Goal: Transaction & Acquisition: Purchase product/service

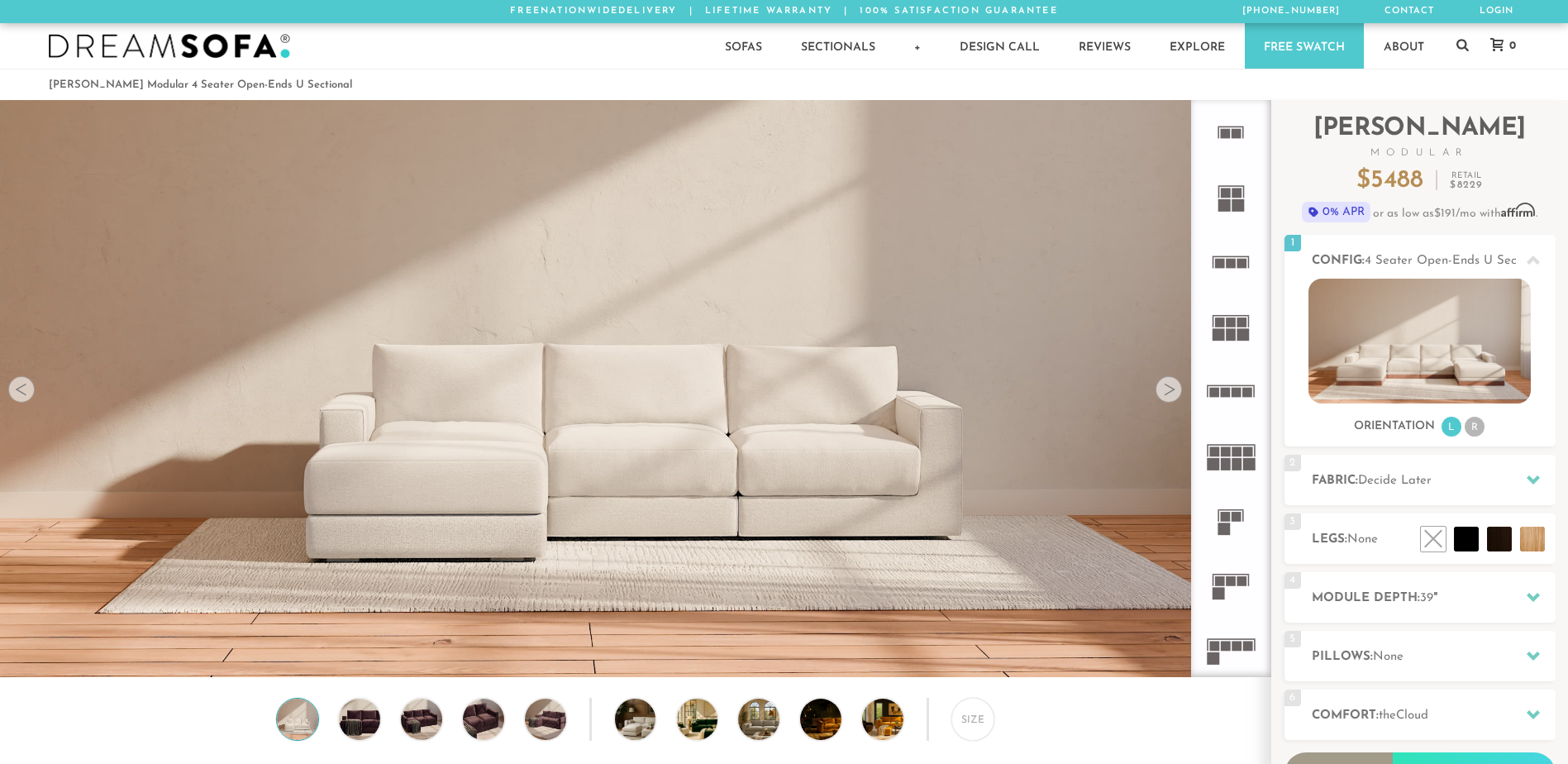
scroll to position [19329, 1555]
click at [1240, 388] on icon at bounding box center [1230, 390] width 64 height 64
click at [1168, 388] on div at bounding box center [1168, 390] width 27 height 27
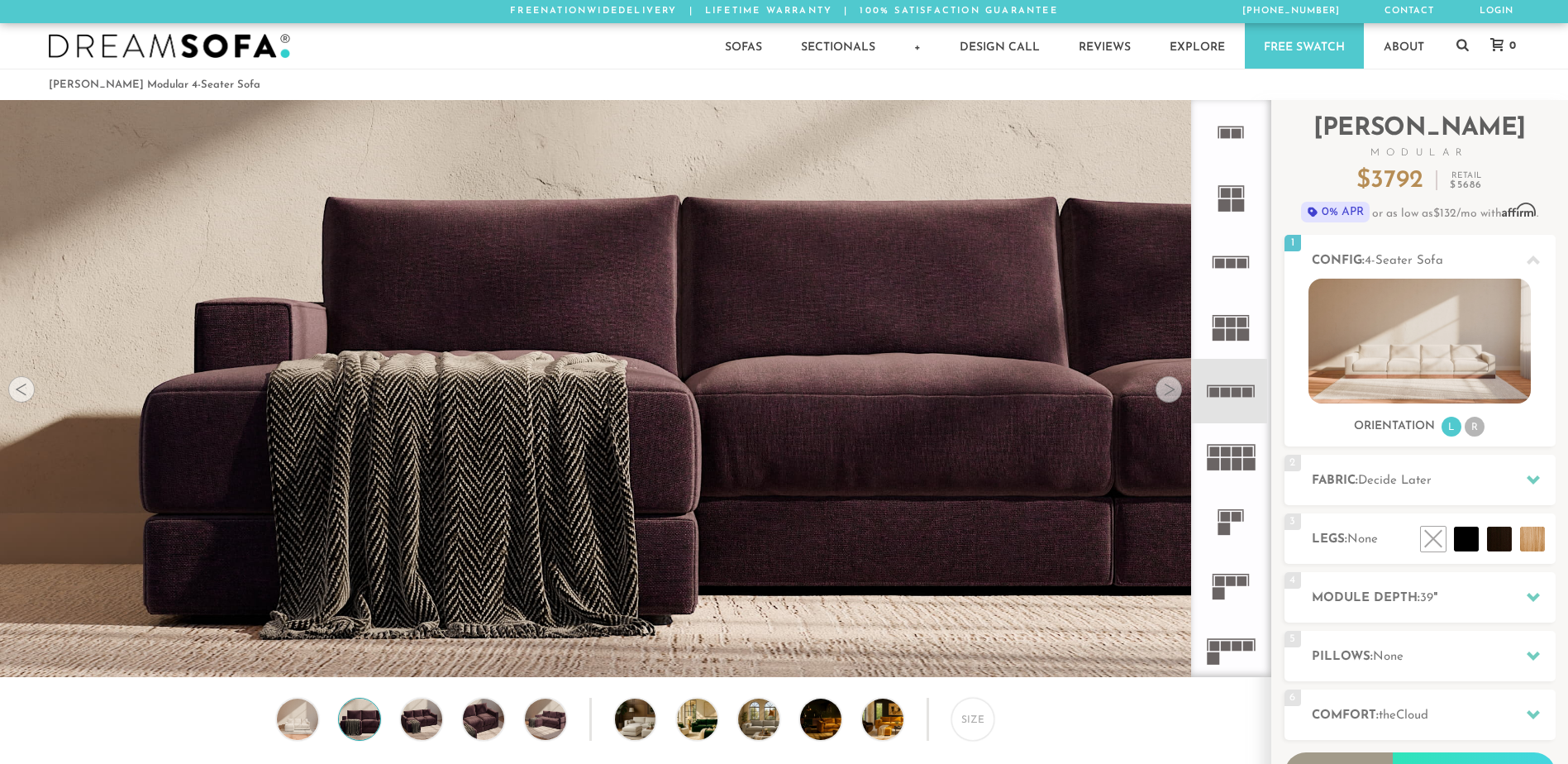
click at [1168, 388] on div at bounding box center [1168, 390] width 27 height 27
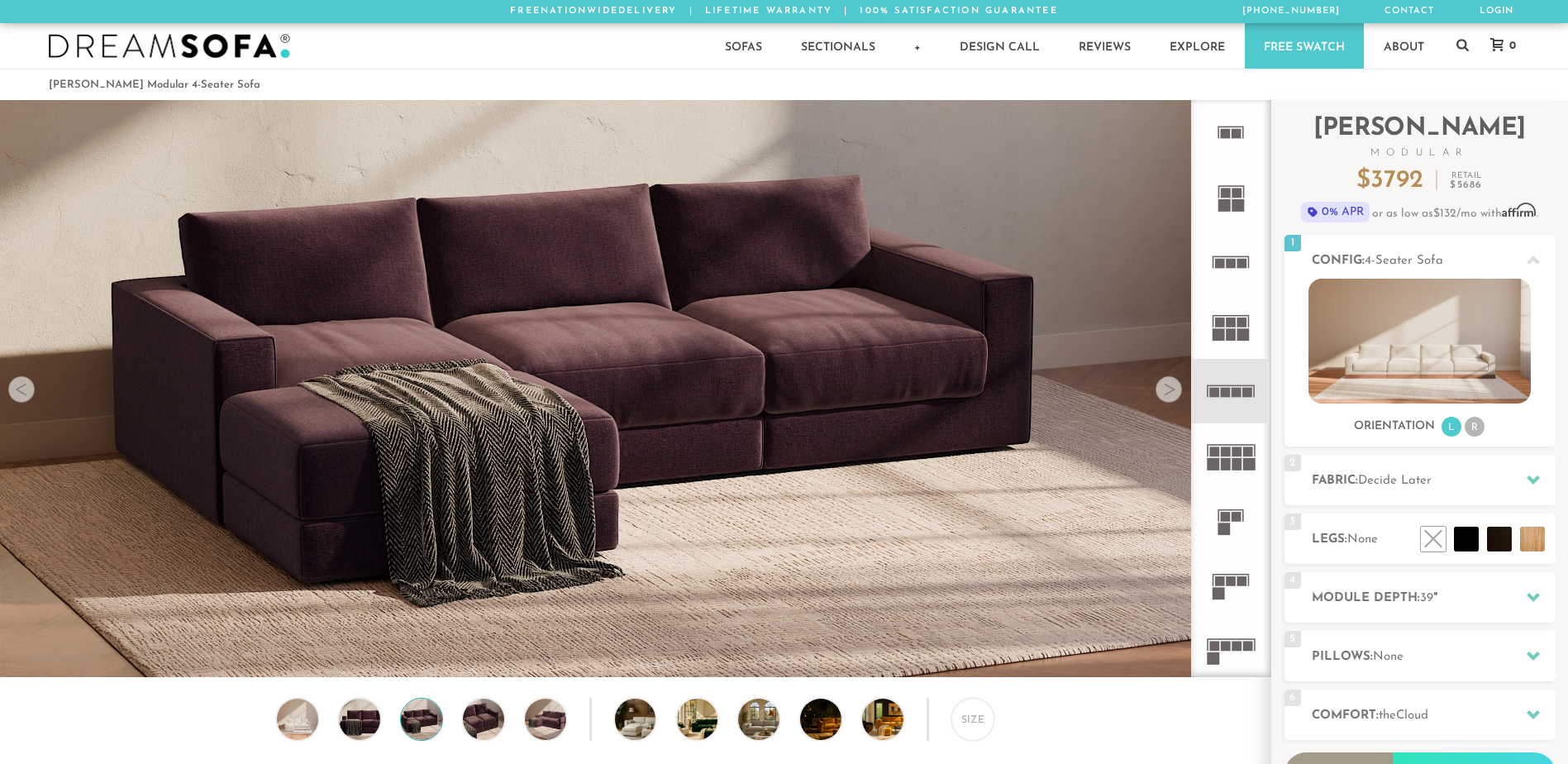
click at [1167, 388] on div at bounding box center [1168, 390] width 27 height 27
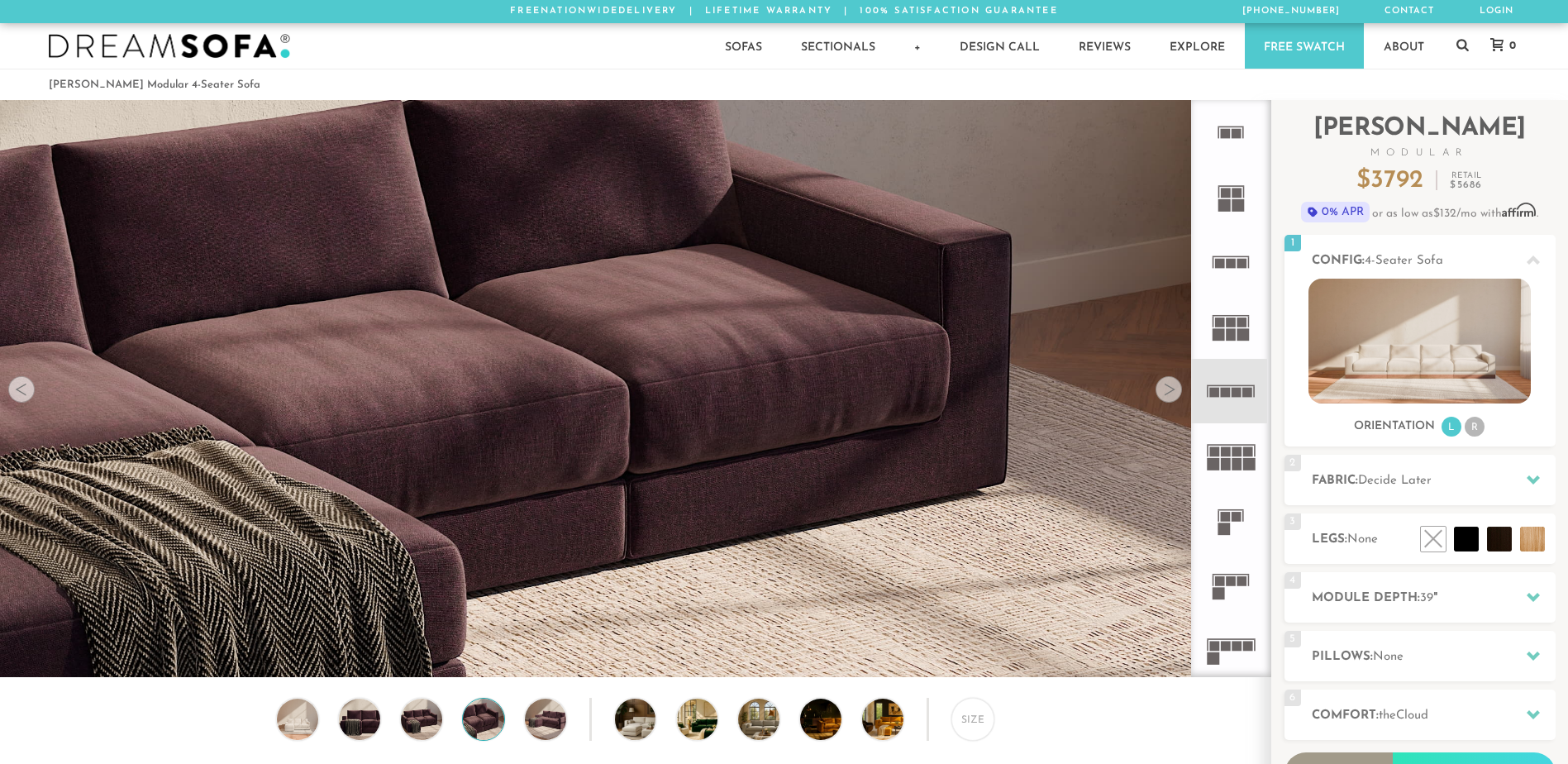
click at [1167, 388] on div at bounding box center [1168, 390] width 27 height 27
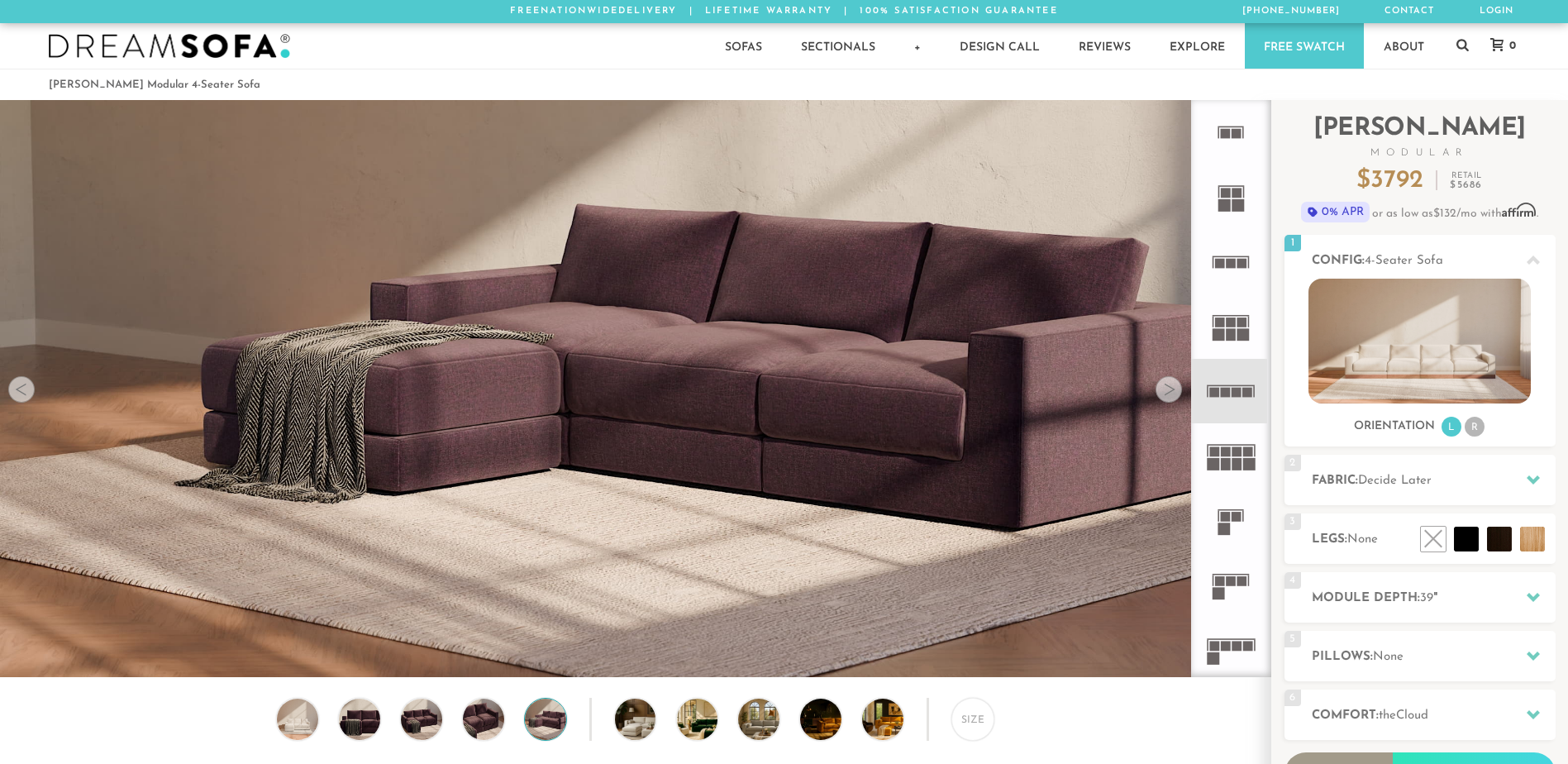
click at [1167, 388] on div at bounding box center [1168, 390] width 27 height 27
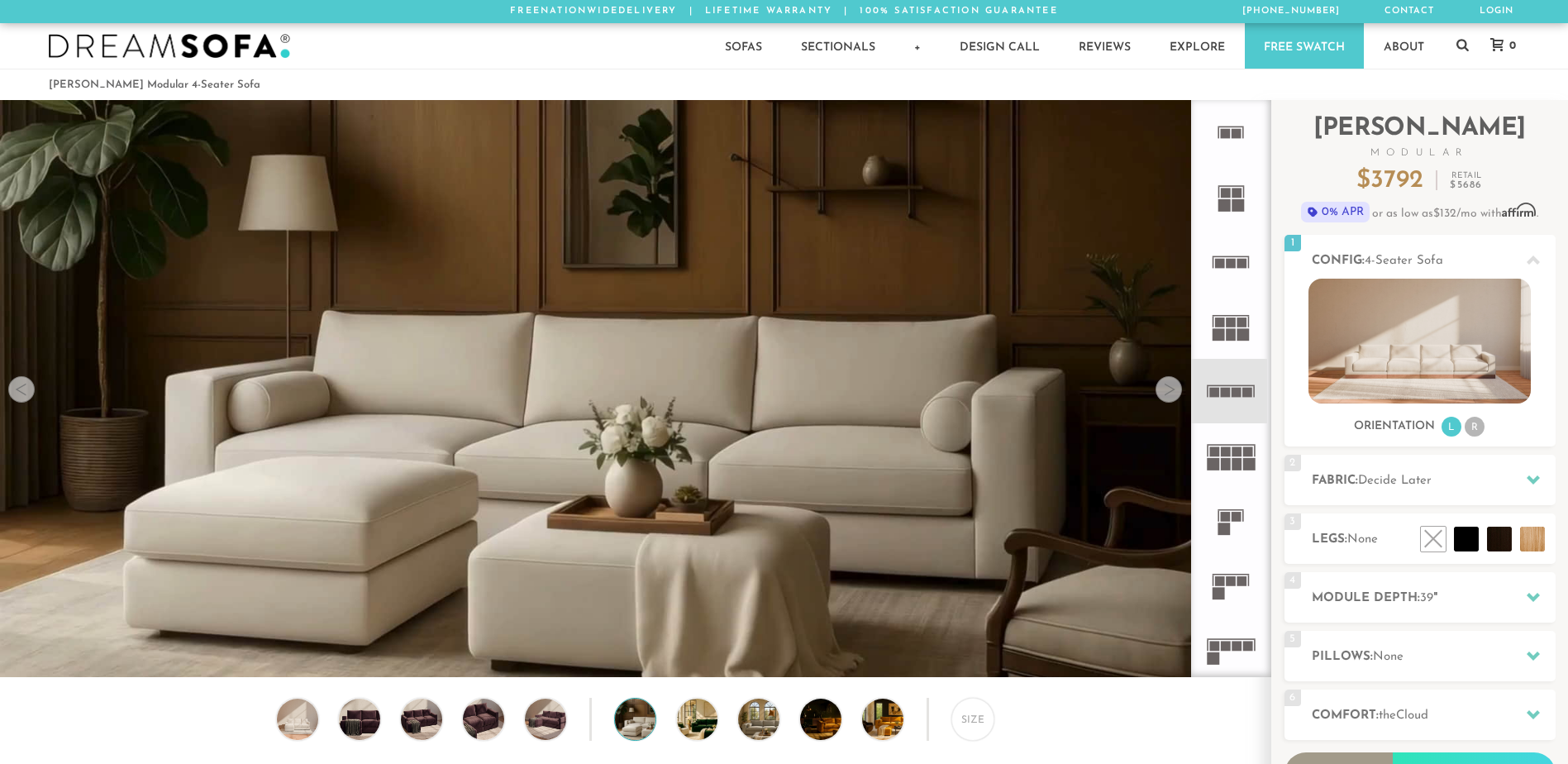
click at [1167, 387] on div at bounding box center [1168, 390] width 27 height 27
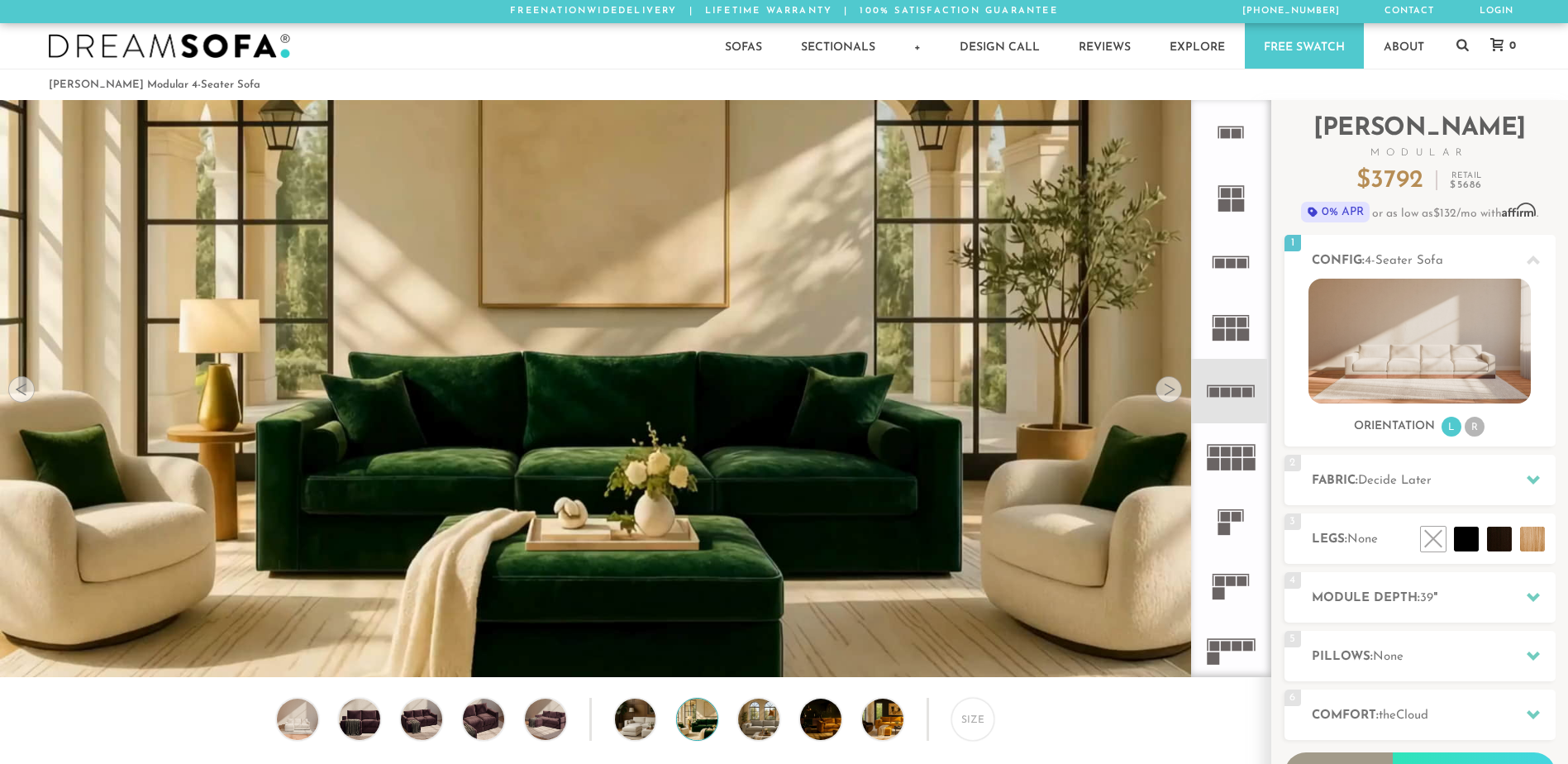
click at [1167, 387] on div at bounding box center [1168, 390] width 27 height 27
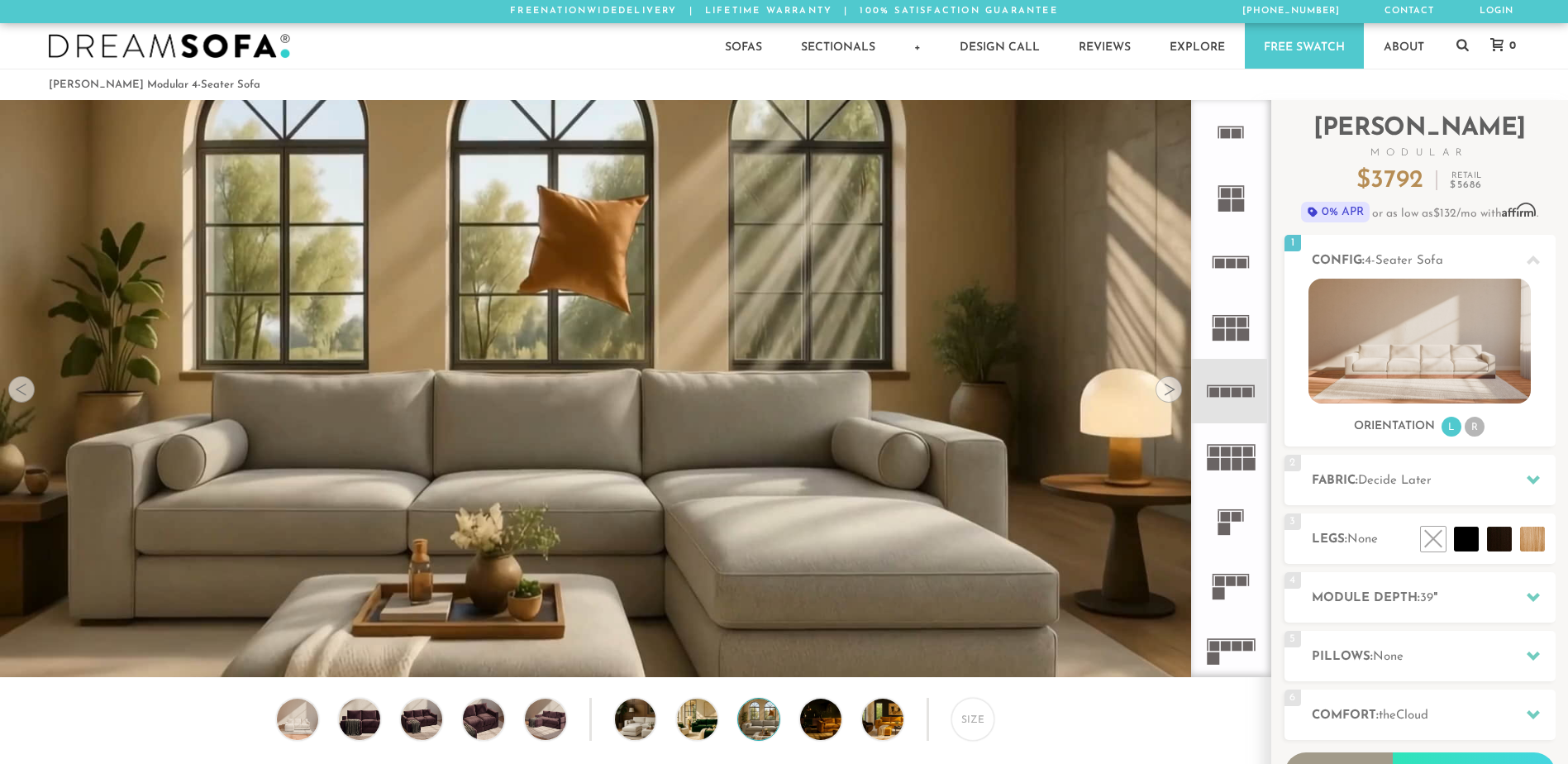
click at [1167, 387] on div at bounding box center [1168, 390] width 27 height 27
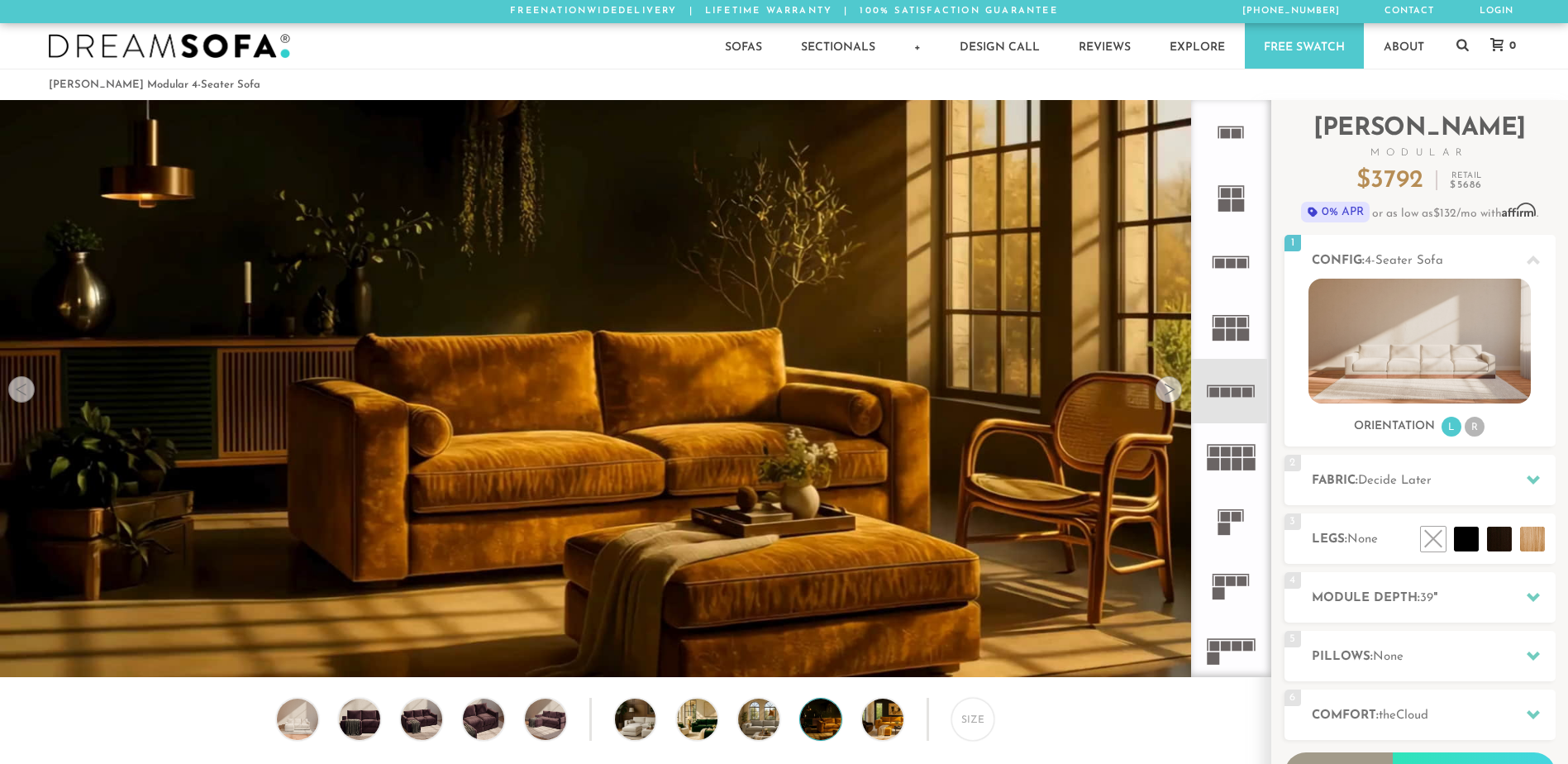
click at [1167, 387] on div at bounding box center [1168, 390] width 27 height 27
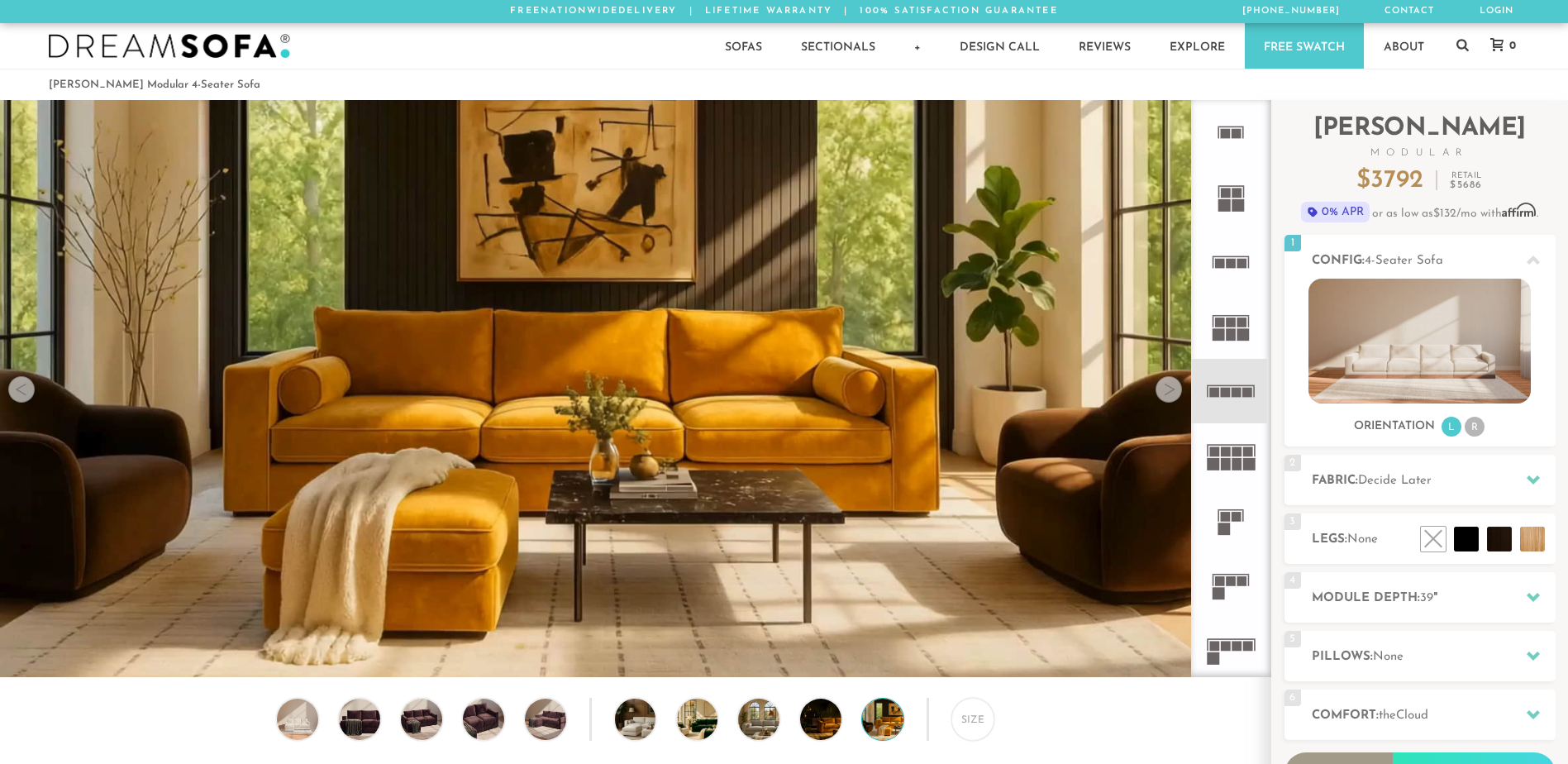
click at [1167, 387] on div at bounding box center [1168, 390] width 27 height 27
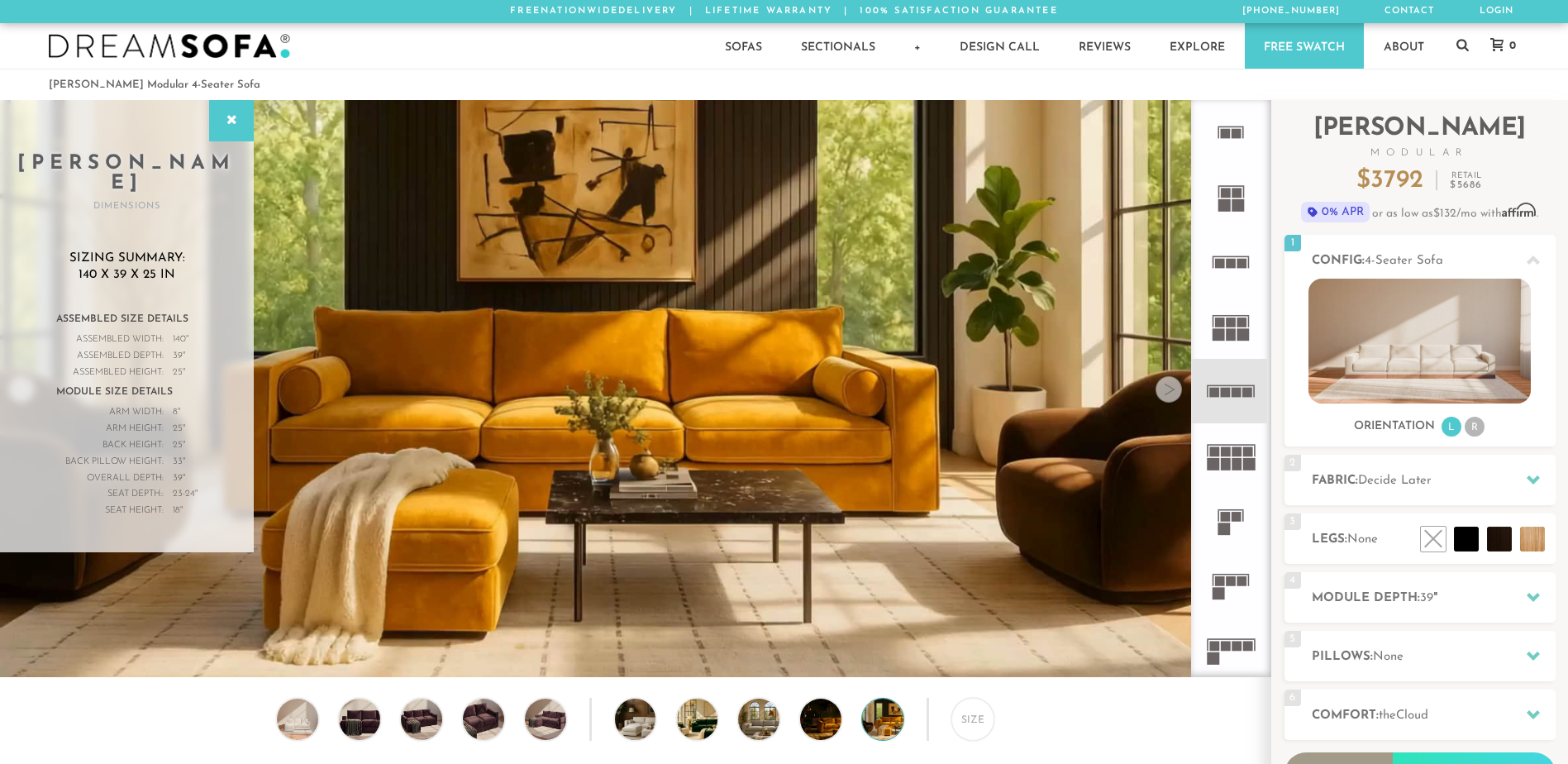
click at [1166, 387] on div at bounding box center [1168, 390] width 27 height 27
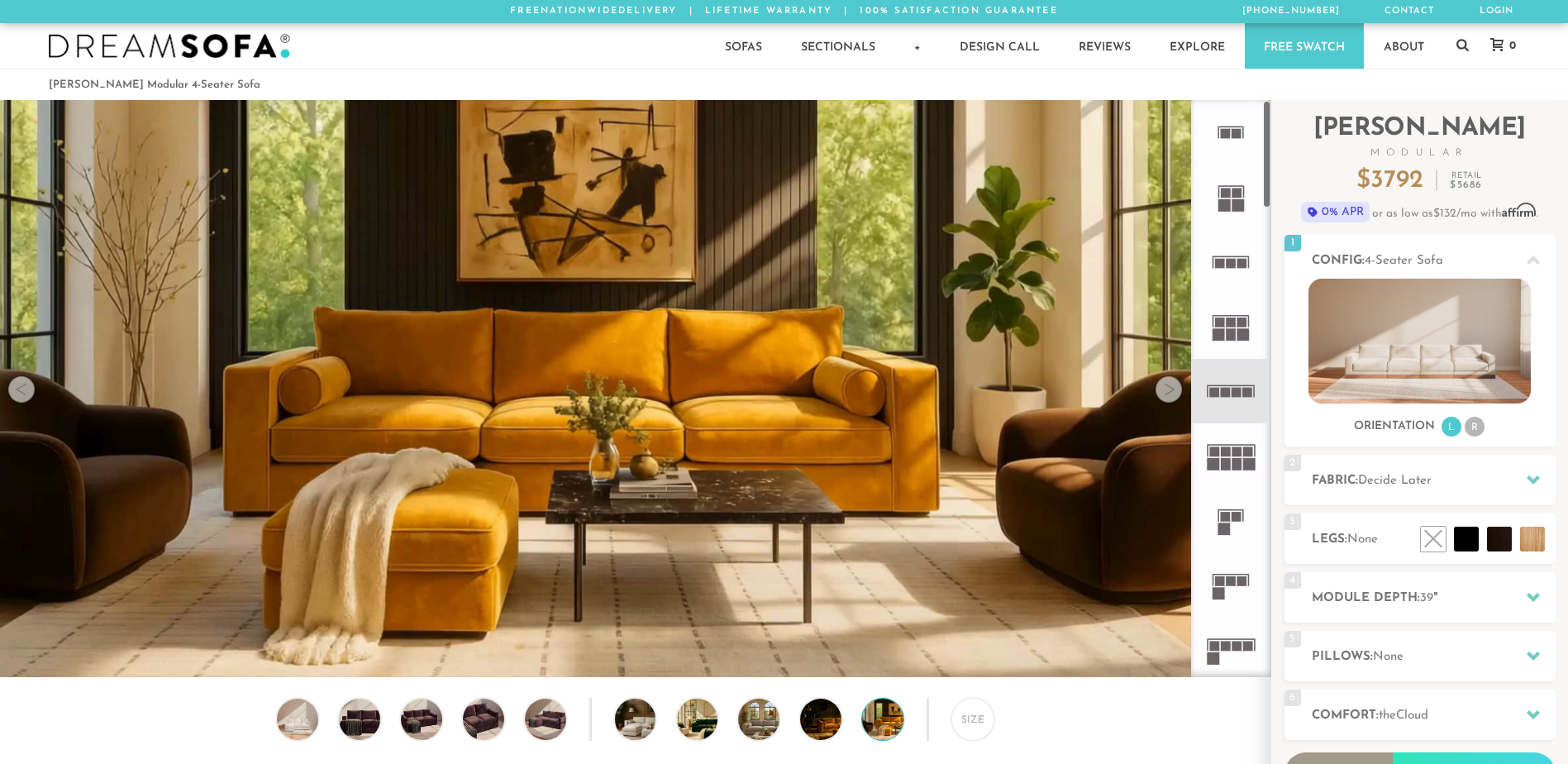
click at [1213, 658] on rect at bounding box center [1213, 658] width 13 height 13
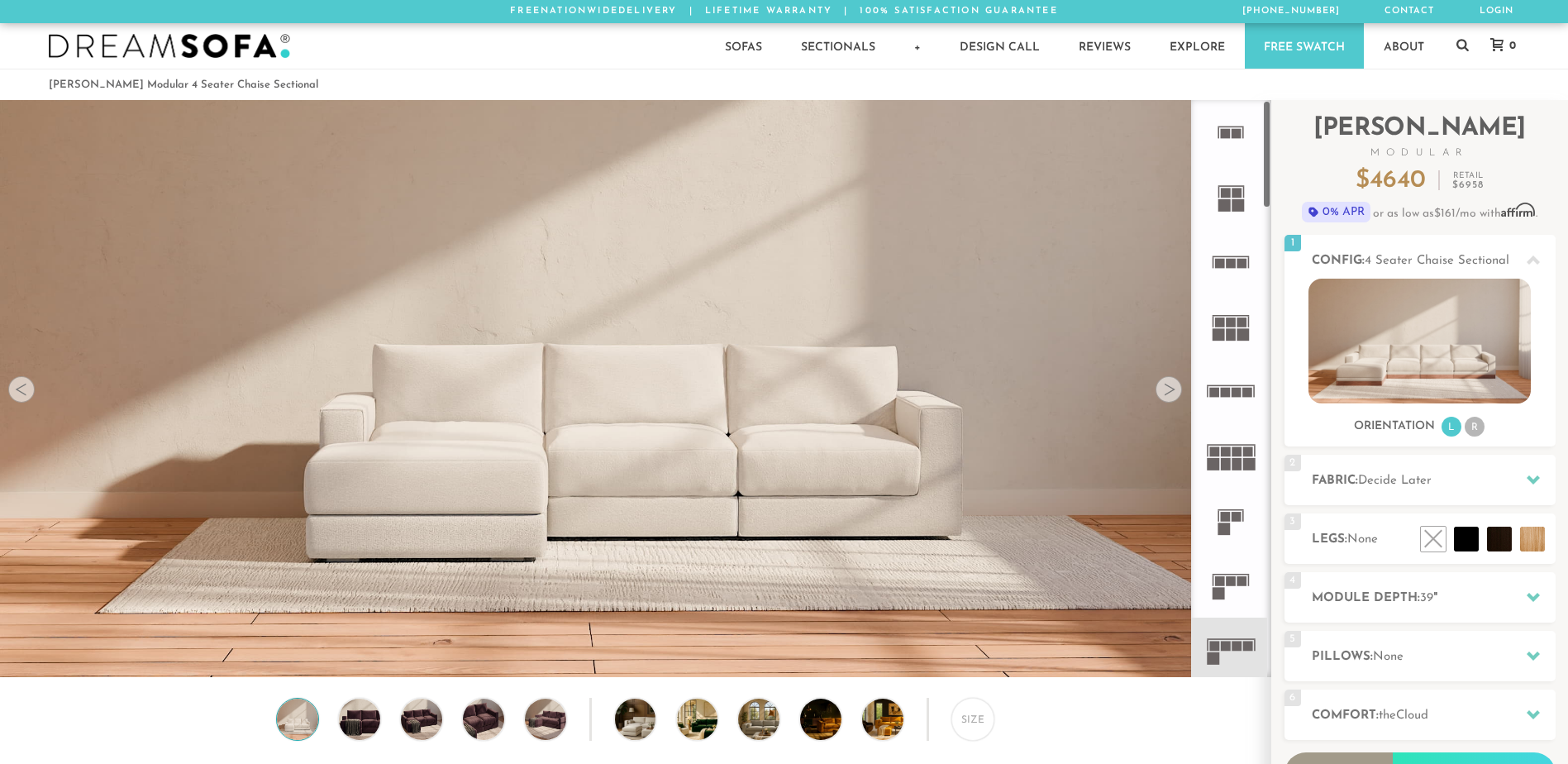
click at [1237, 387] on icon at bounding box center [1230, 390] width 64 height 64
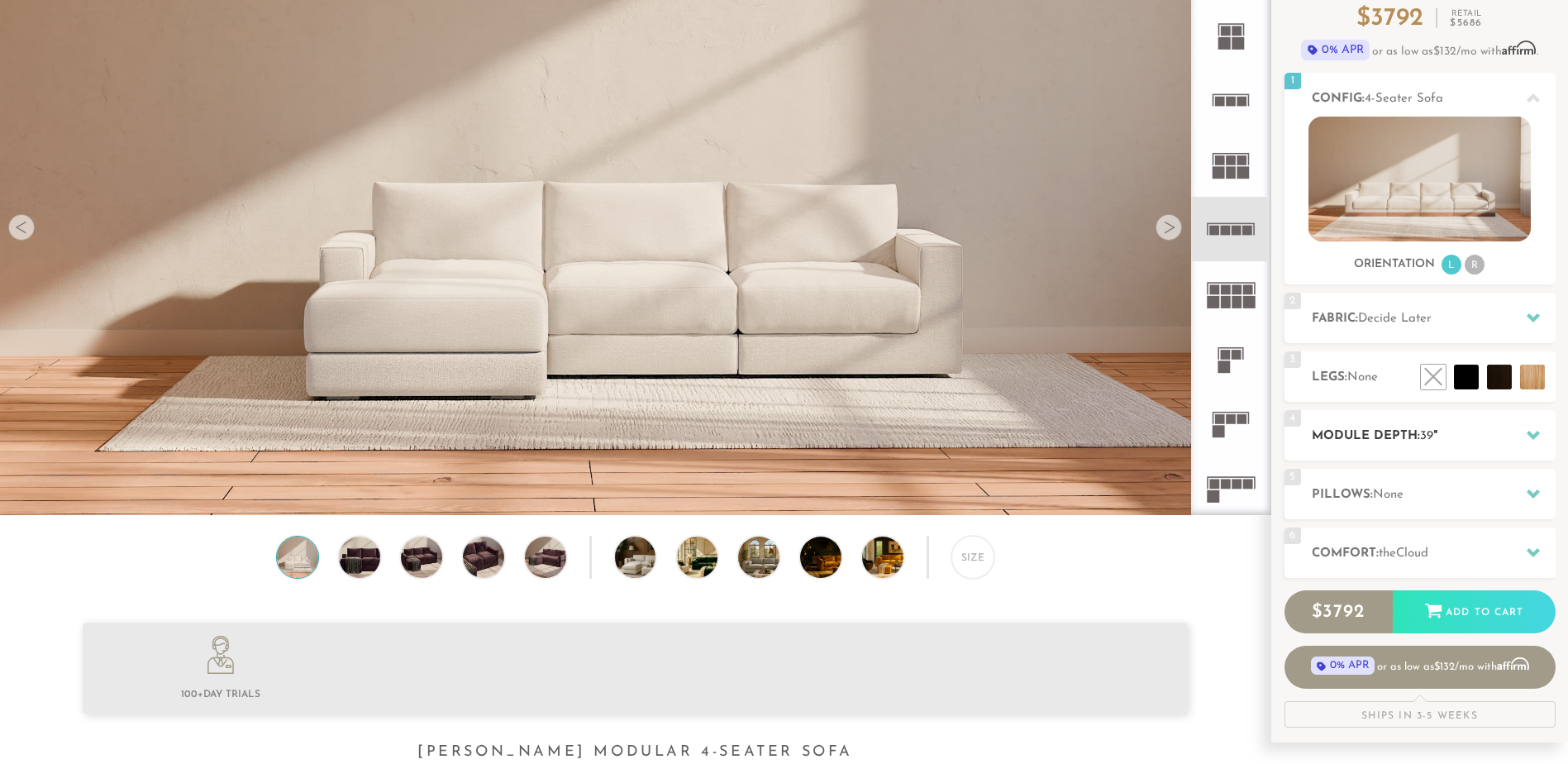
scroll to position [166, 0]
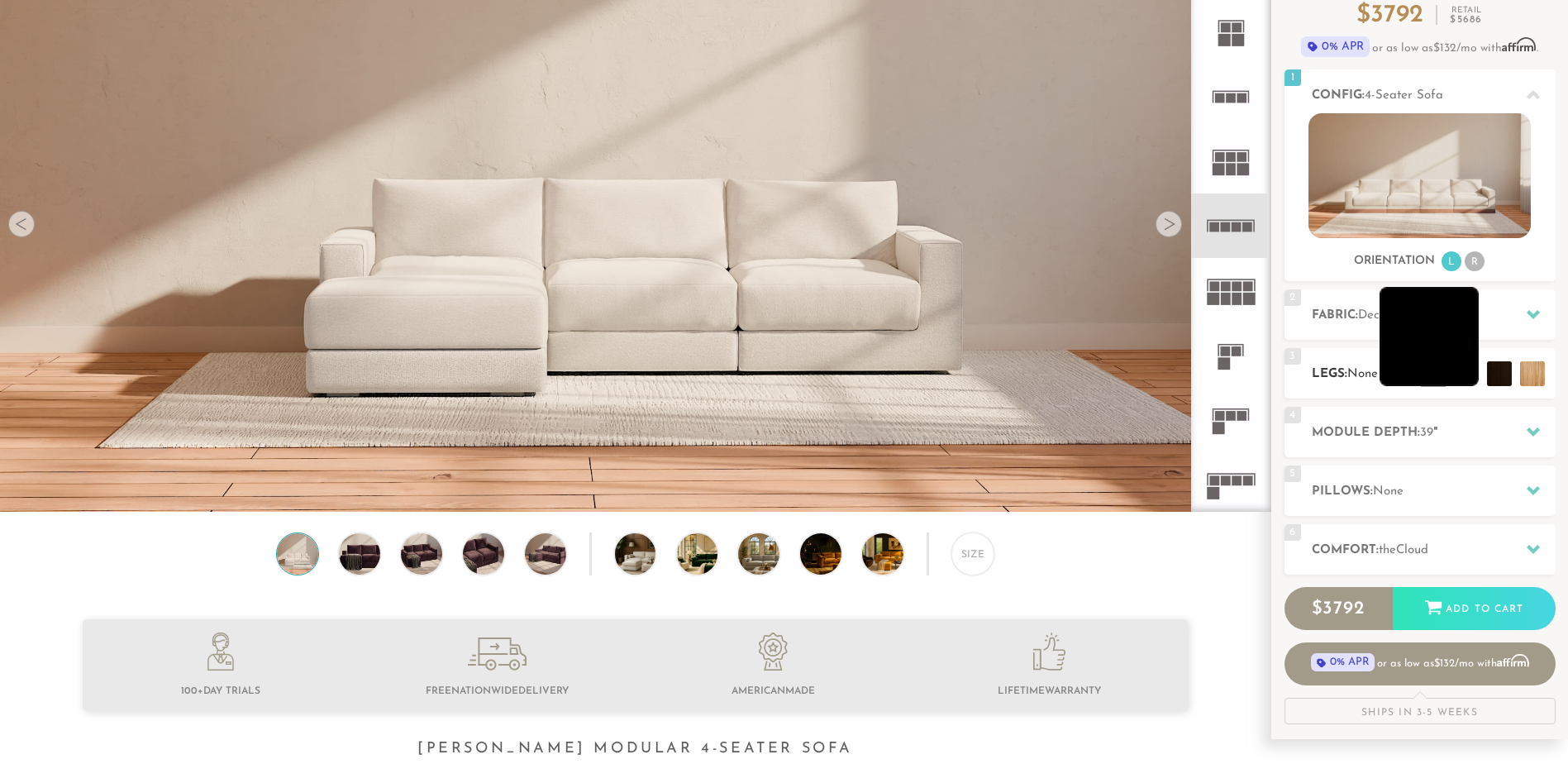
click at [1459, 369] on li at bounding box center [1428, 336] width 99 height 99
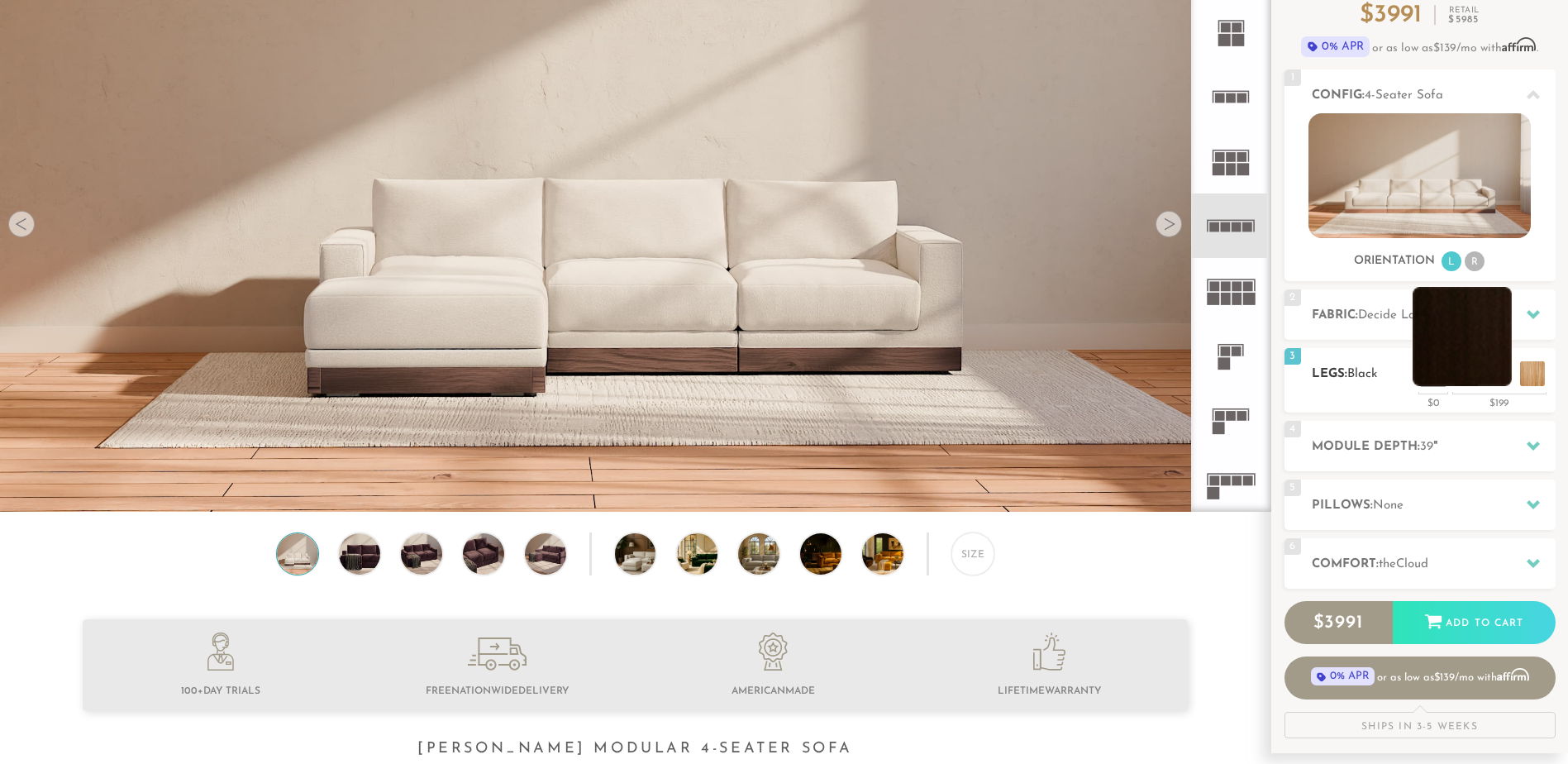
click at [1497, 377] on li at bounding box center [1462, 336] width 99 height 99
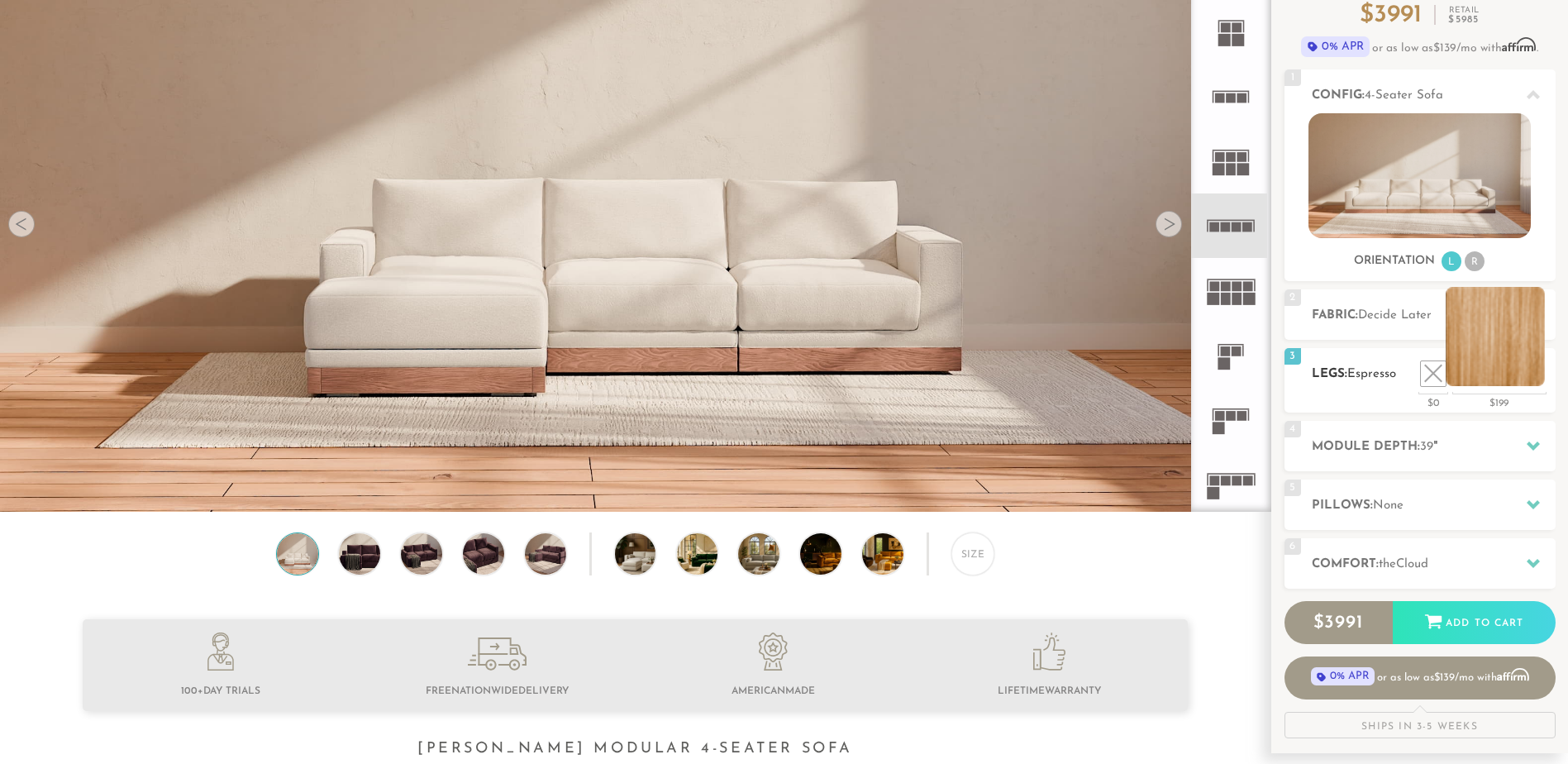
click at [1531, 378] on li at bounding box center [1494, 336] width 99 height 99
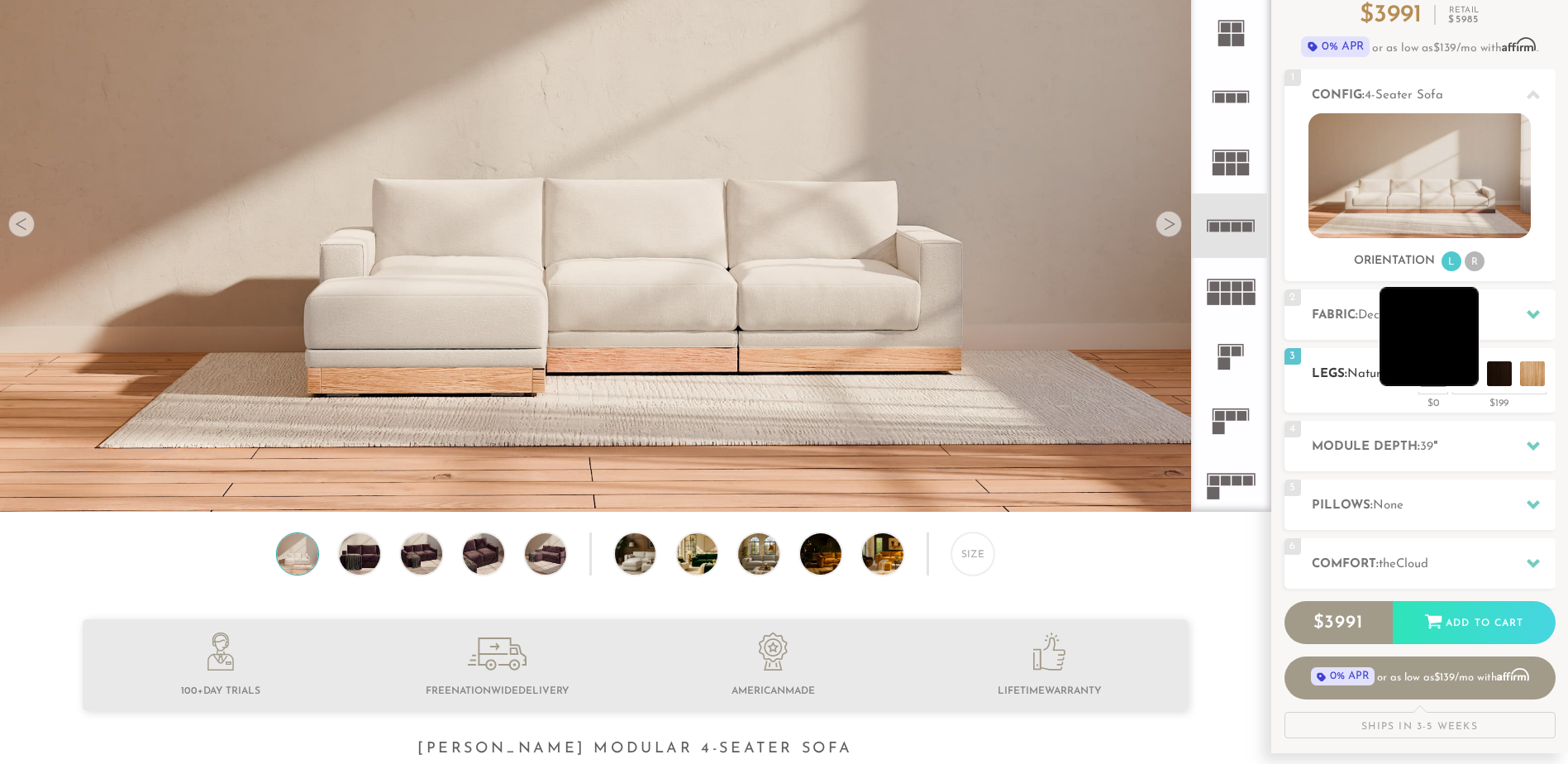
click at [1458, 384] on li at bounding box center [1428, 336] width 99 height 99
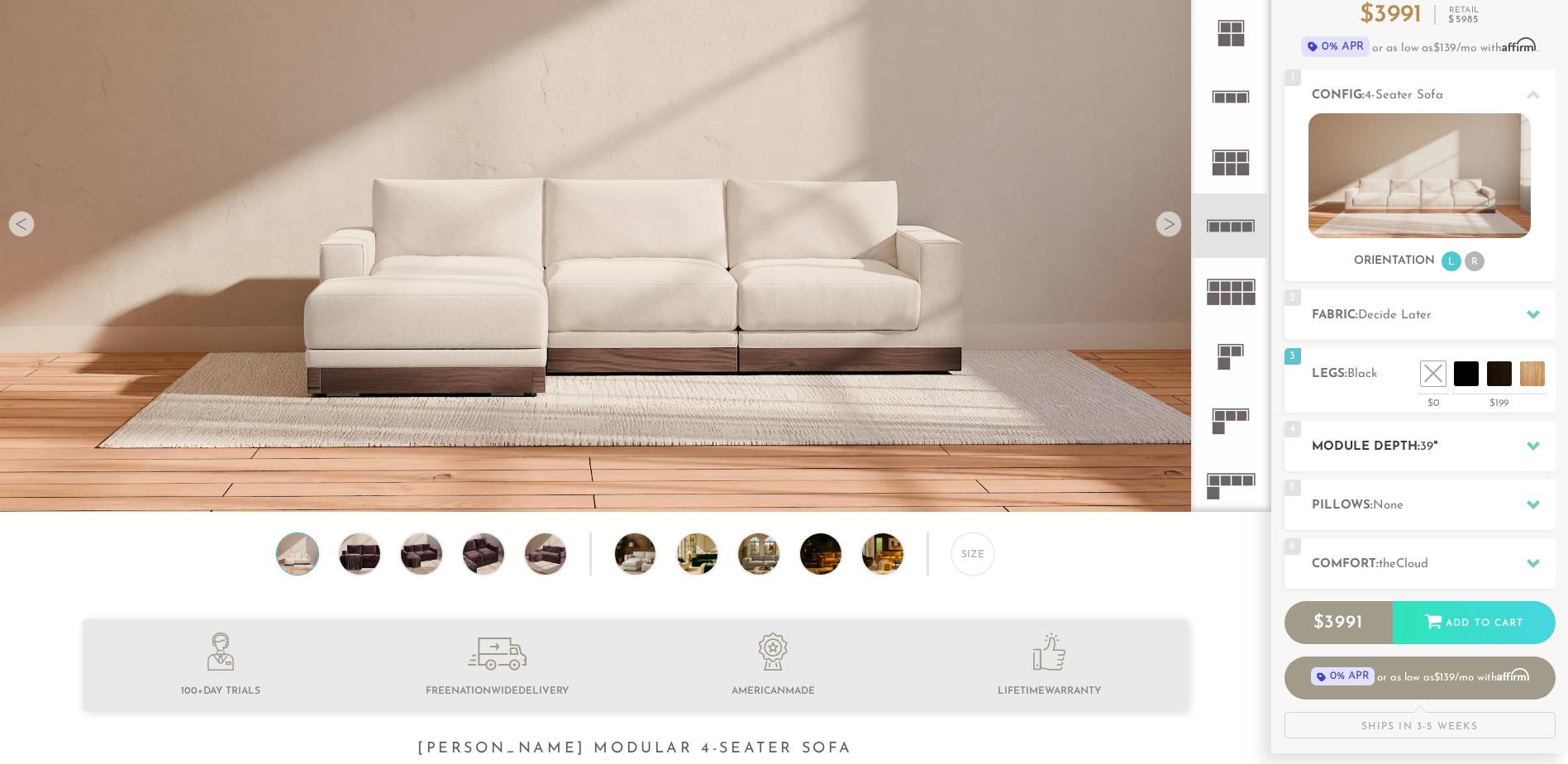
click at [1456, 446] on h2 "Module Depth: 39 "" at bounding box center [1433, 446] width 244 height 19
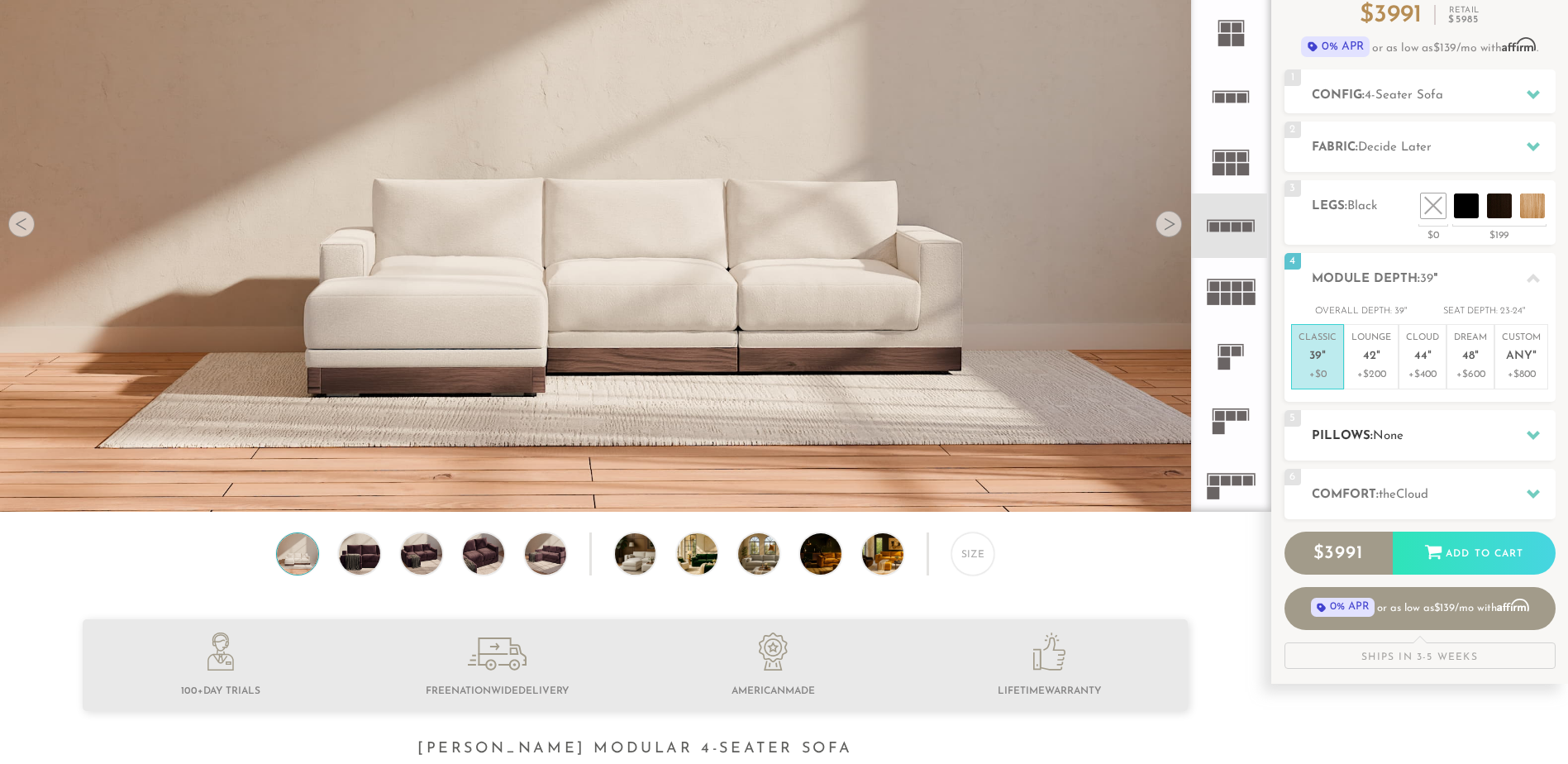
click at [1456, 446] on div "5 Pillows: None" at bounding box center [1419, 435] width 271 height 50
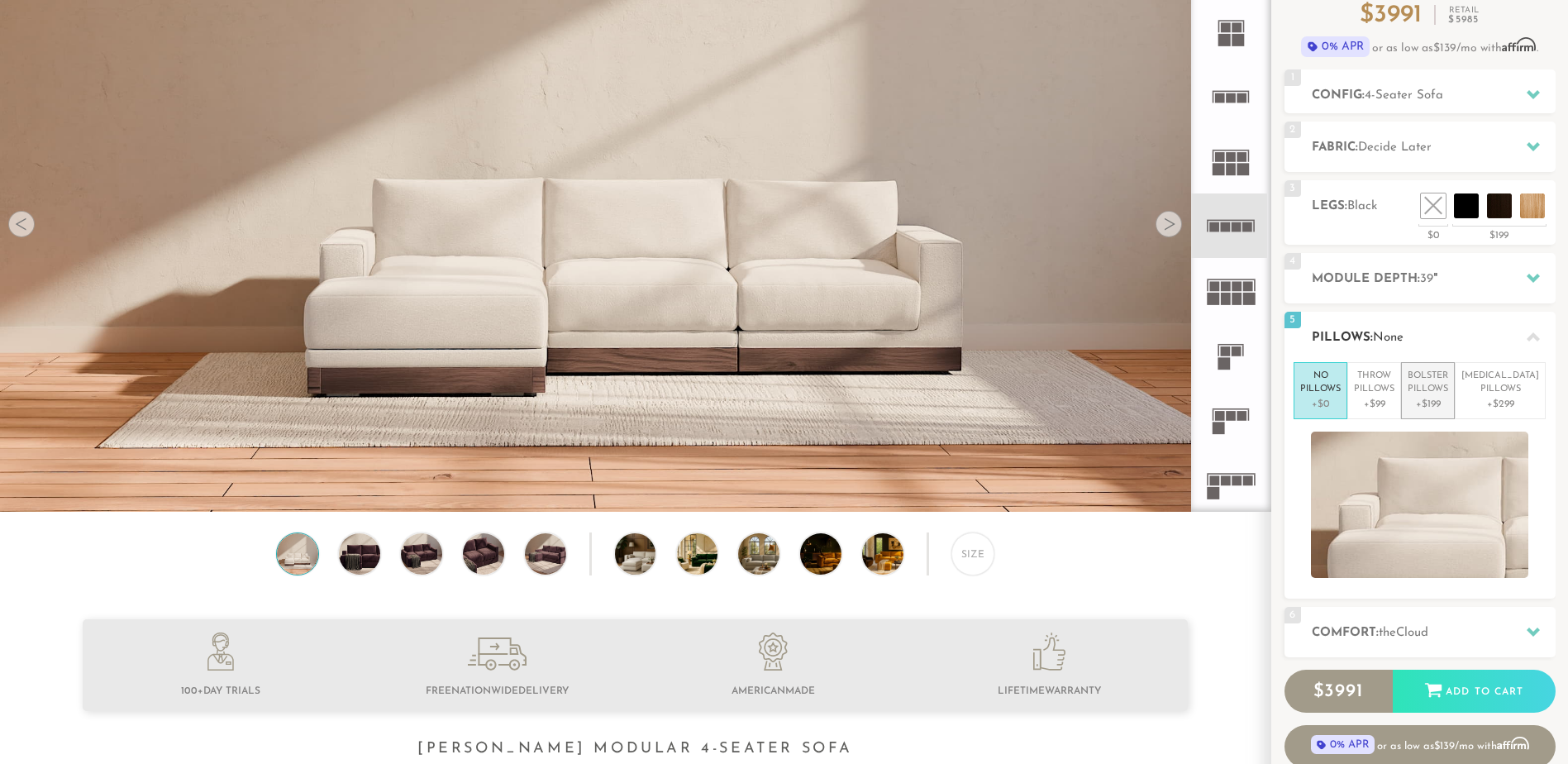
click at [1443, 410] on p "+$199" at bounding box center [1428, 405] width 40 height 15
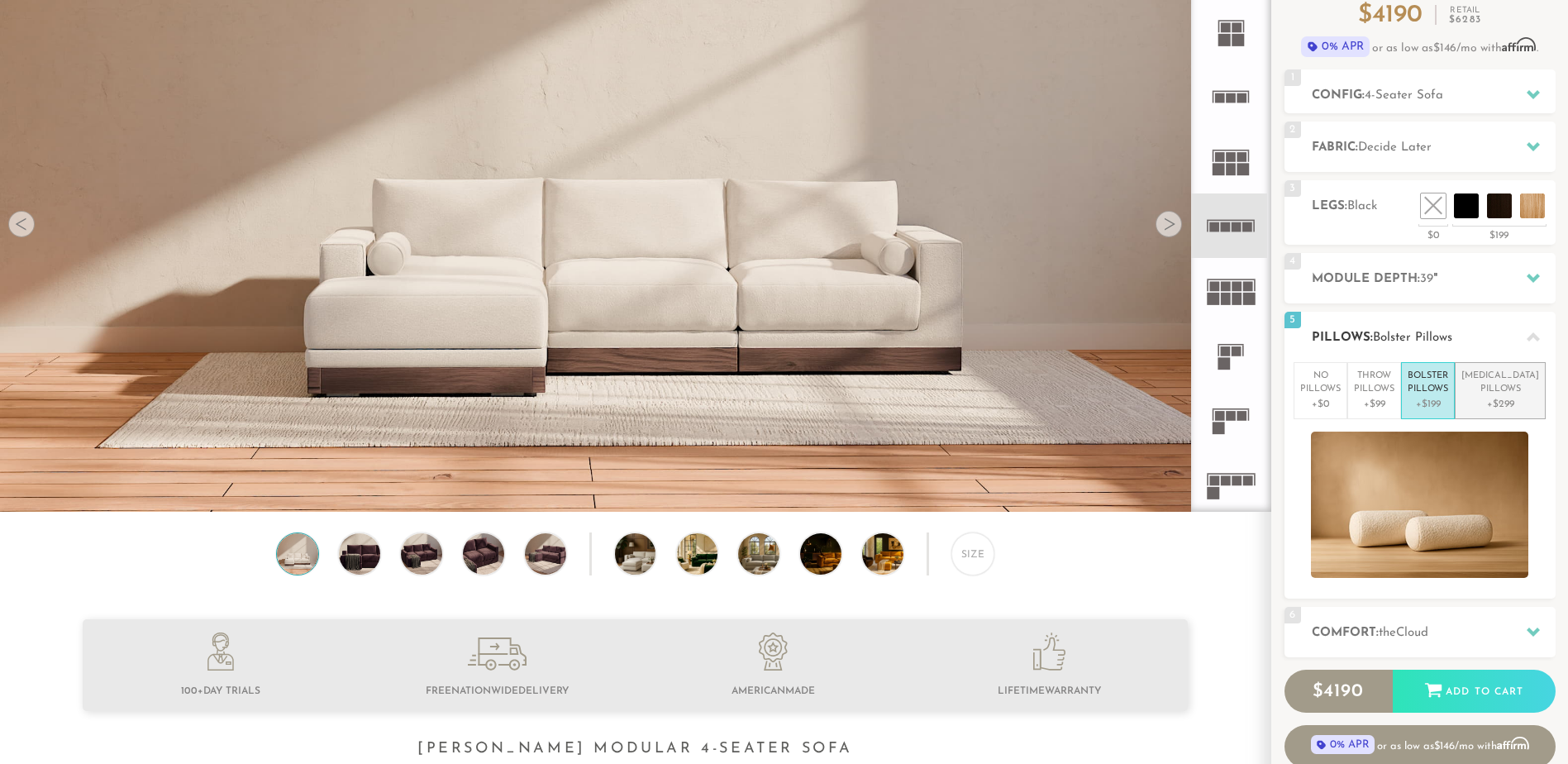
click at [1497, 397] on p "+$299" at bounding box center [1499, 405] width 78 height 15
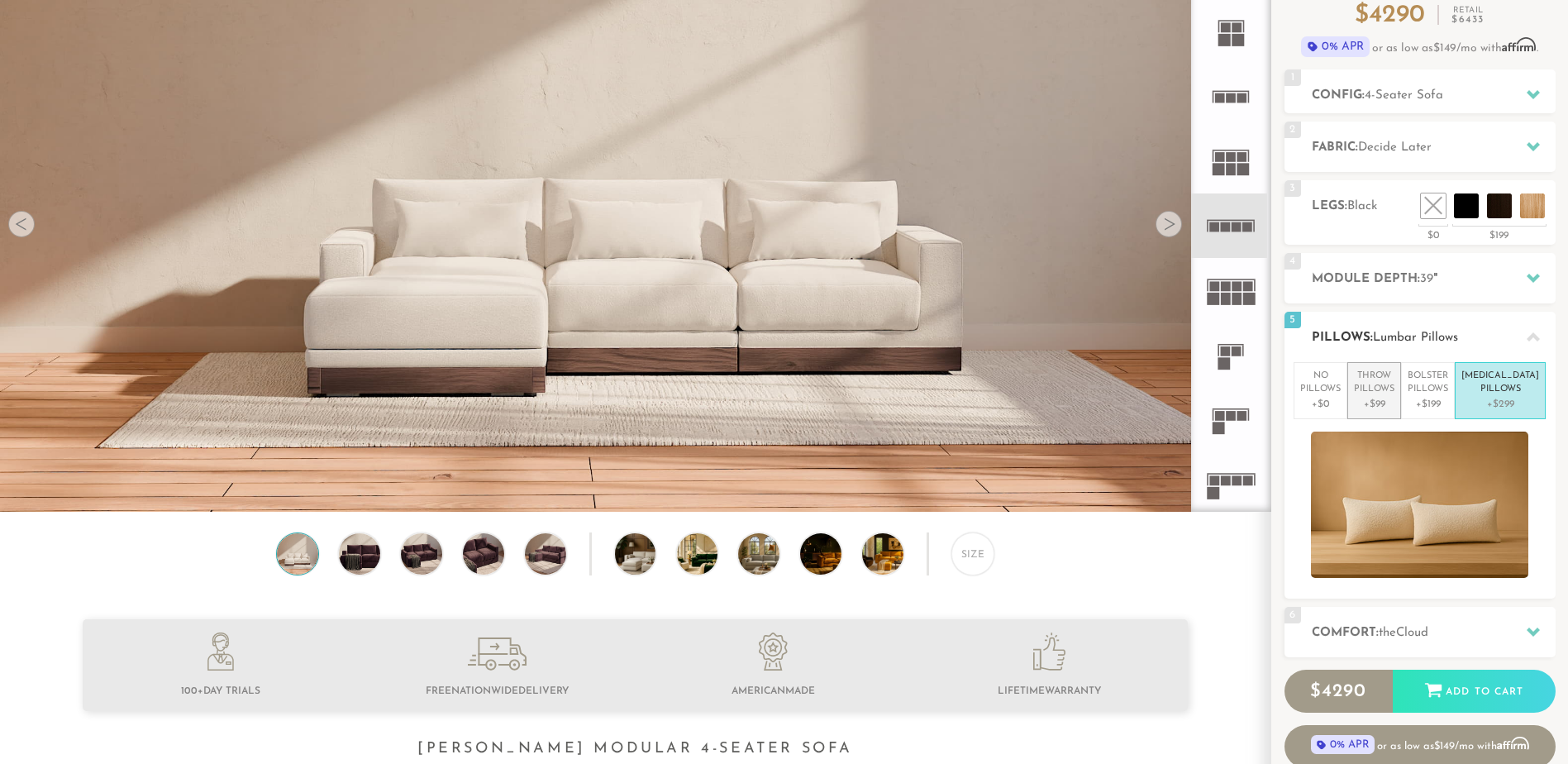
click at [1394, 395] on p "Throw Pillows" at bounding box center [1373, 383] width 40 height 28
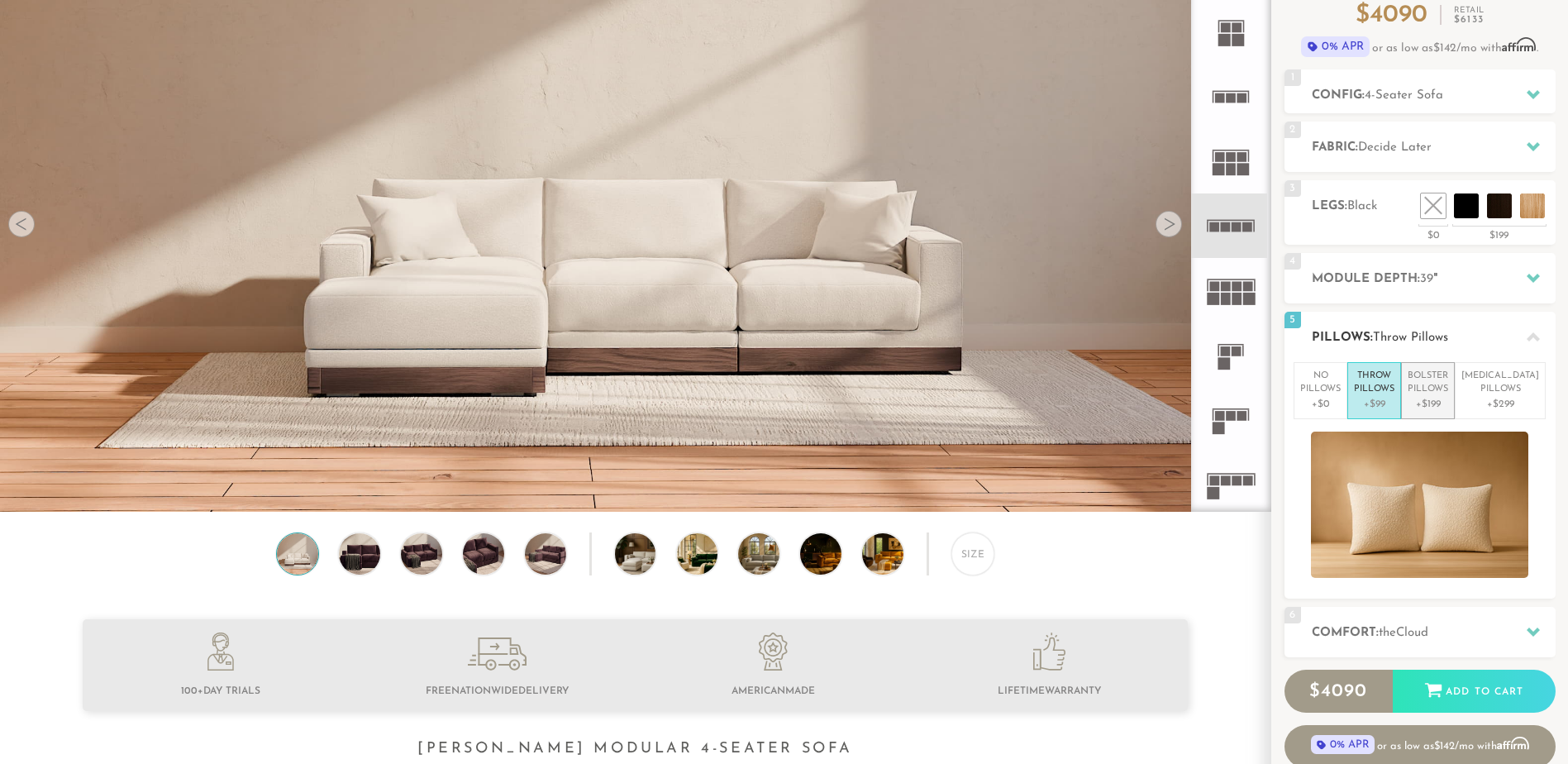
click at [1448, 395] on p "Bolster Pillows" at bounding box center [1428, 383] width 40 height 28
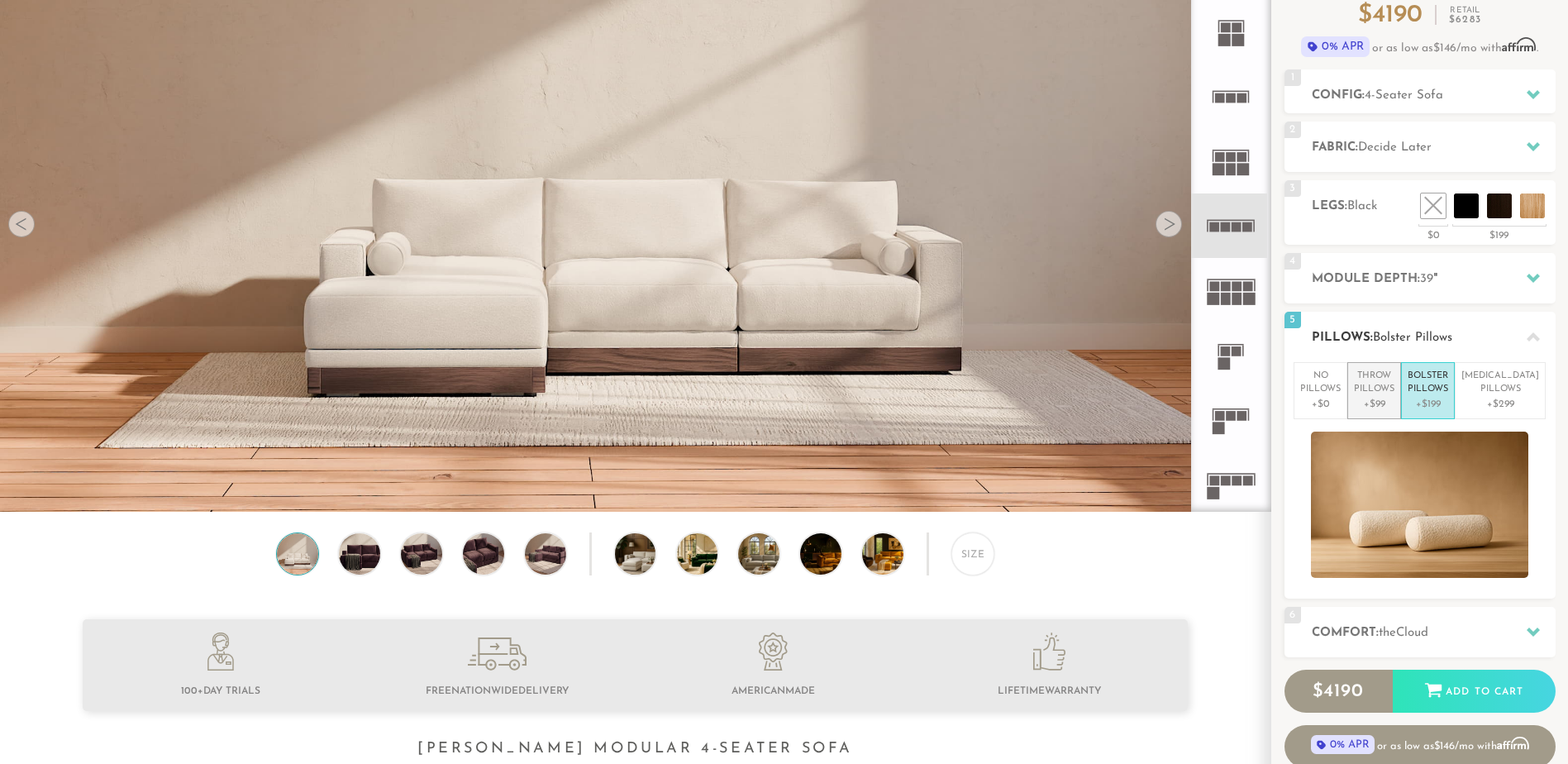
click at [1394, 394] on p "Throw Pillows" at bounding box center [1373, 383] width 40 height 28
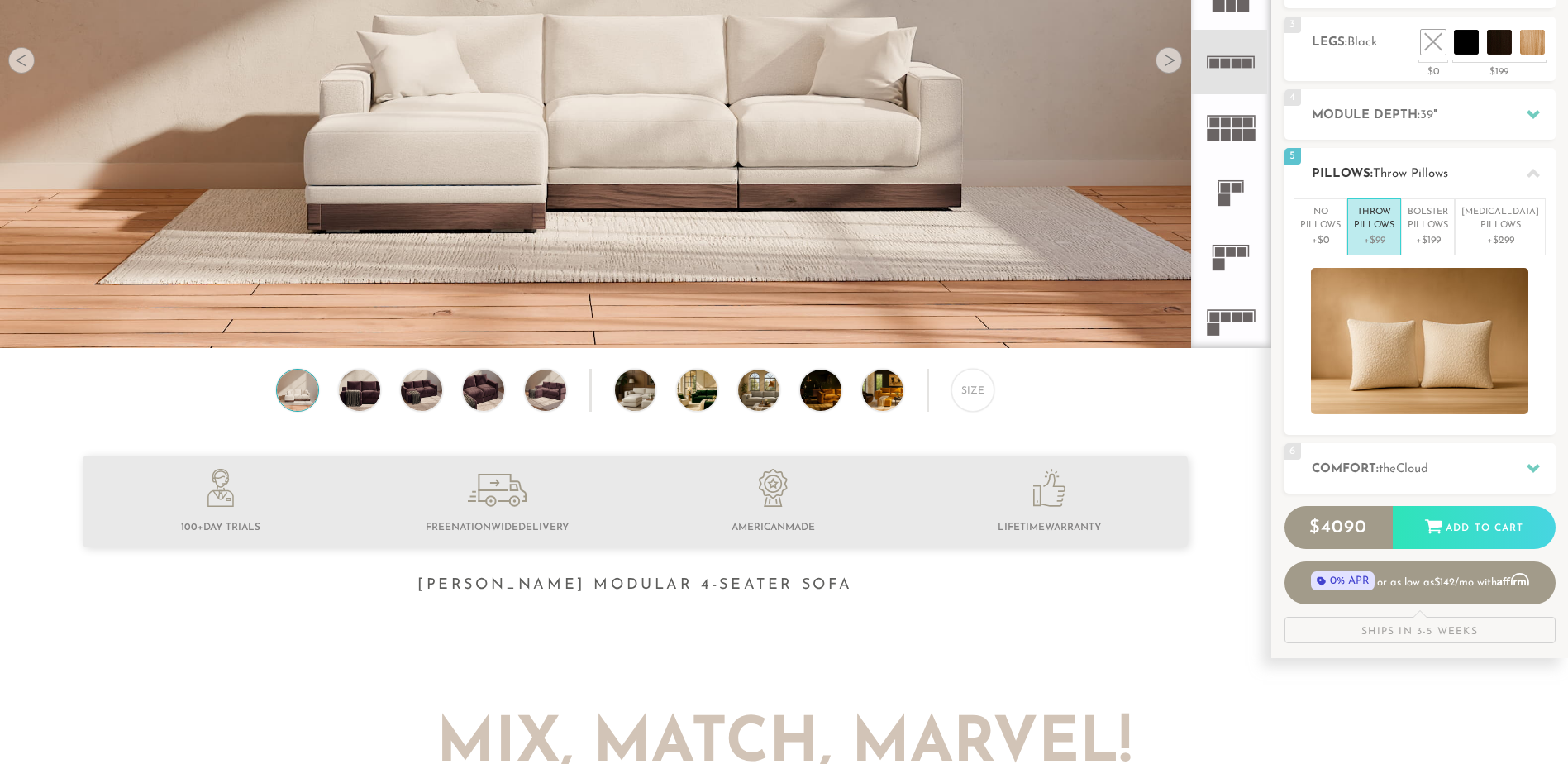
scroll to position [330, 0]
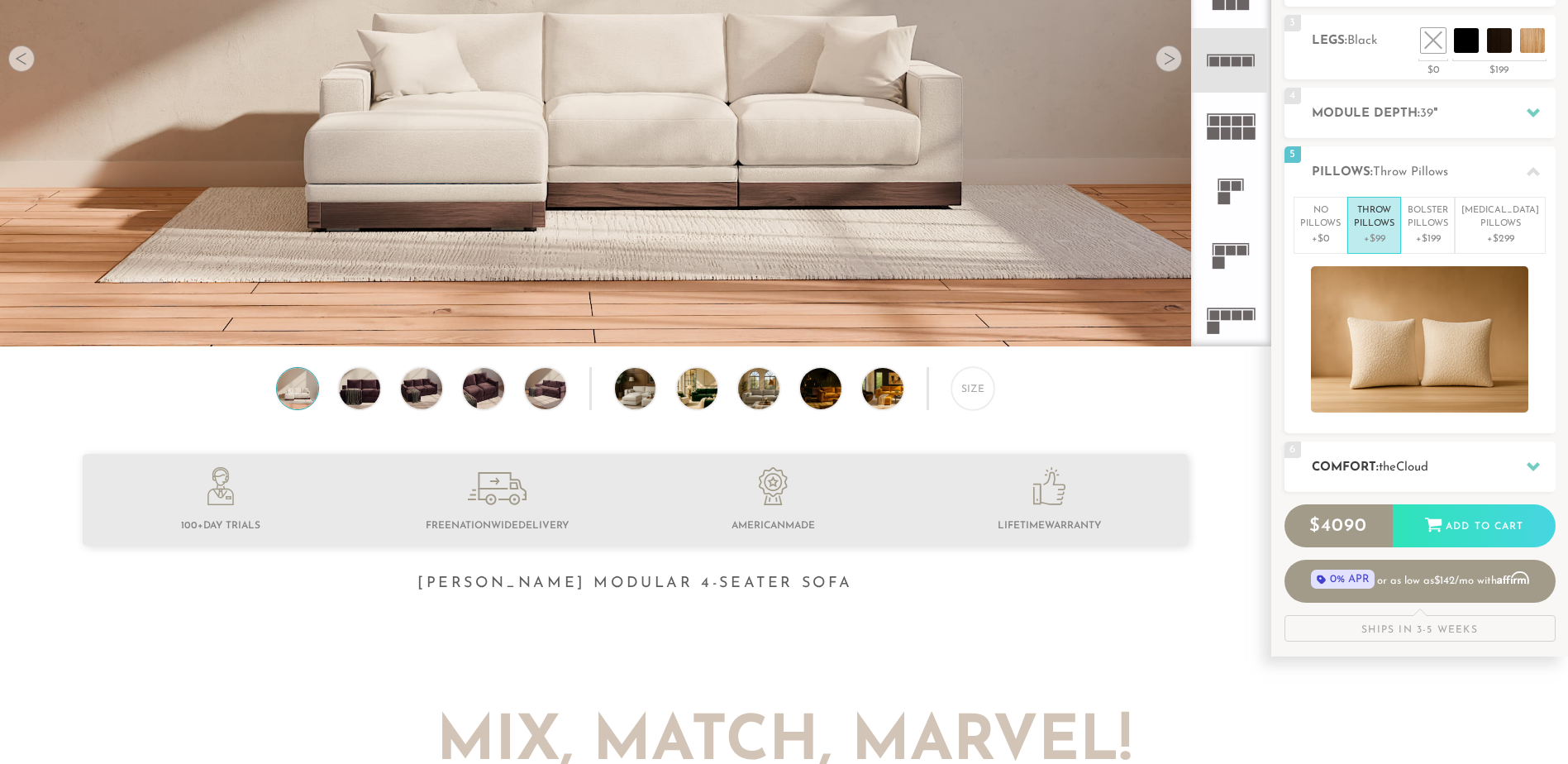
click at [1450, 458] on h2 "Comfort: the Cloud" at bounding box center [1433, 467] width 244 height 19
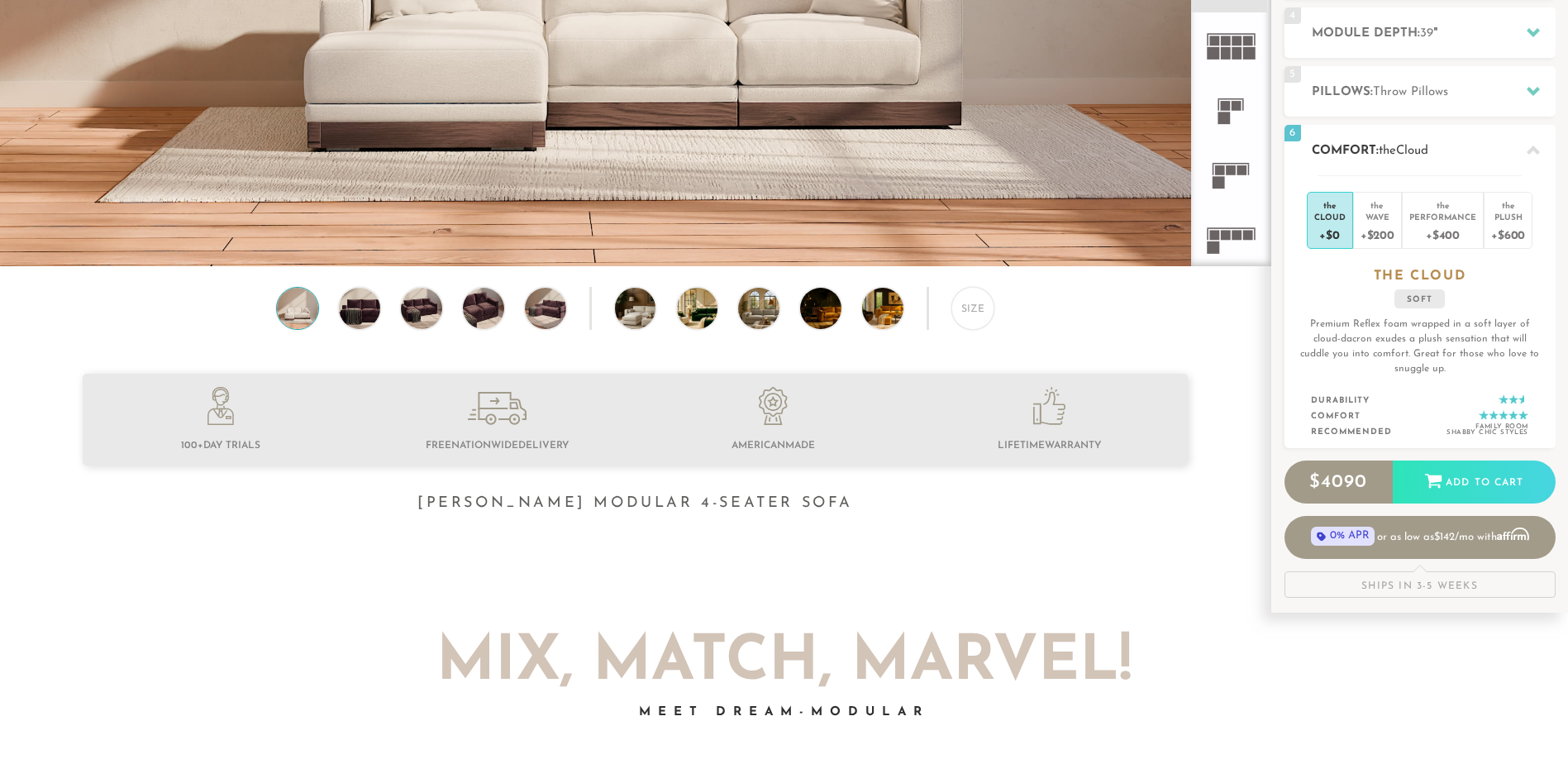
scroll to position [414, 0]
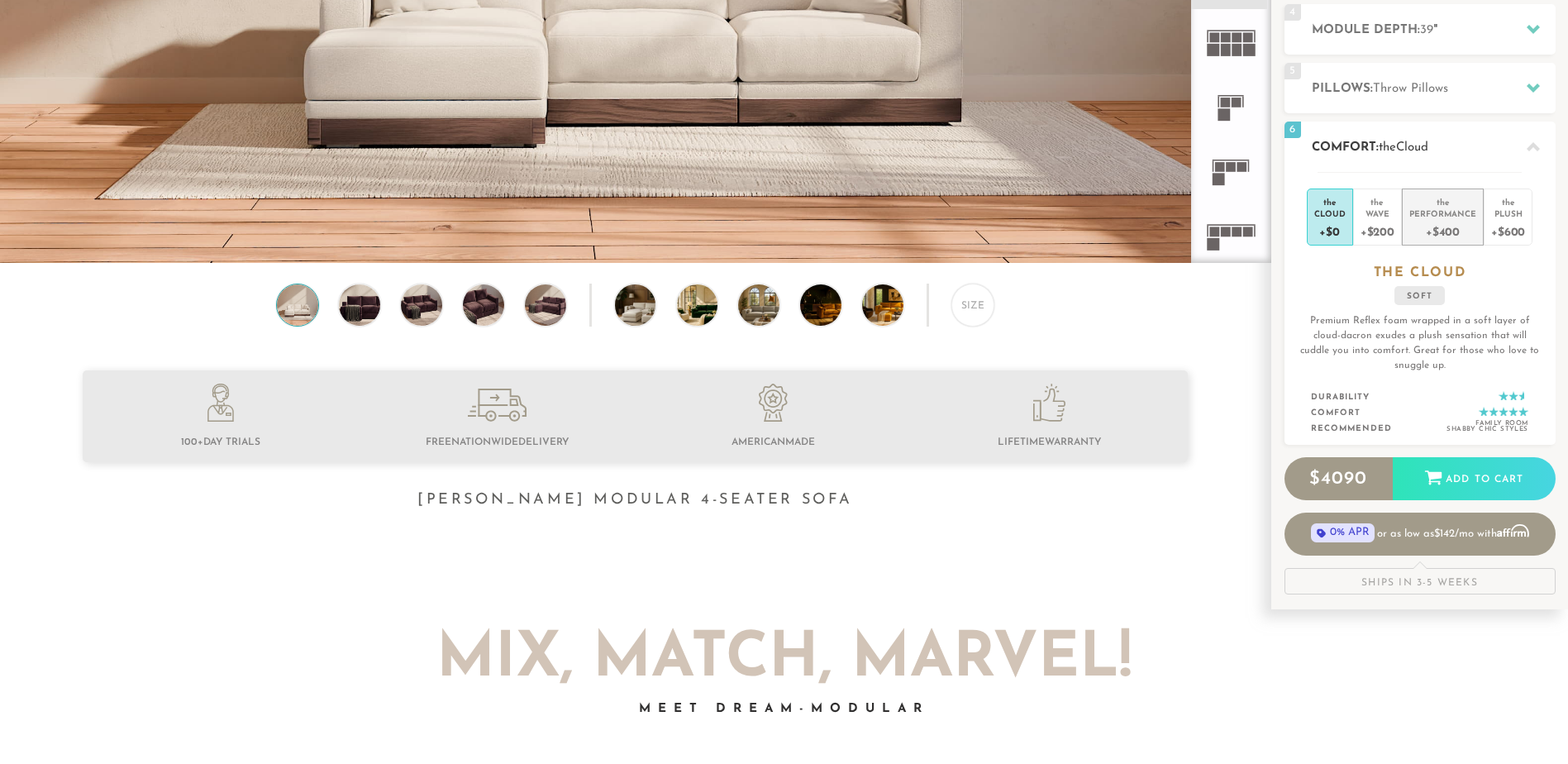
click at [1453, 214] on div "Performance" at bounding box center [1443, 213] width 67 height 12
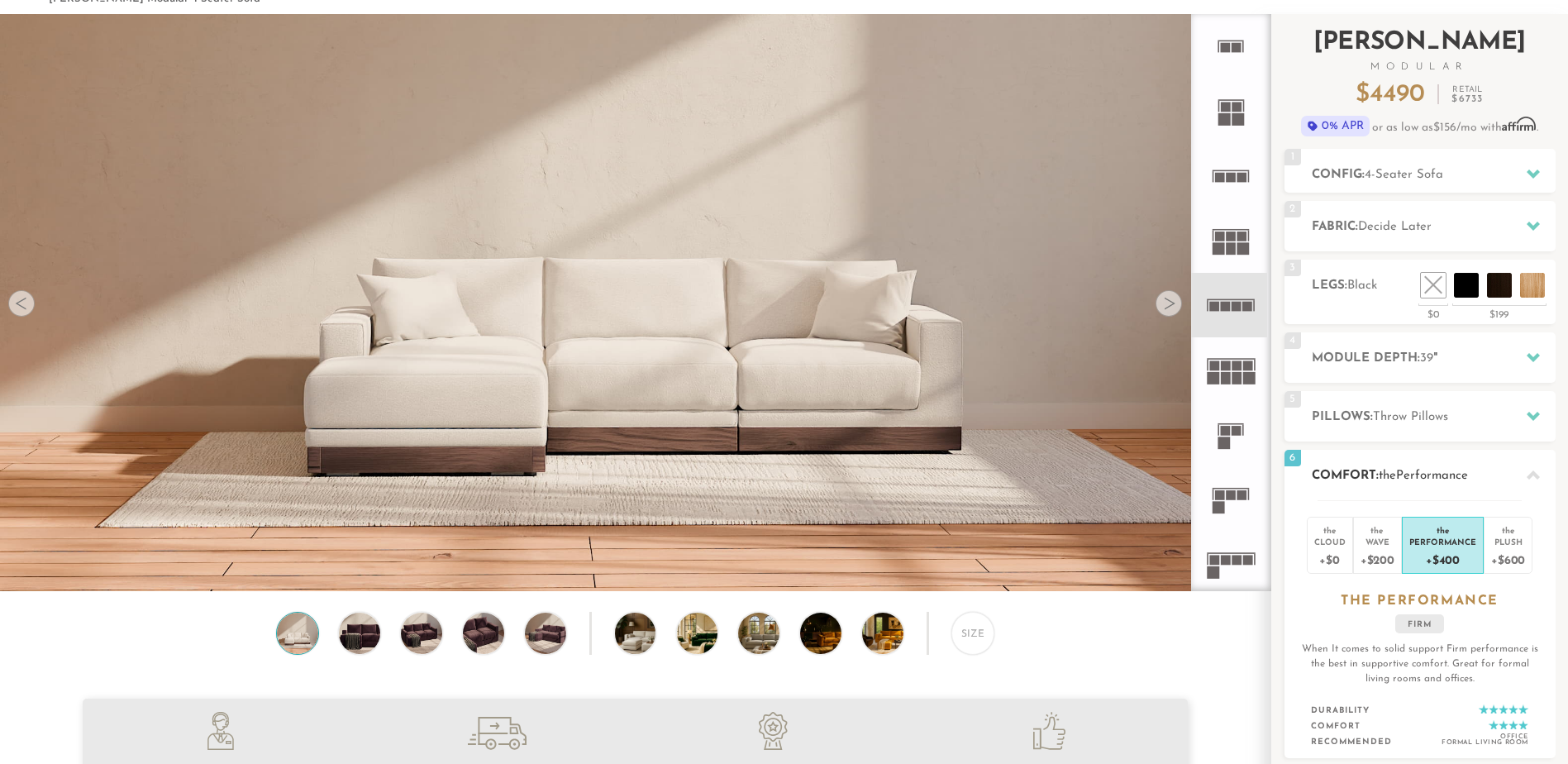
scroll to position [84, 0]
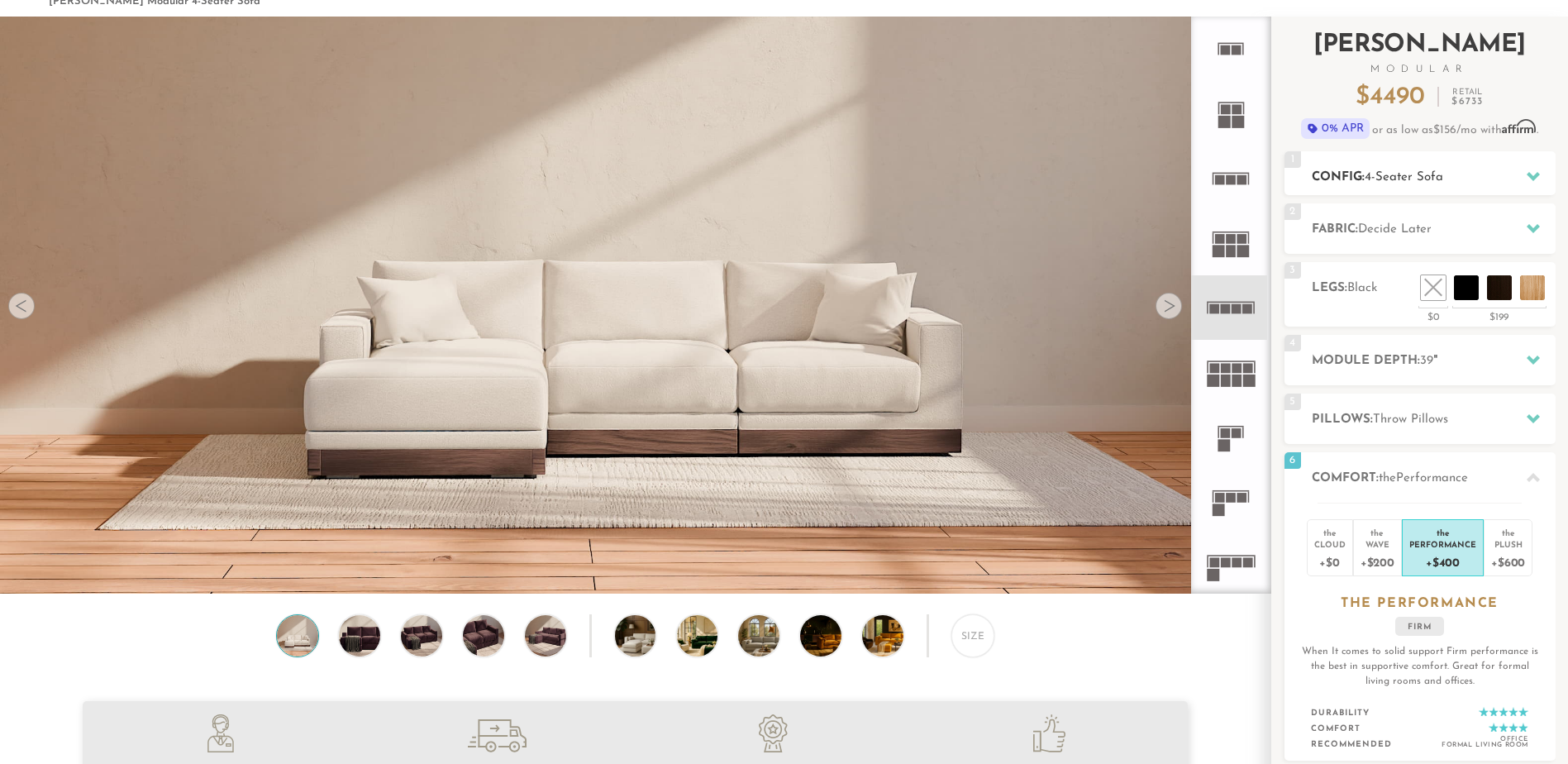
click at [1510, 171] on h2 "Config: 4-Seater Sofa" at bounding box center [1433, 177] width 244 height 19
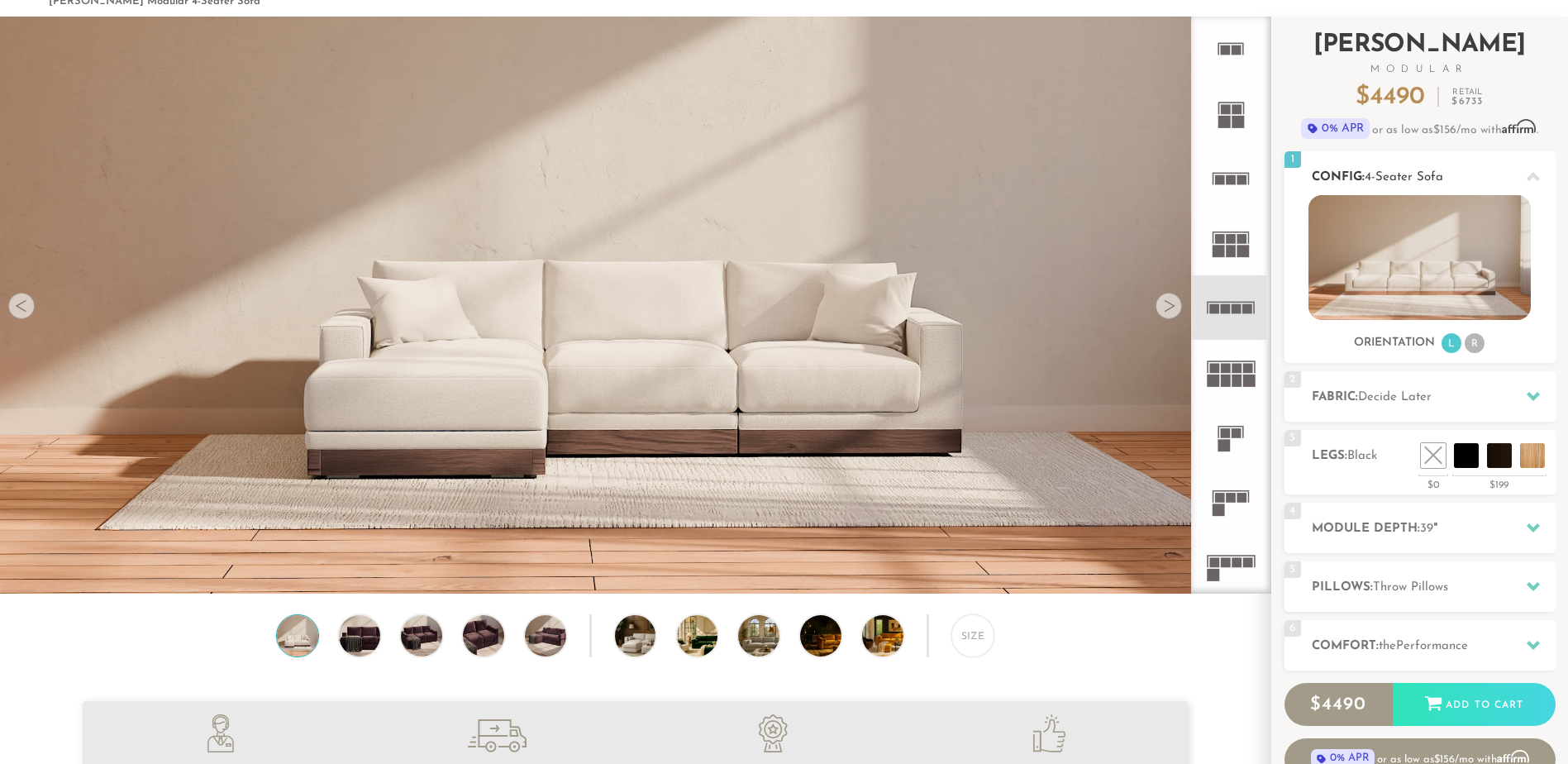
click at [1510, 170] on h2 "Config: 4-Seater Sofa" at bounding box center [1433, 177] width 244 height 19
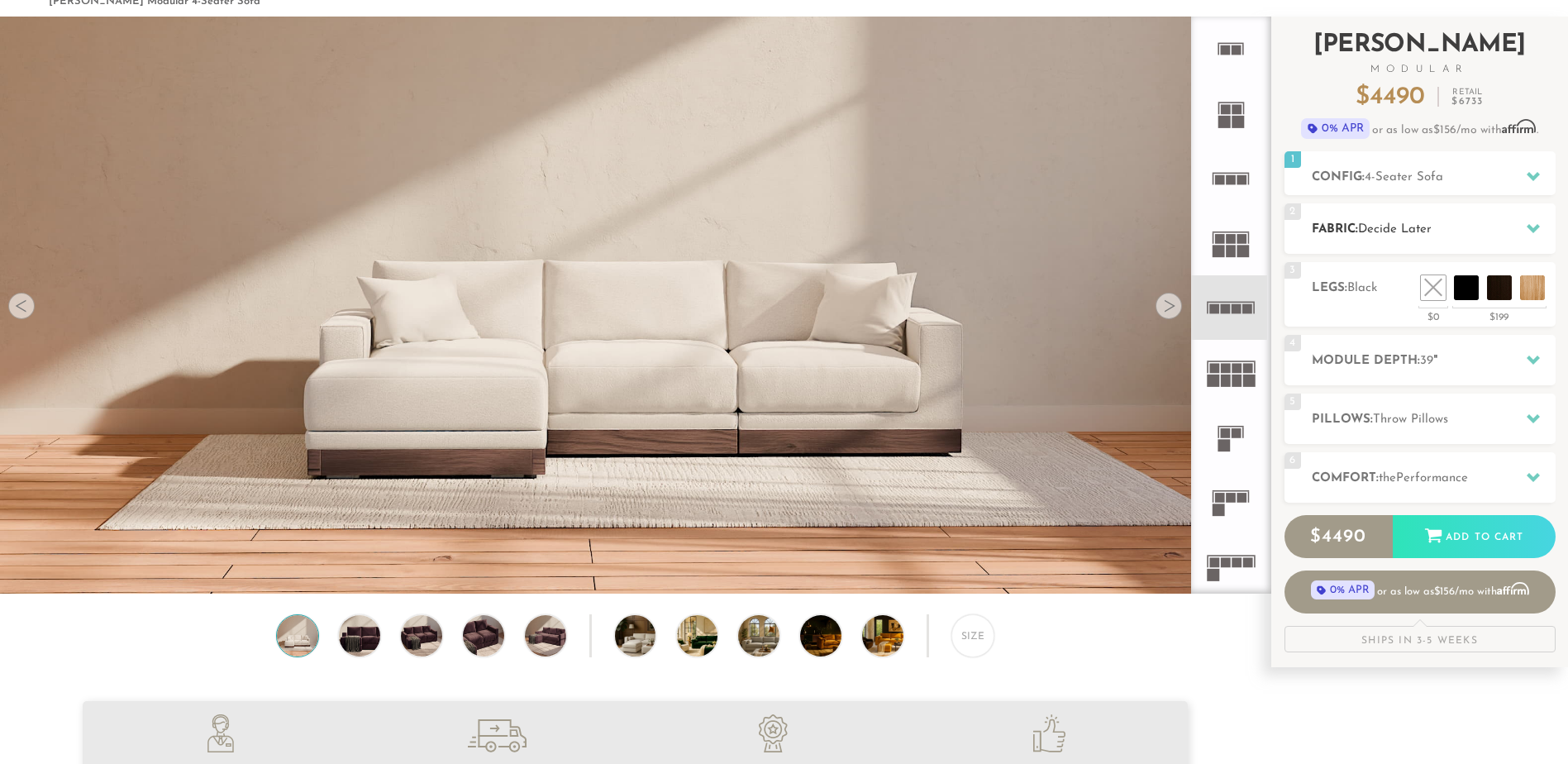
click at [1449, 232] on h2 "Fabric: Decide Later" at bounding box center [1433, 229] width 244 height 19
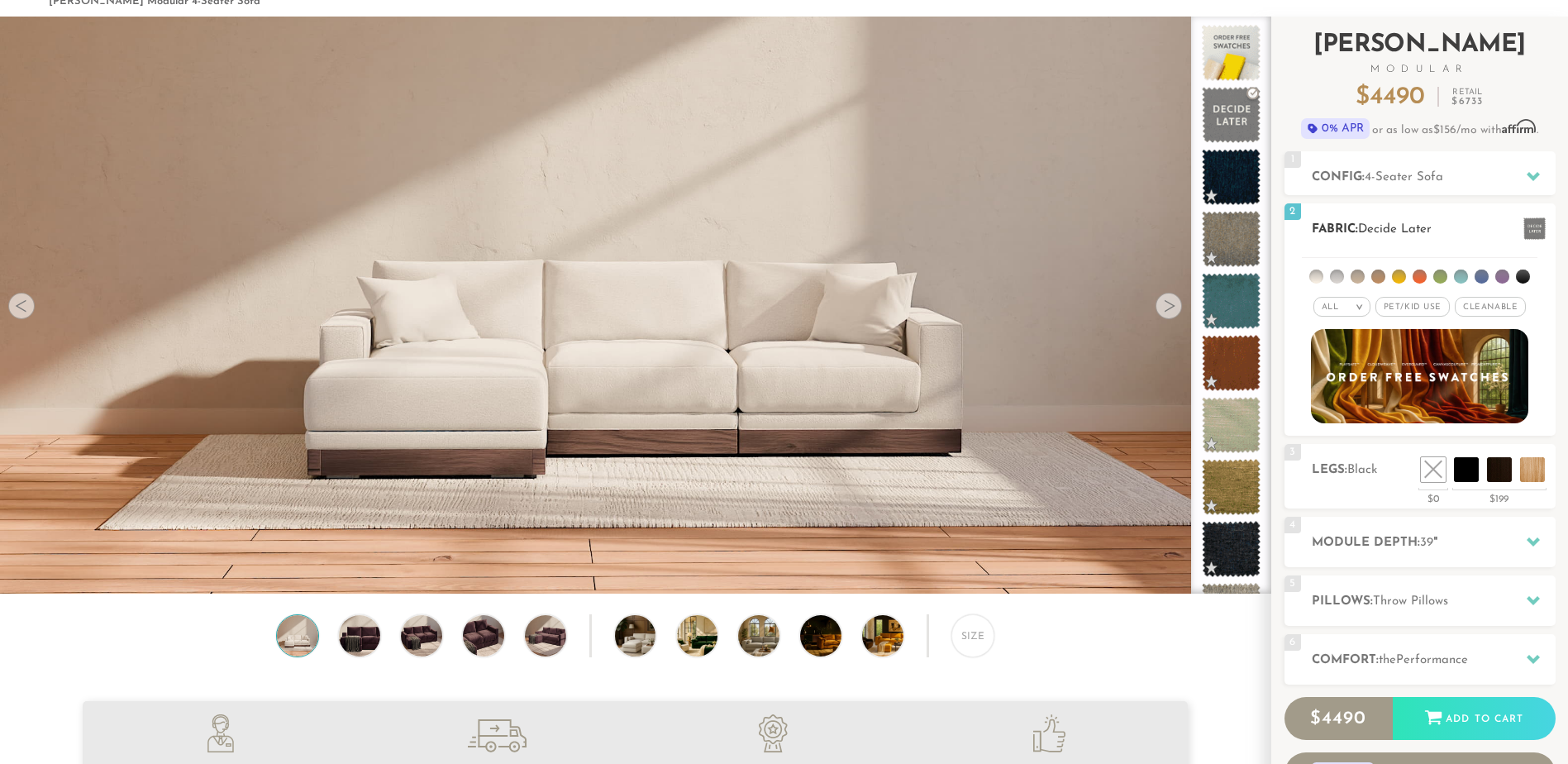
click at [1341, 277] on li at bounding box center [1336, 276] width 14 height 14
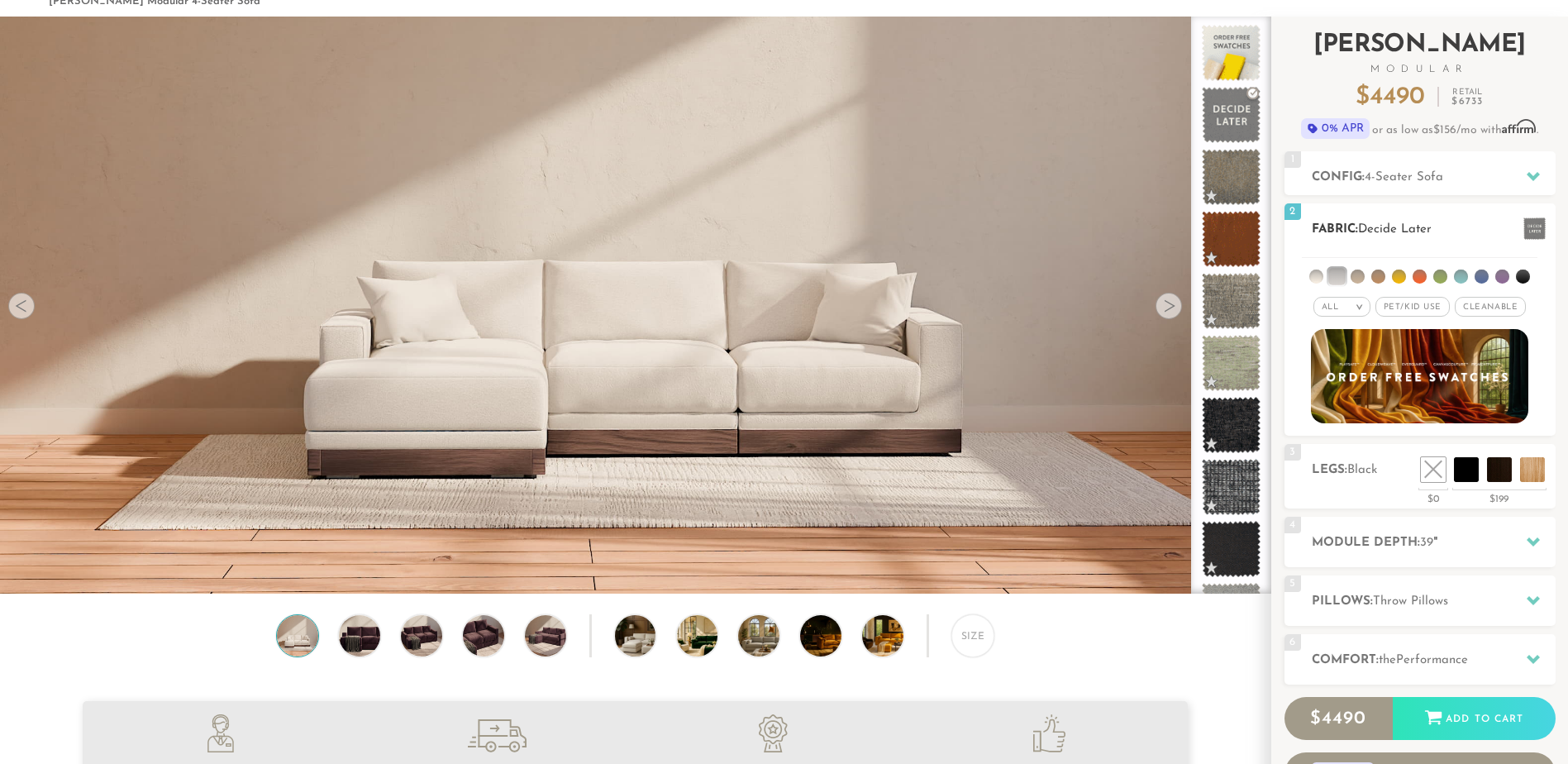
click at [1403, 306] on span "Pet/Kid Use x" at bounding box center [1412, 307] width 74 height 20
click at [1481, 274] on li at bounding box center [1481, 276] width 14 height 14
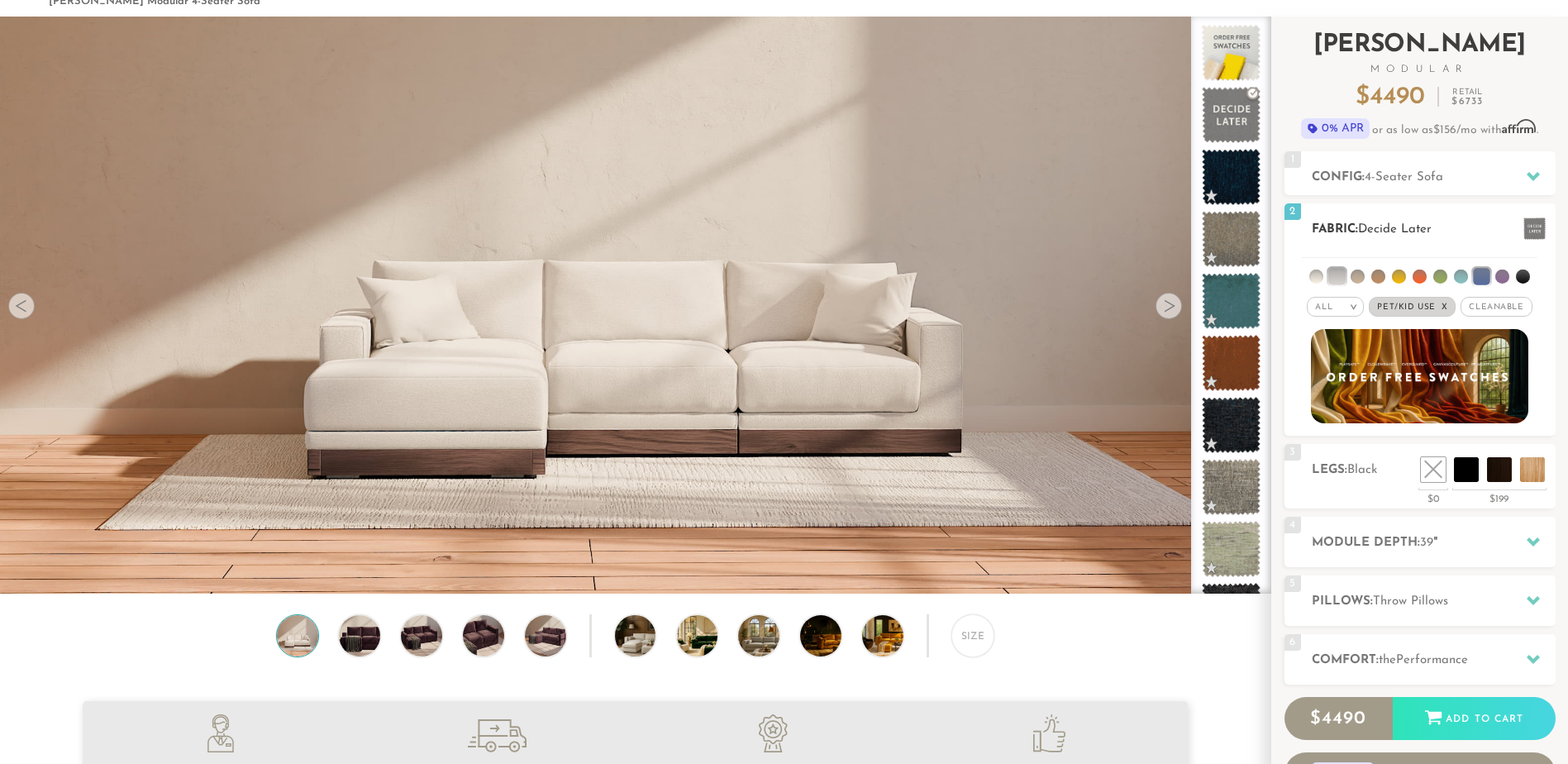
click at [1336, 271] on li at bounding box center [1336, 276] width 17 height 17
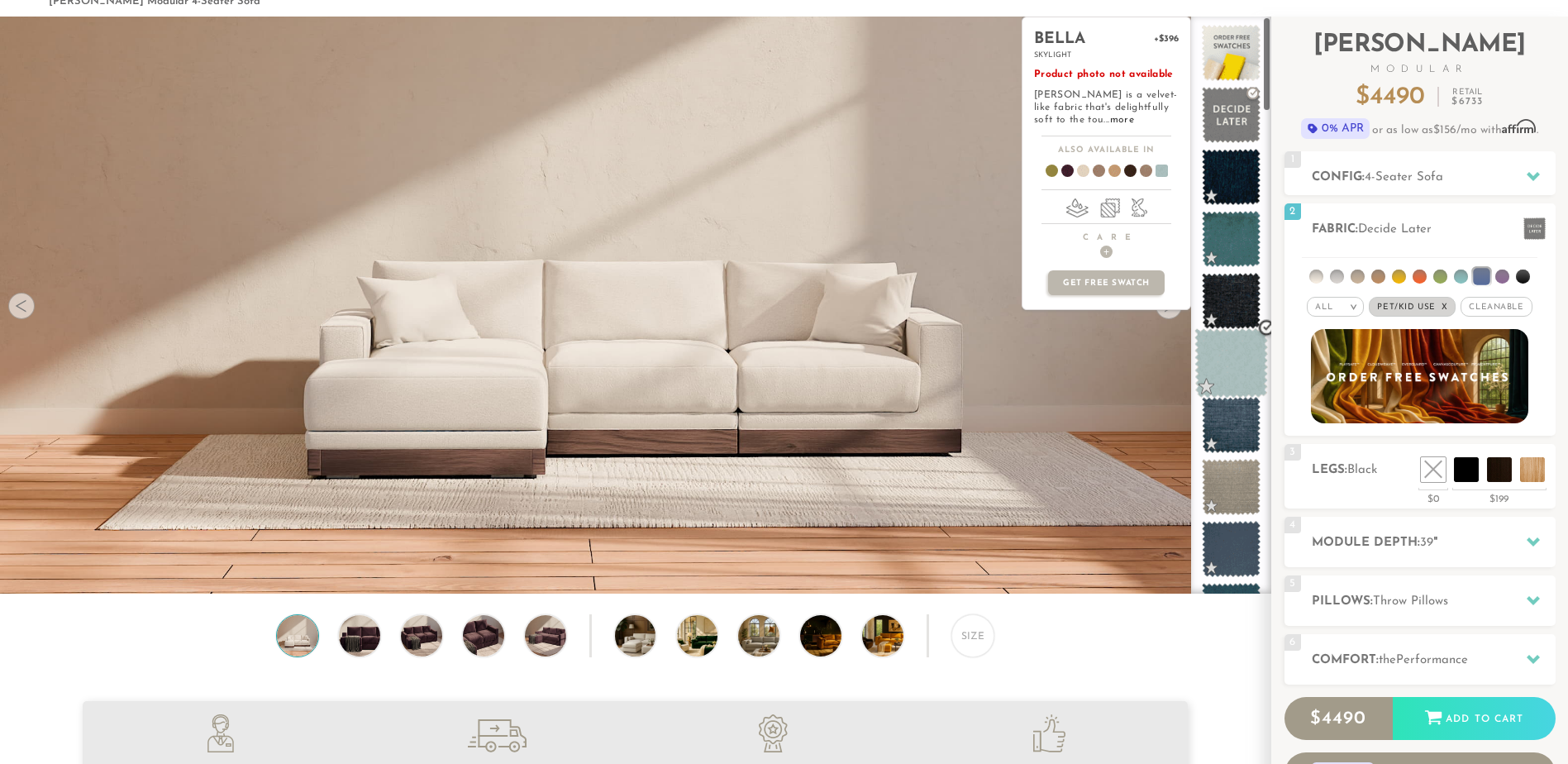
click at [1232, 351] on span at bounding box center [1231, 364] width 74 height 70
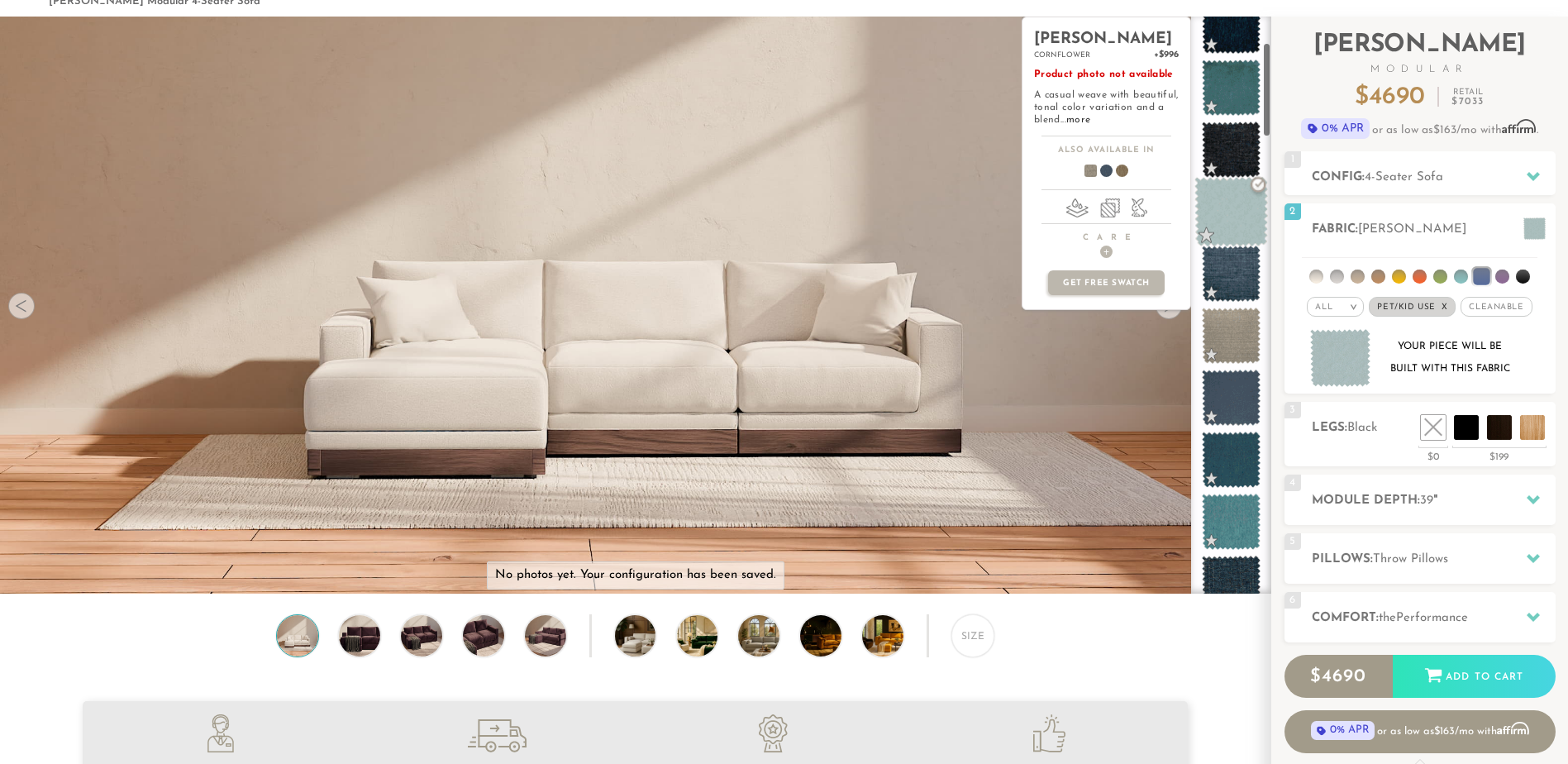
scroll to position [166, 0]
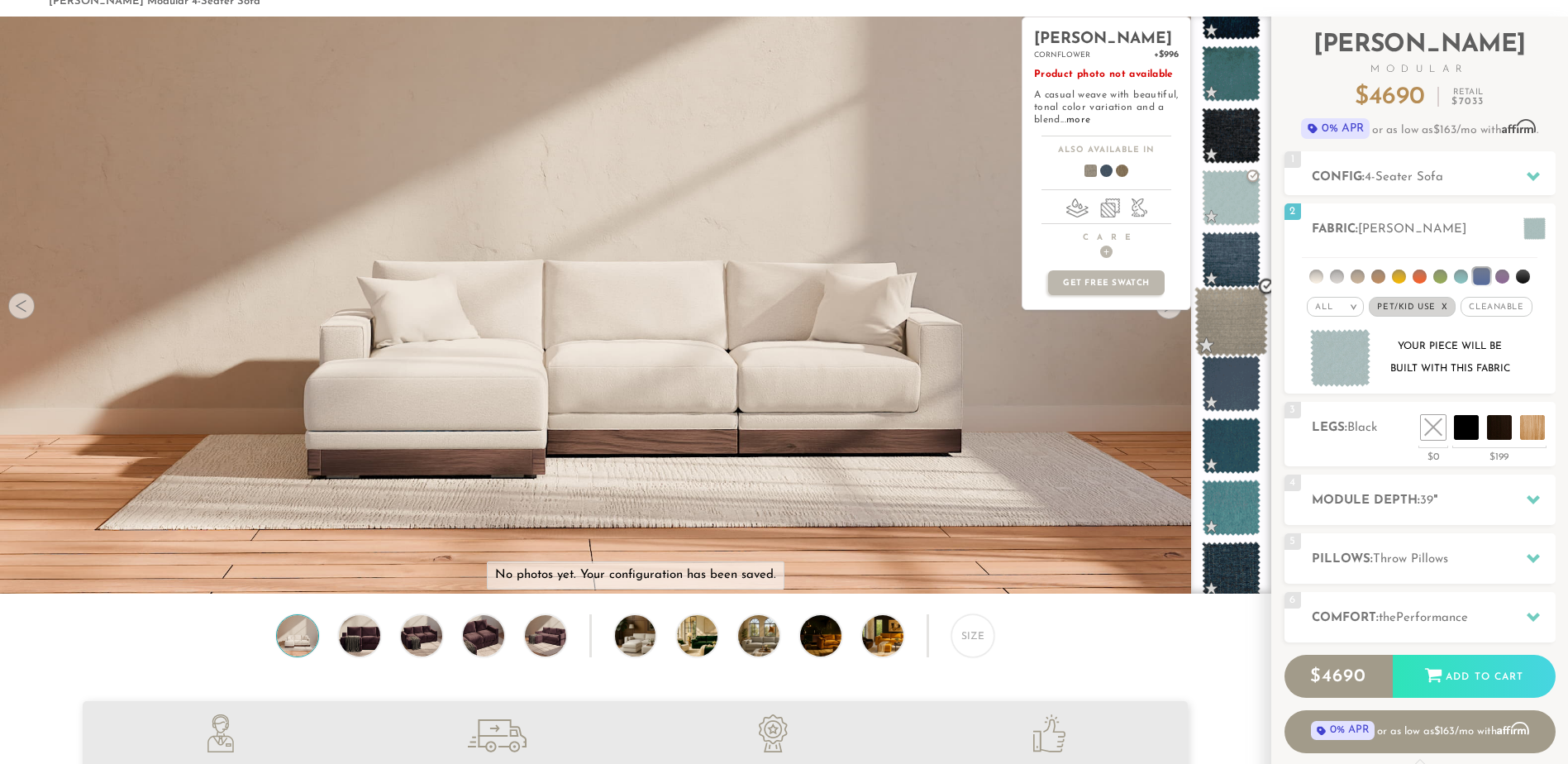
click at [1235, 323] on span at bounding box center [1231, 322] width 74 height 70
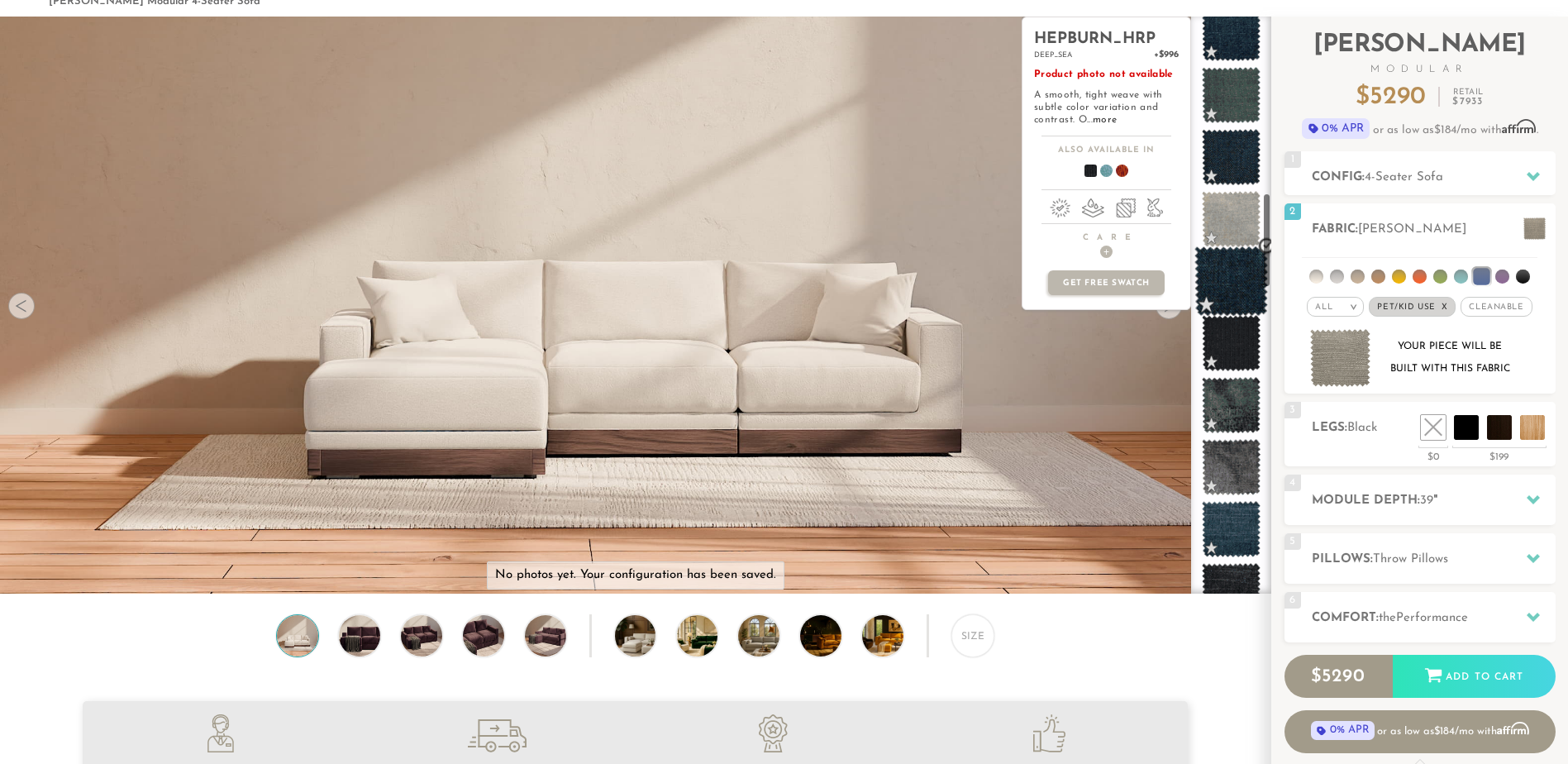
scroll to position [1075, 0]
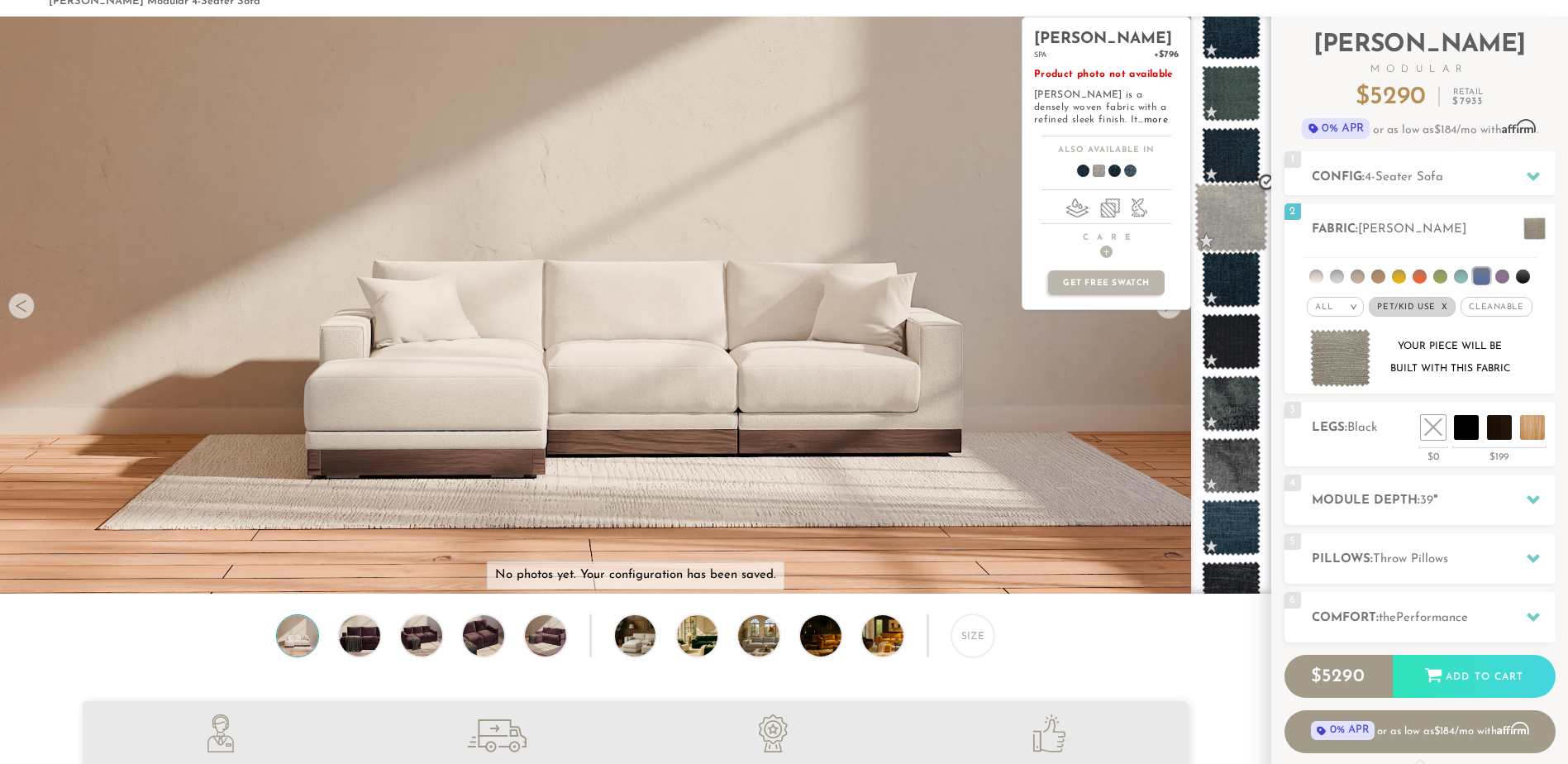
click at [1228, 208] on span at bounding box center [1231, 217] width 74 height 70
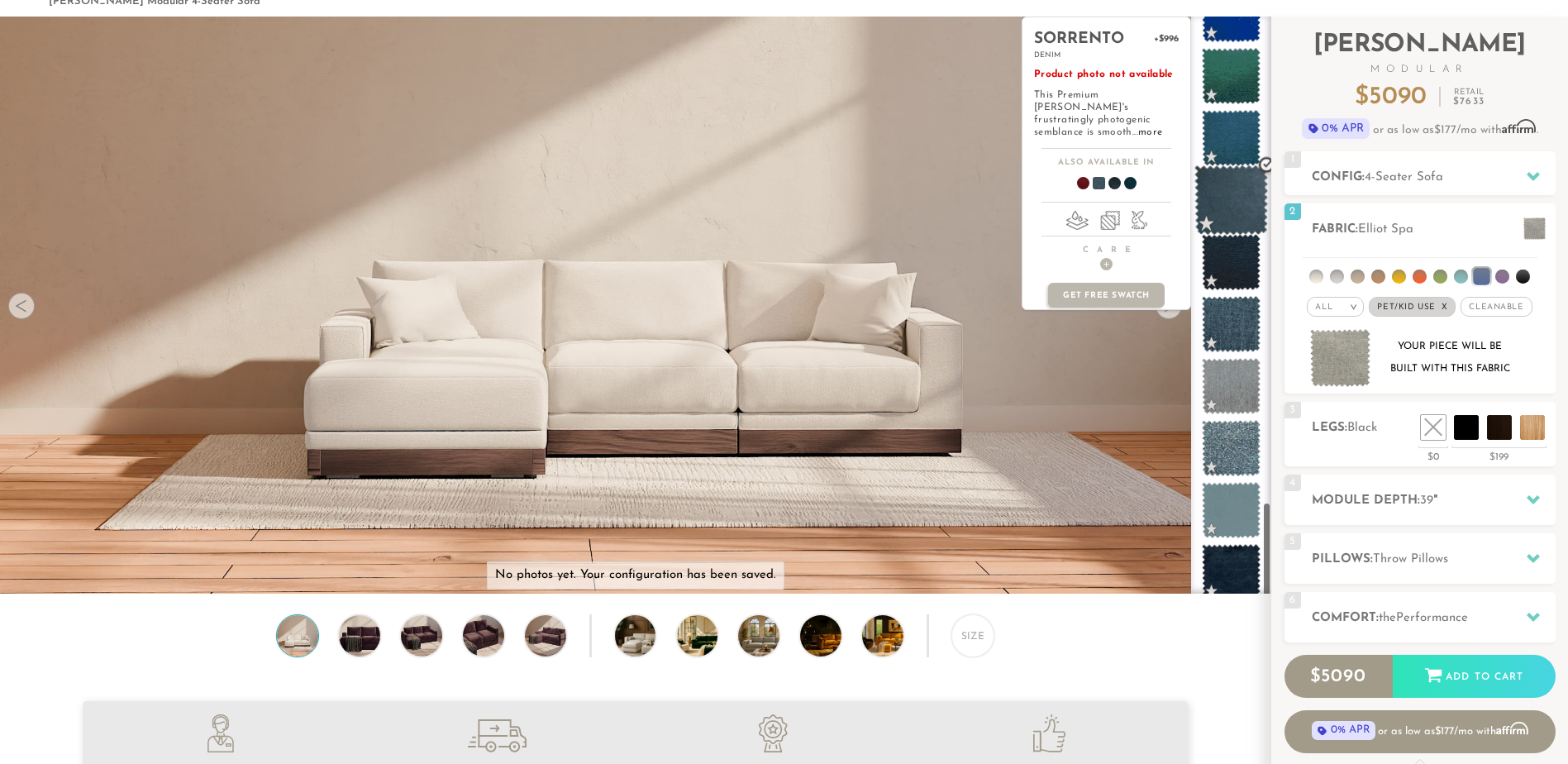
scroll to position [2962, 0]
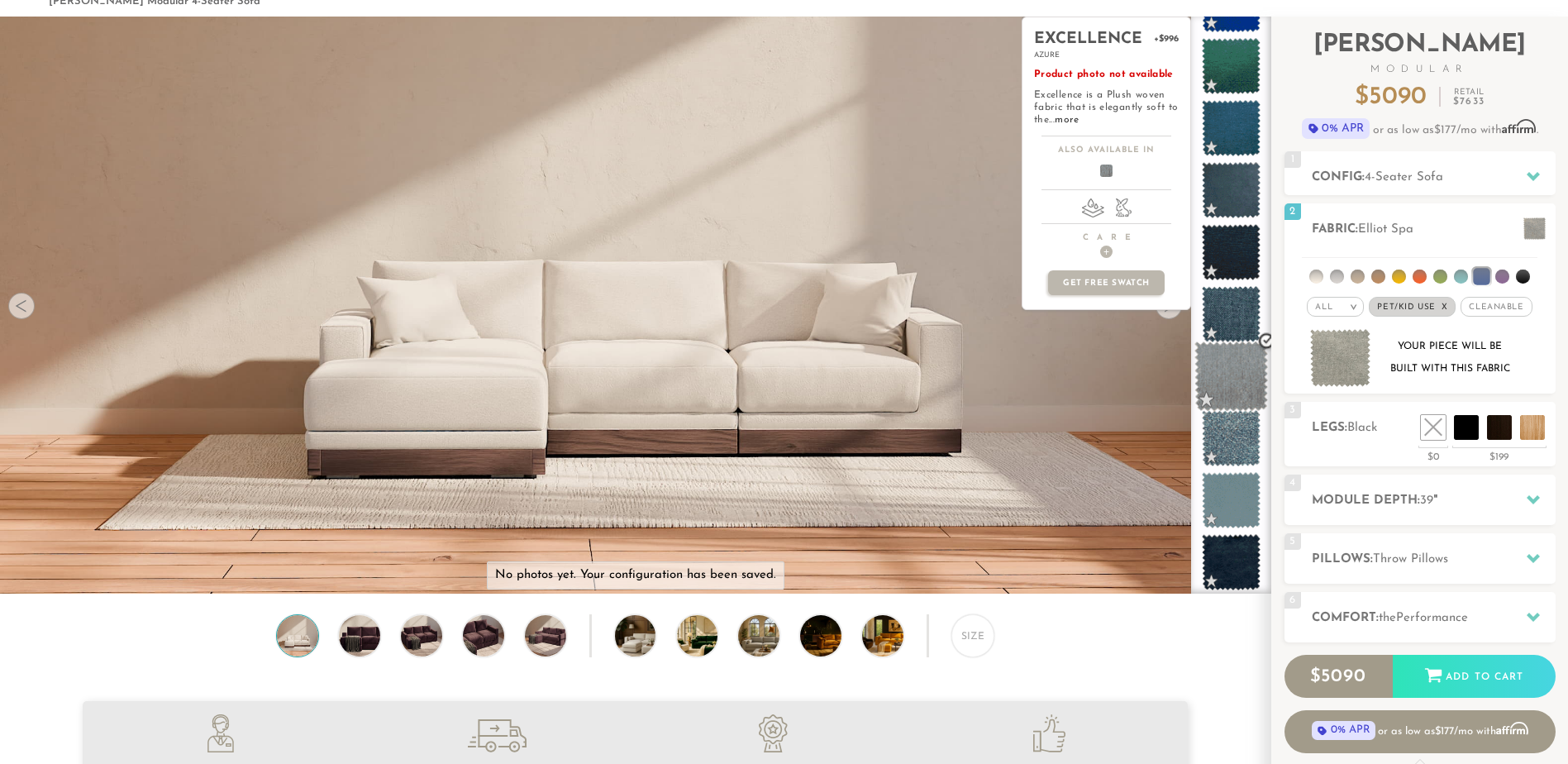
click at [1238, 369] on span at bounding box center [1231, 376] width 74 height 70
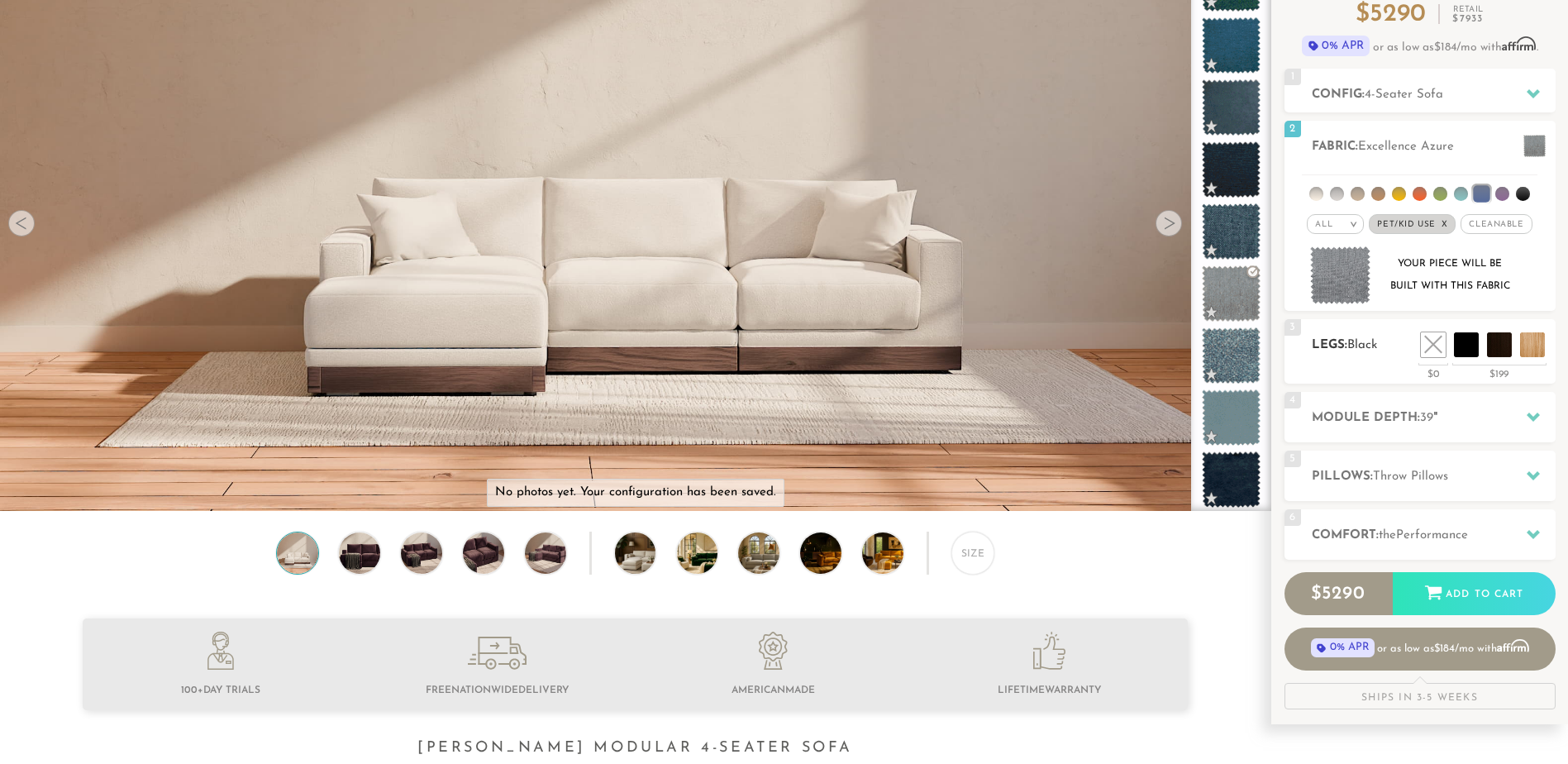
scroll to position [168, 0]
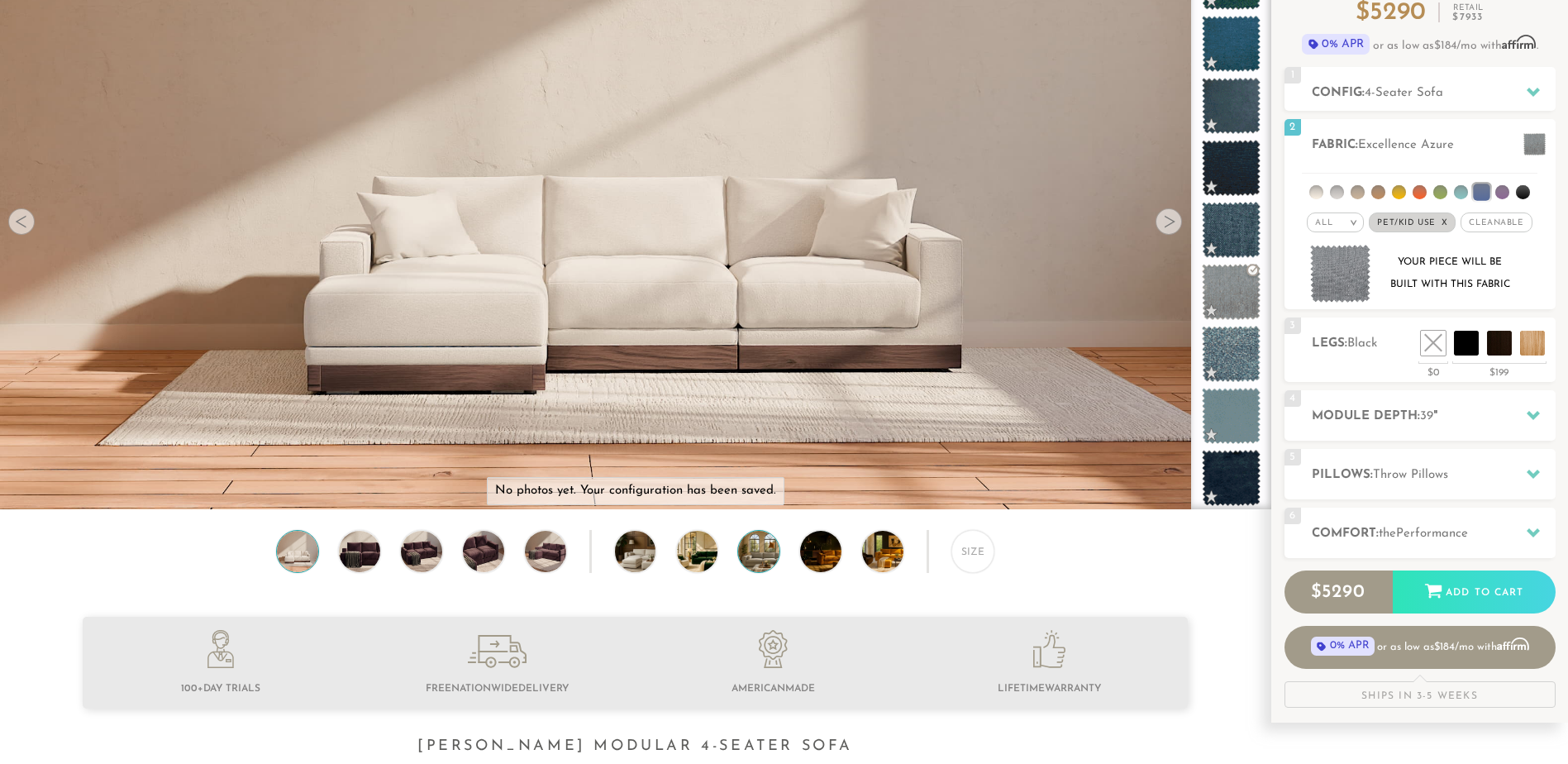
click at [763, 560] on img at bounding box center [775, 551] width 74 height 41
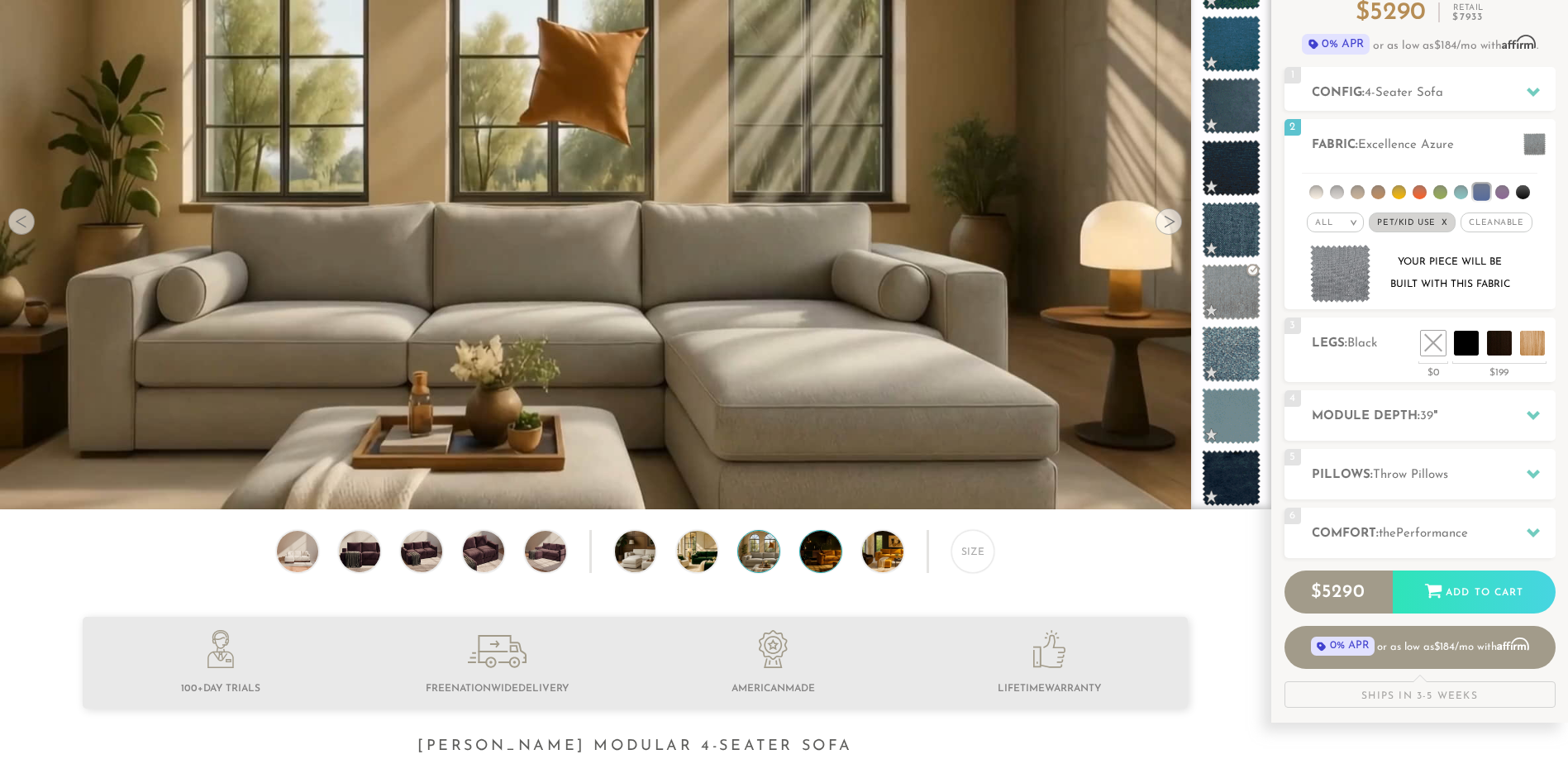
click at [818, 558] on img at bounding box center [837, 551] width 74 height 41
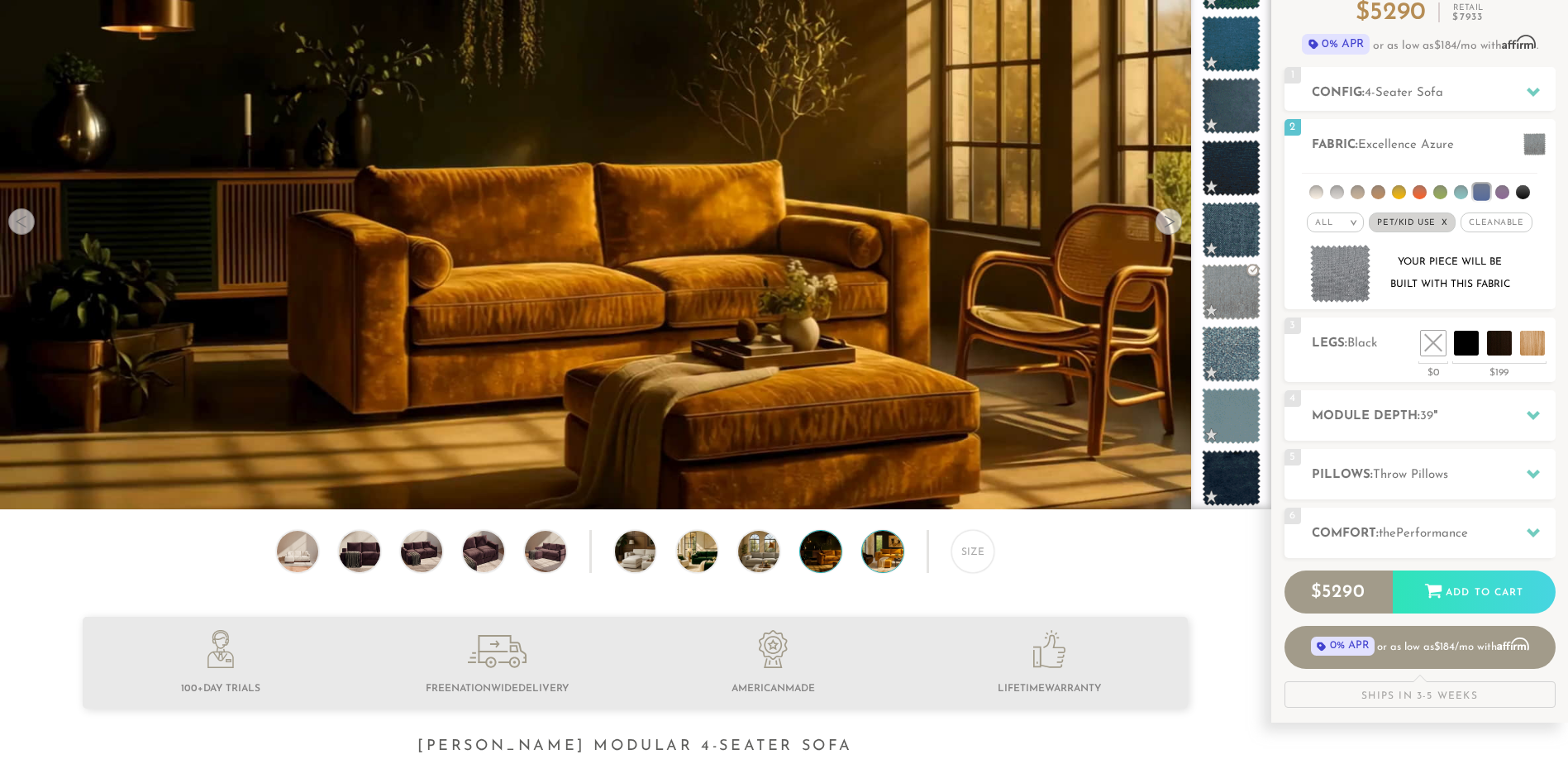
click at [878, 558] on img at bounding box center [899, 551] width 74 height 41
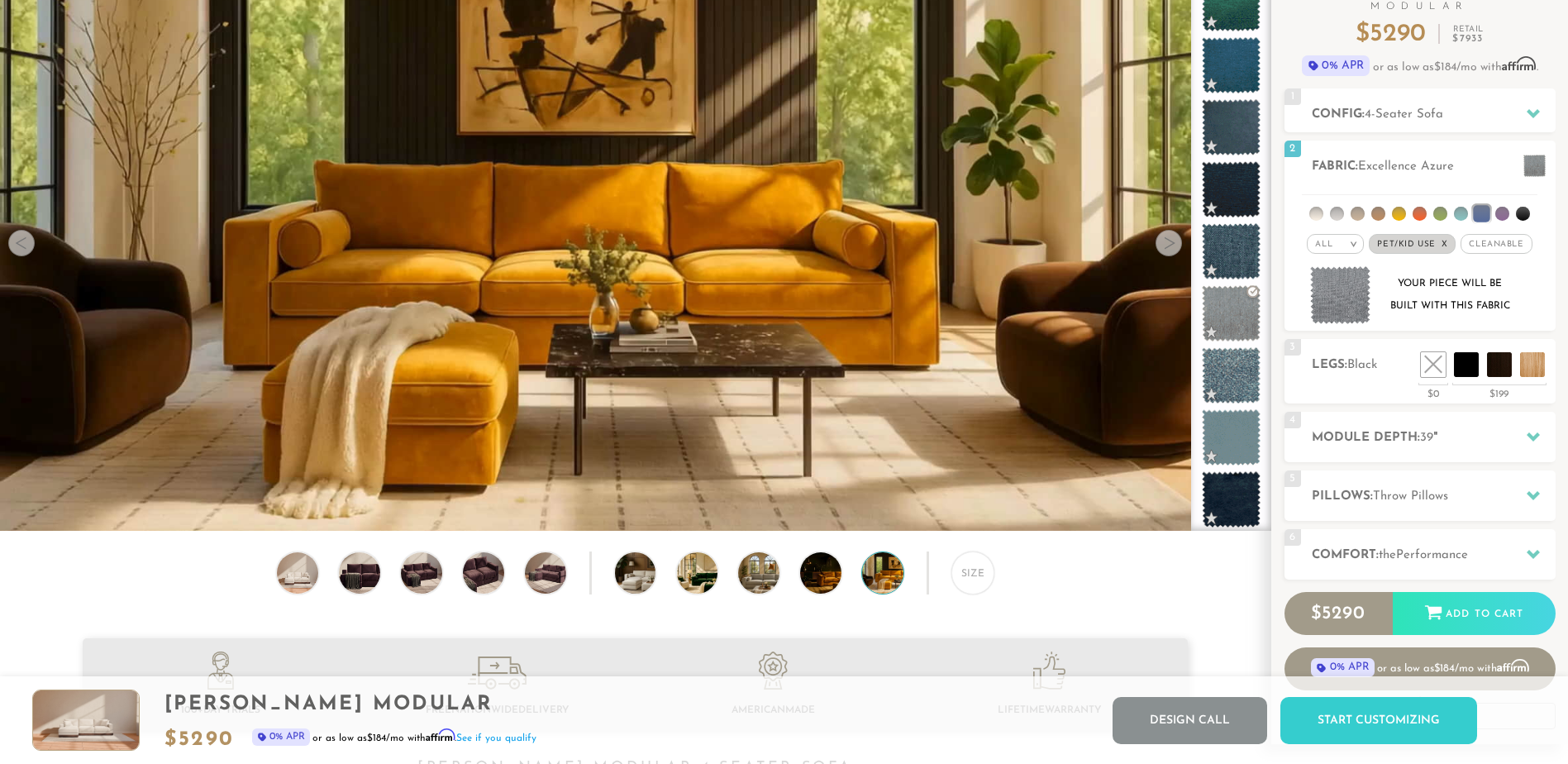
scroll to position [0, 0]
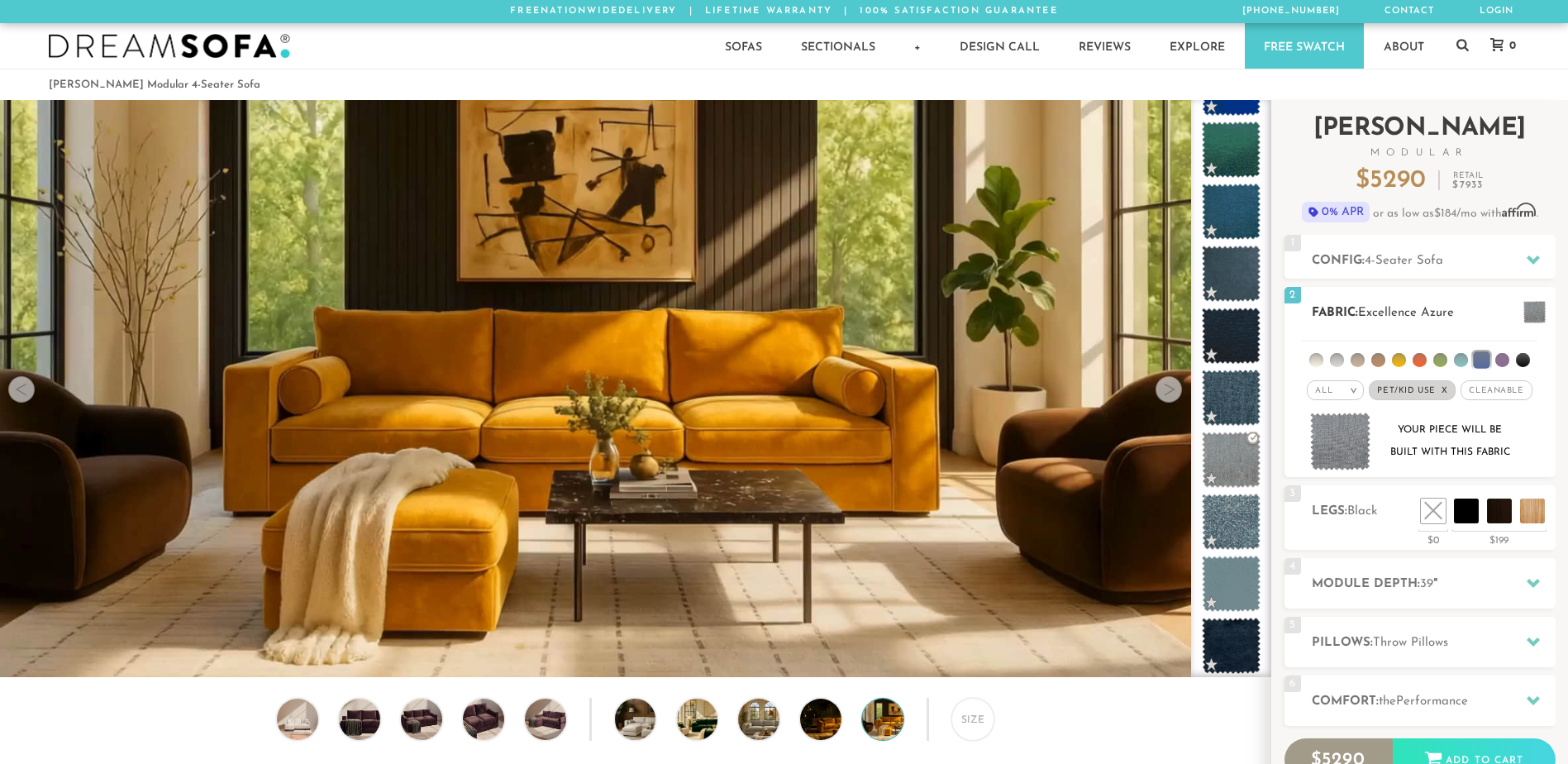
click at [1319, 302] on div "2 Fabric: Excellence Azure" at bounding box center [1419, 312] width 271 height 50
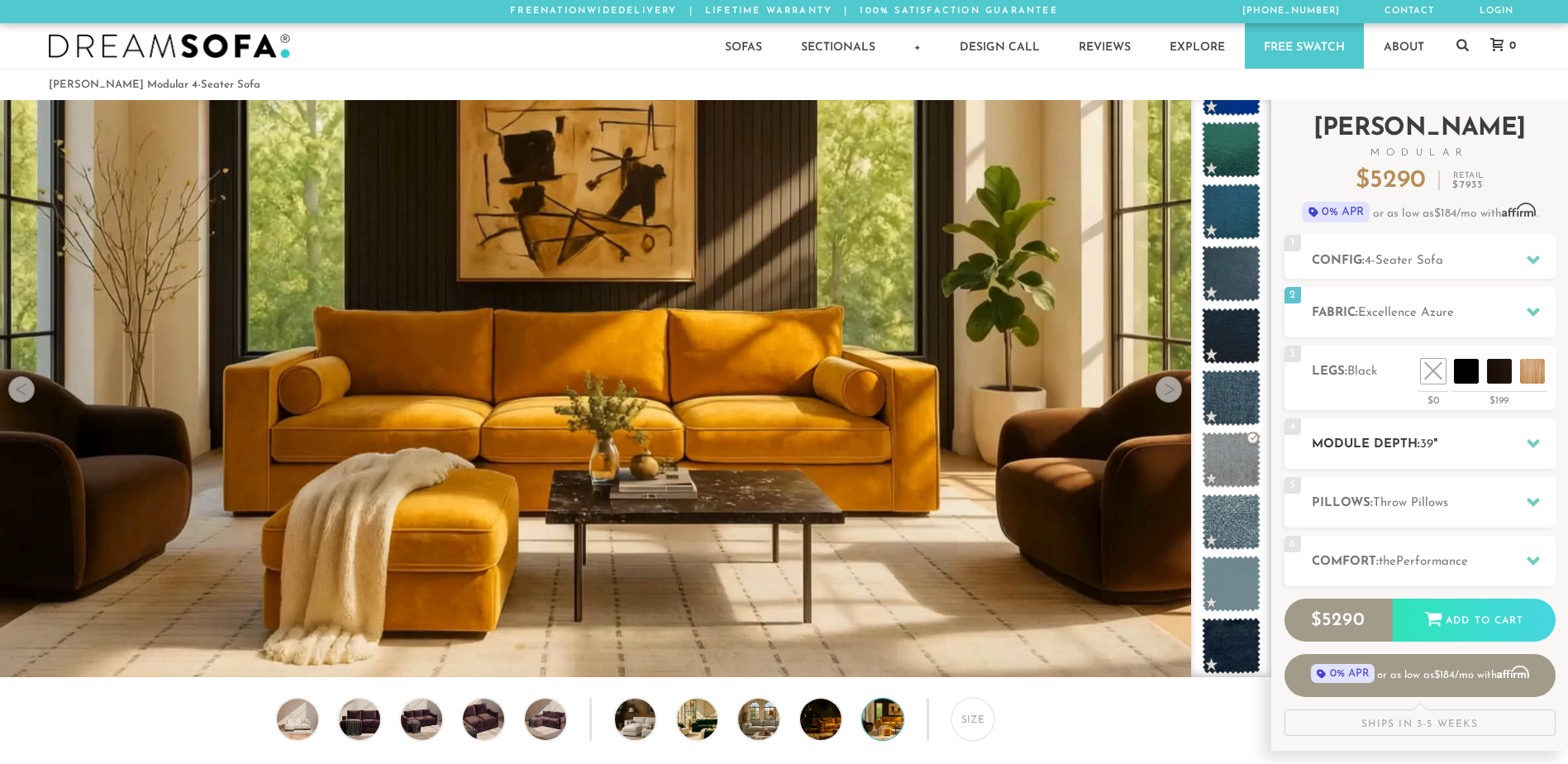
click at [1431, 451] on h2 "Module Depth: 39 "" at bounding box center [1433, 444] width 244 height 19
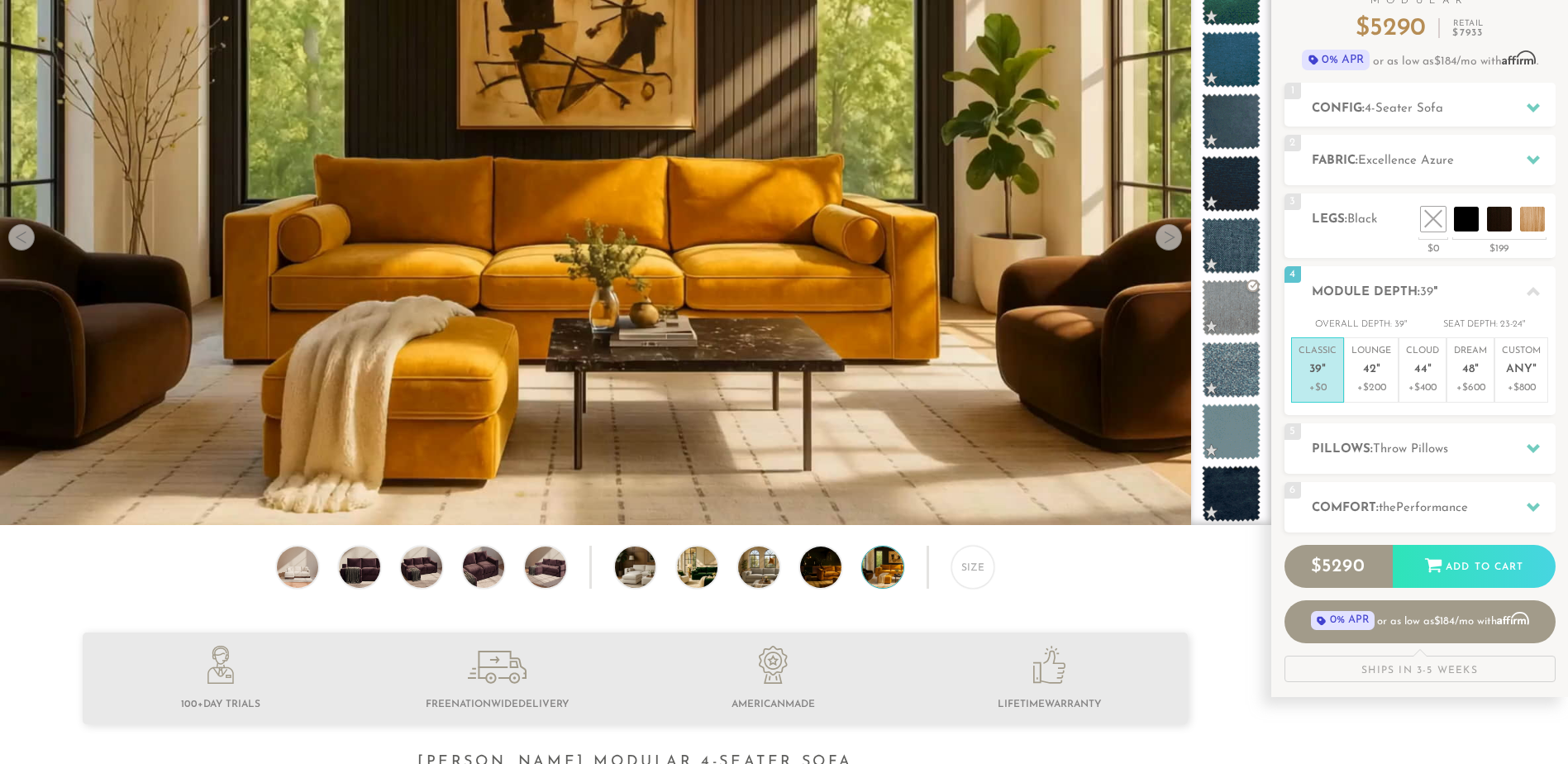
scroll to position [166, 0]
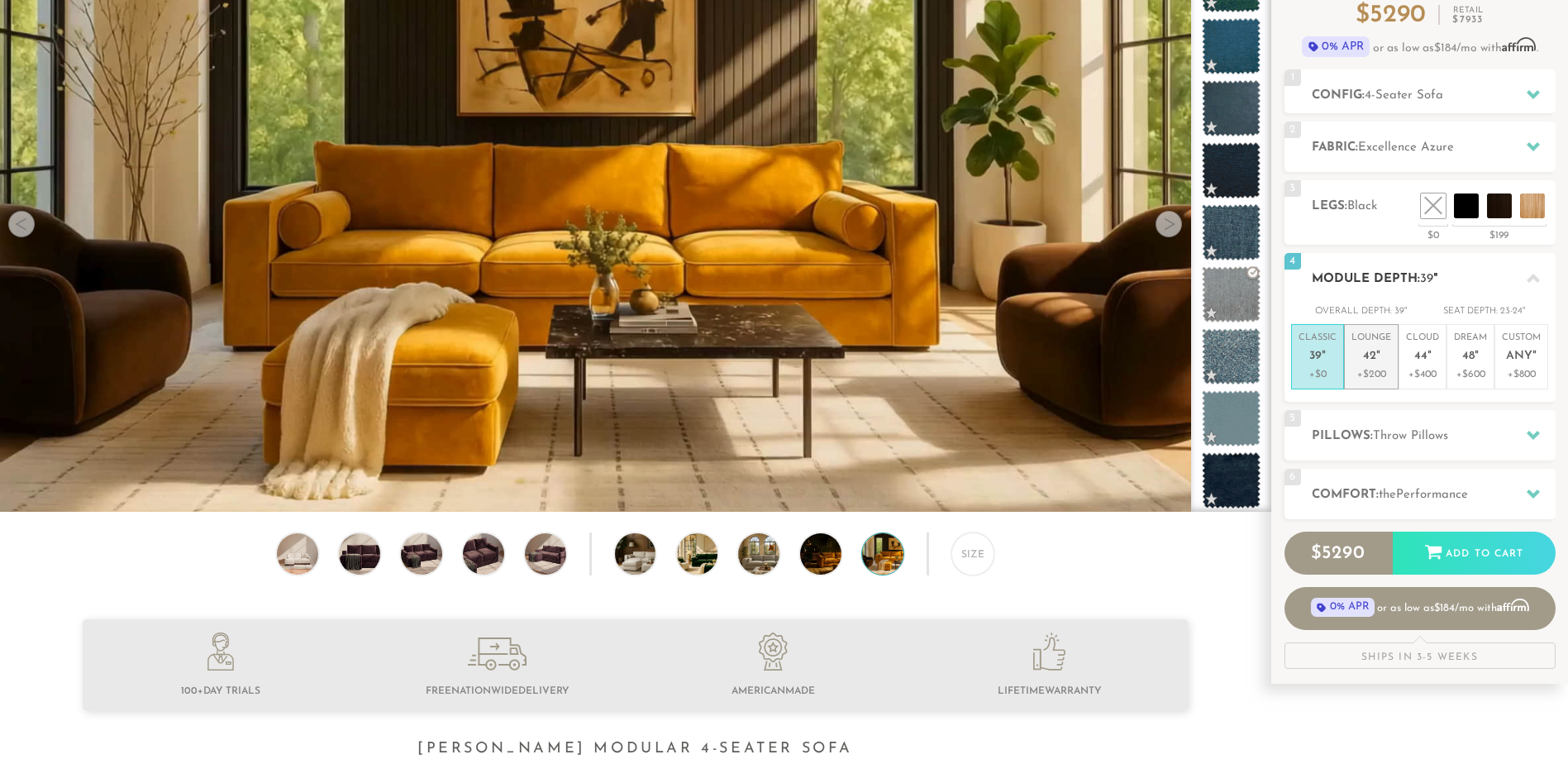
click at [1373, 373] on p "+$200" at bounding box center [1371, 374] width 39 height 15
click at [1462, 271] on h2 "Module Depth: 42 "" at bounding box center [1433, 278] width 244 height 19
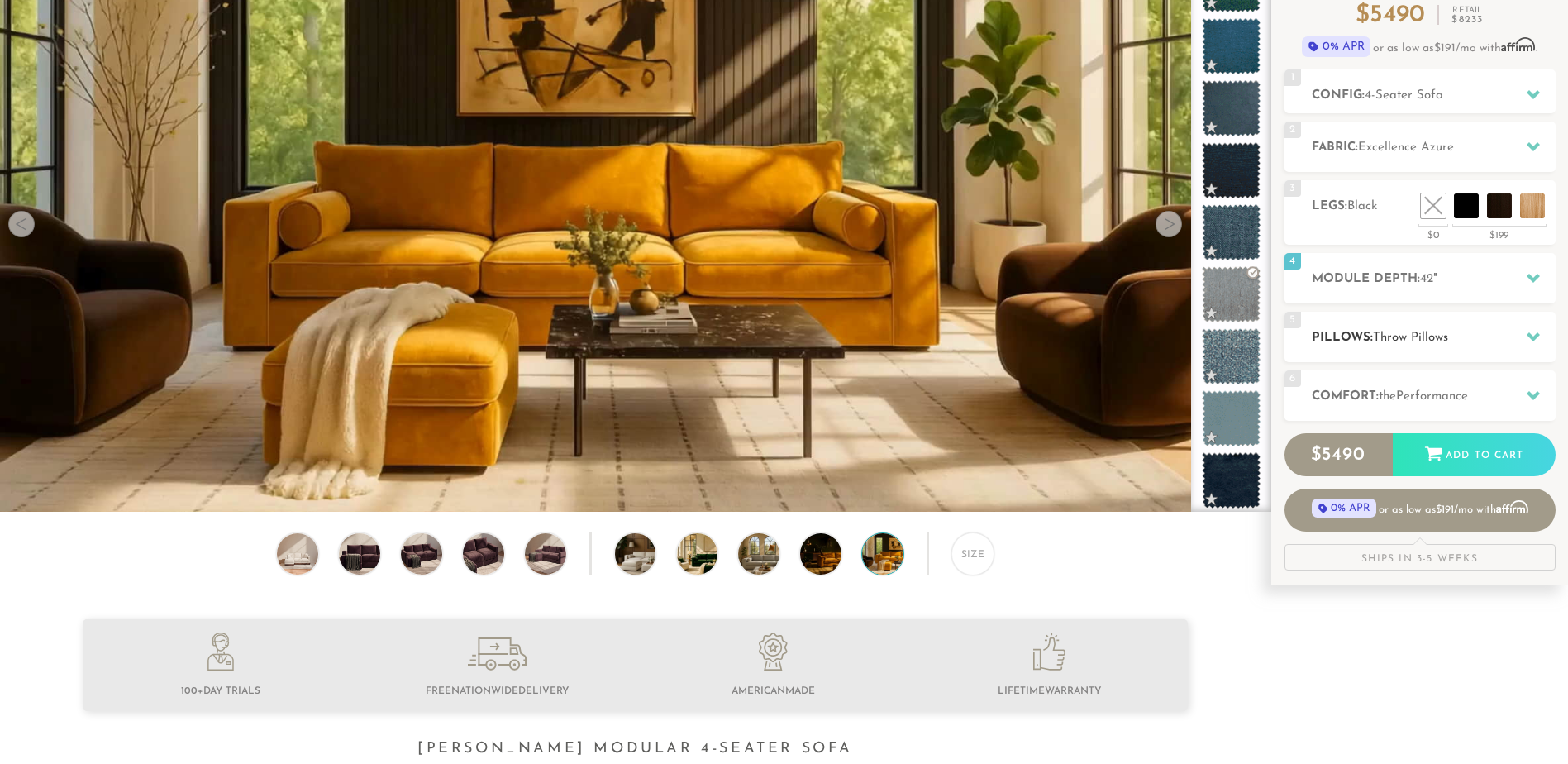
click at [1438, 338] on span "Throw Pillows" at bounding box center [1410, 337] width 75 height 13
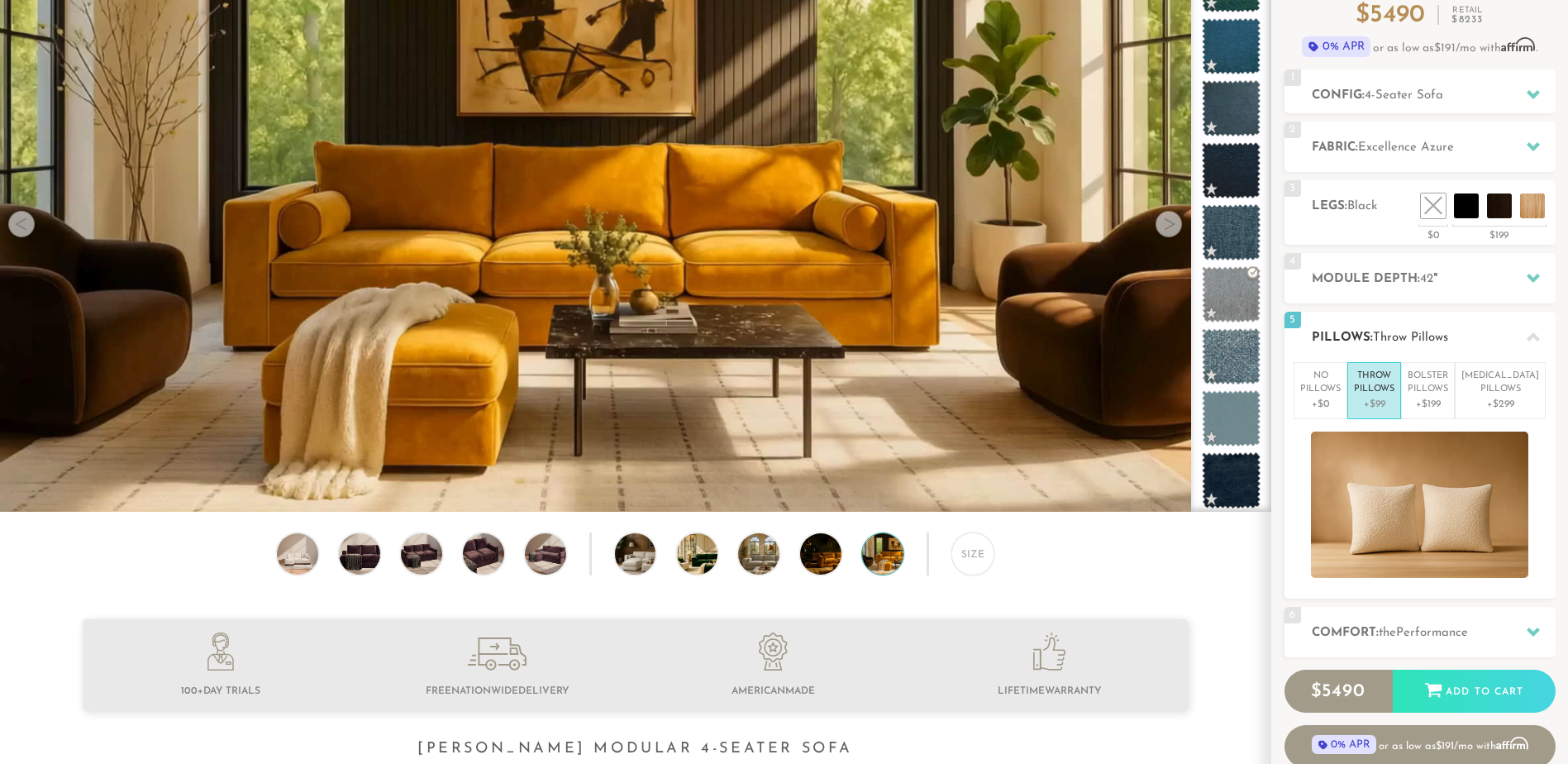
click at [1440, 333] on span "Throw Pillows" at bounding box center [1410, 337] width 75 height 13
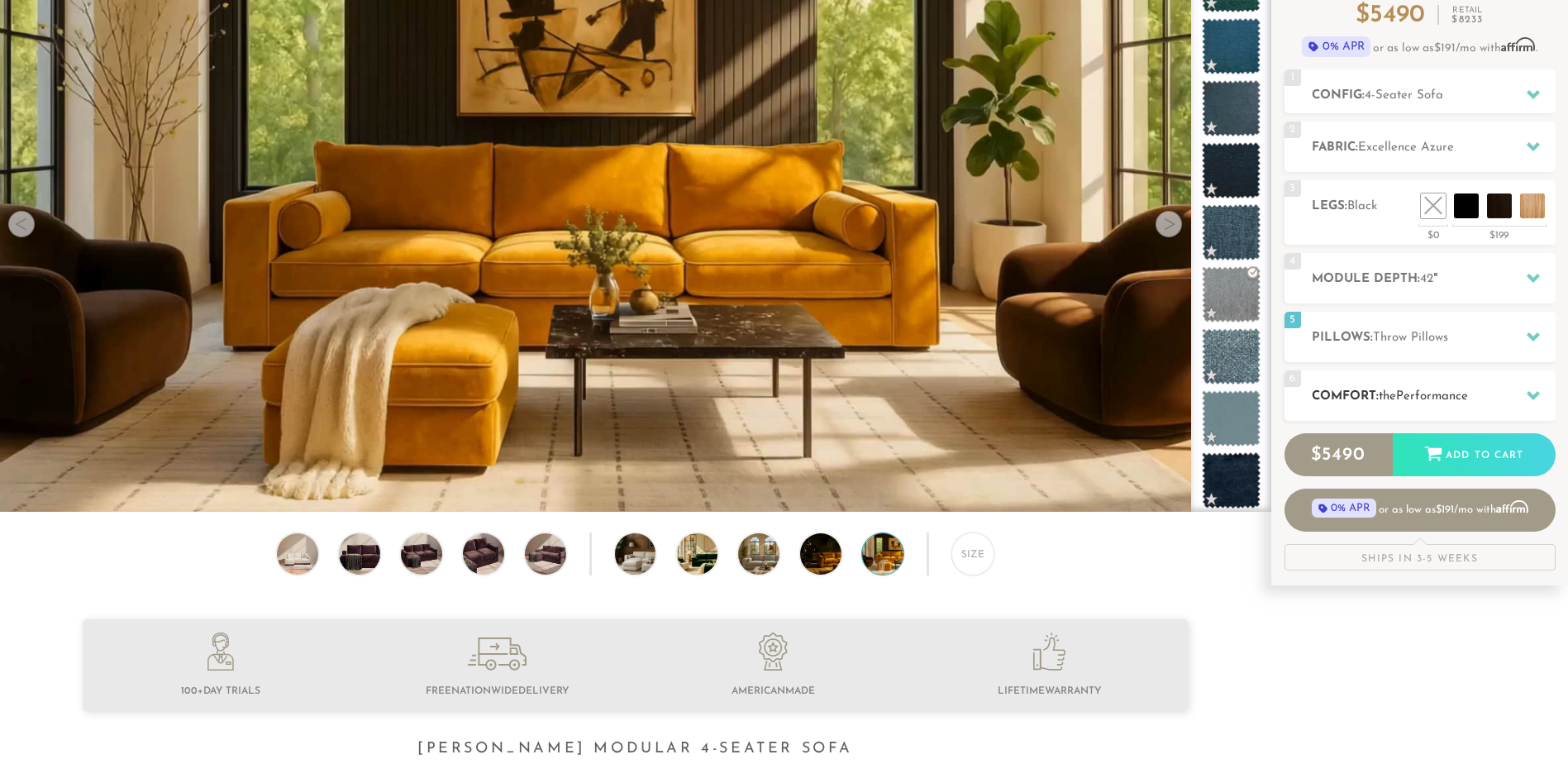
click at [1458, 387] on h2 "Comfort: the Performance" at bounding box center [1433, 396] width 244 height 19
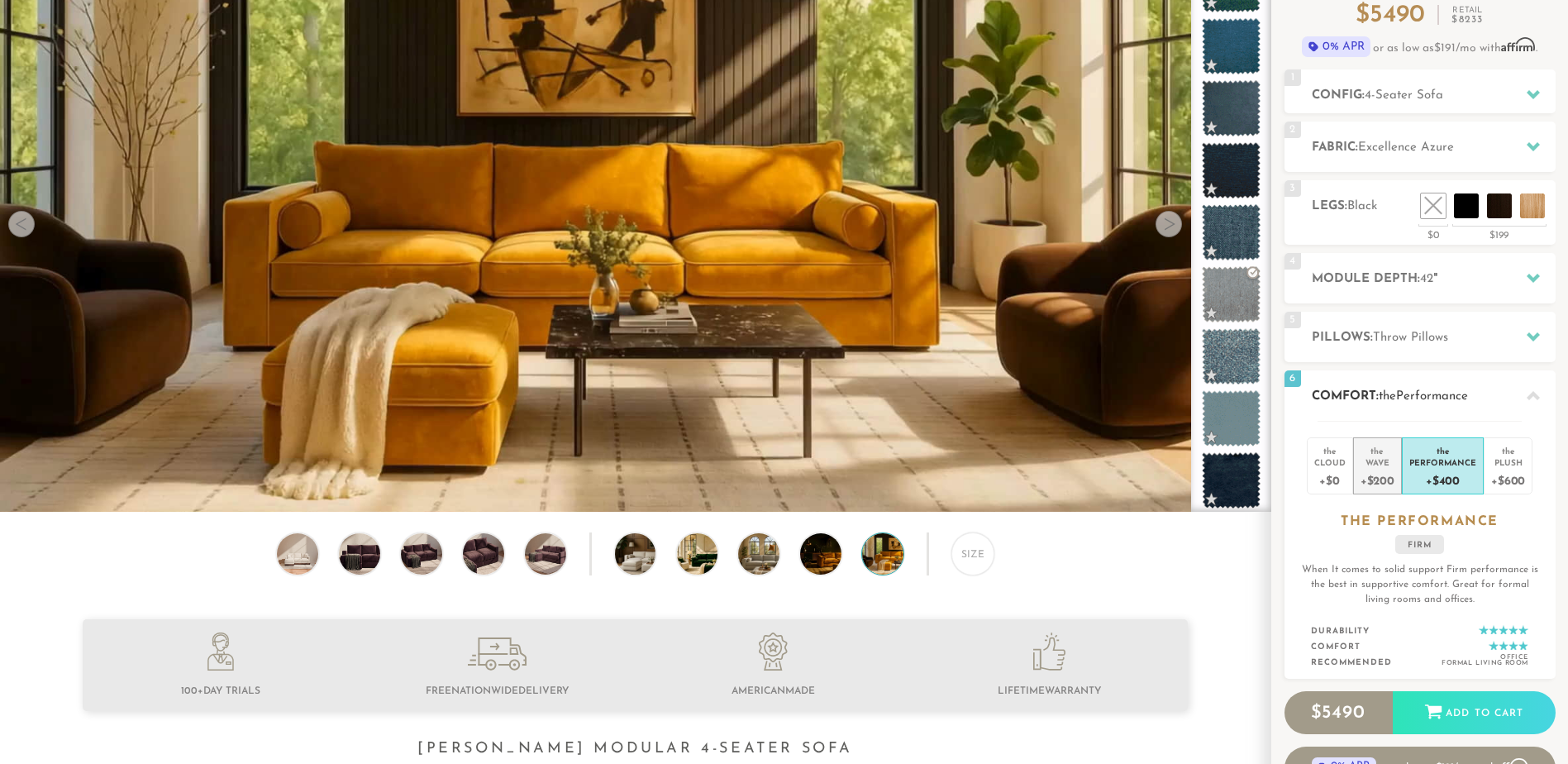
click at [1372, 455] on div "the" at bounding box center [1377, 448] width 34 height 17
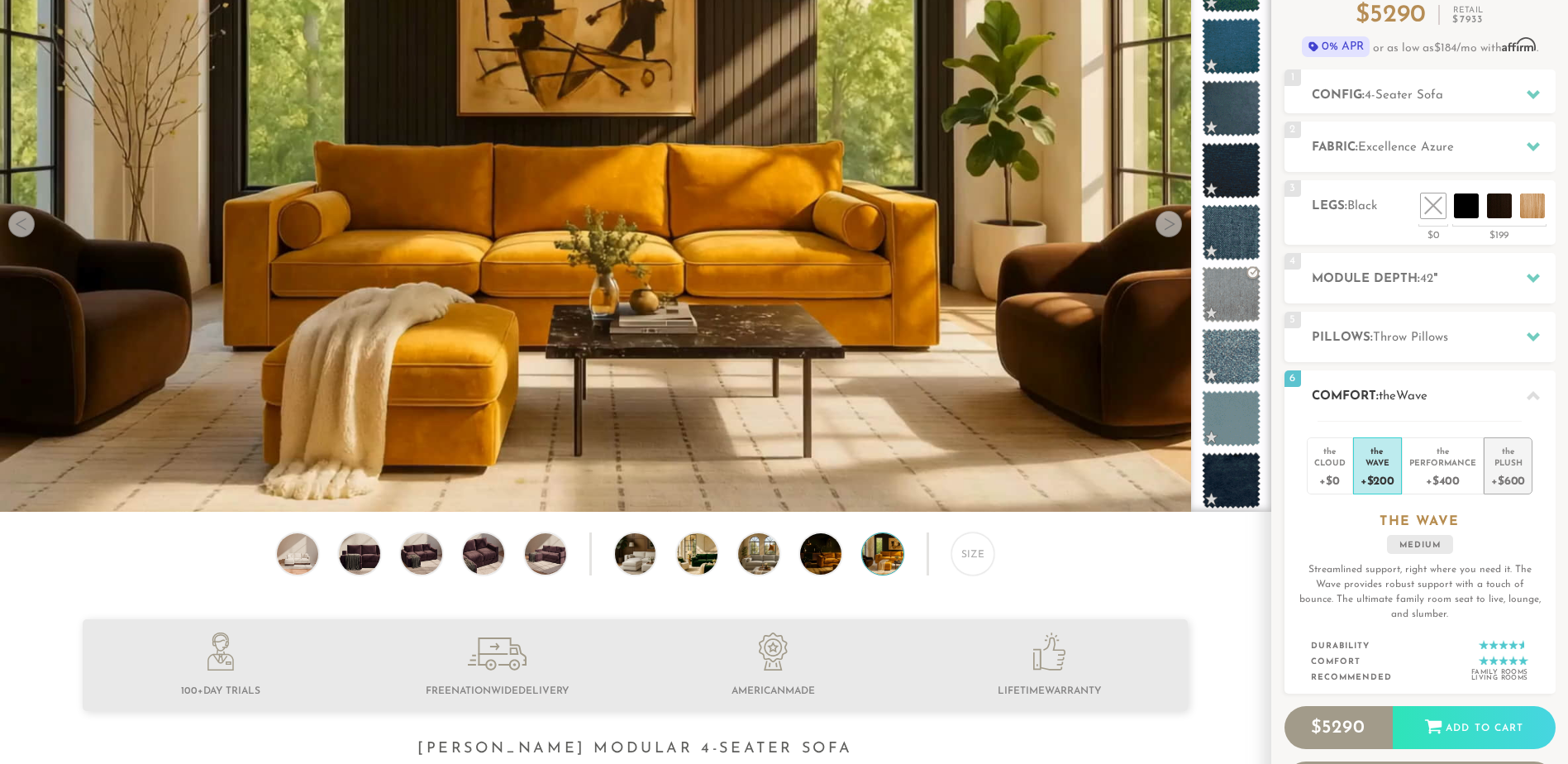
click at [1511, 456] on div "Plush" at bounding box center [1508, 462] width 34 height 12
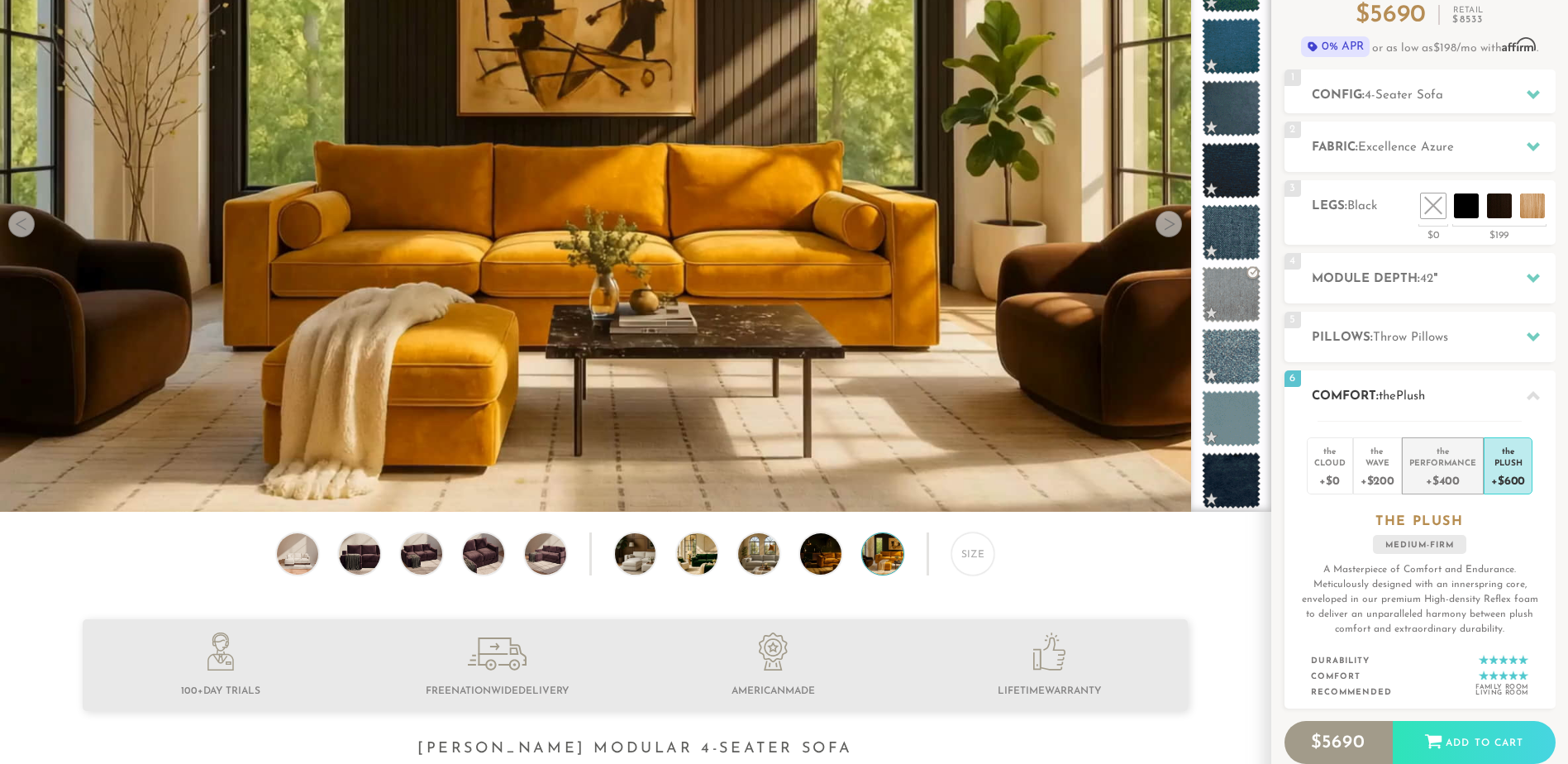
click at [1435, 452] on div "the" at bounding box center [1443, 448] width 67 height 17
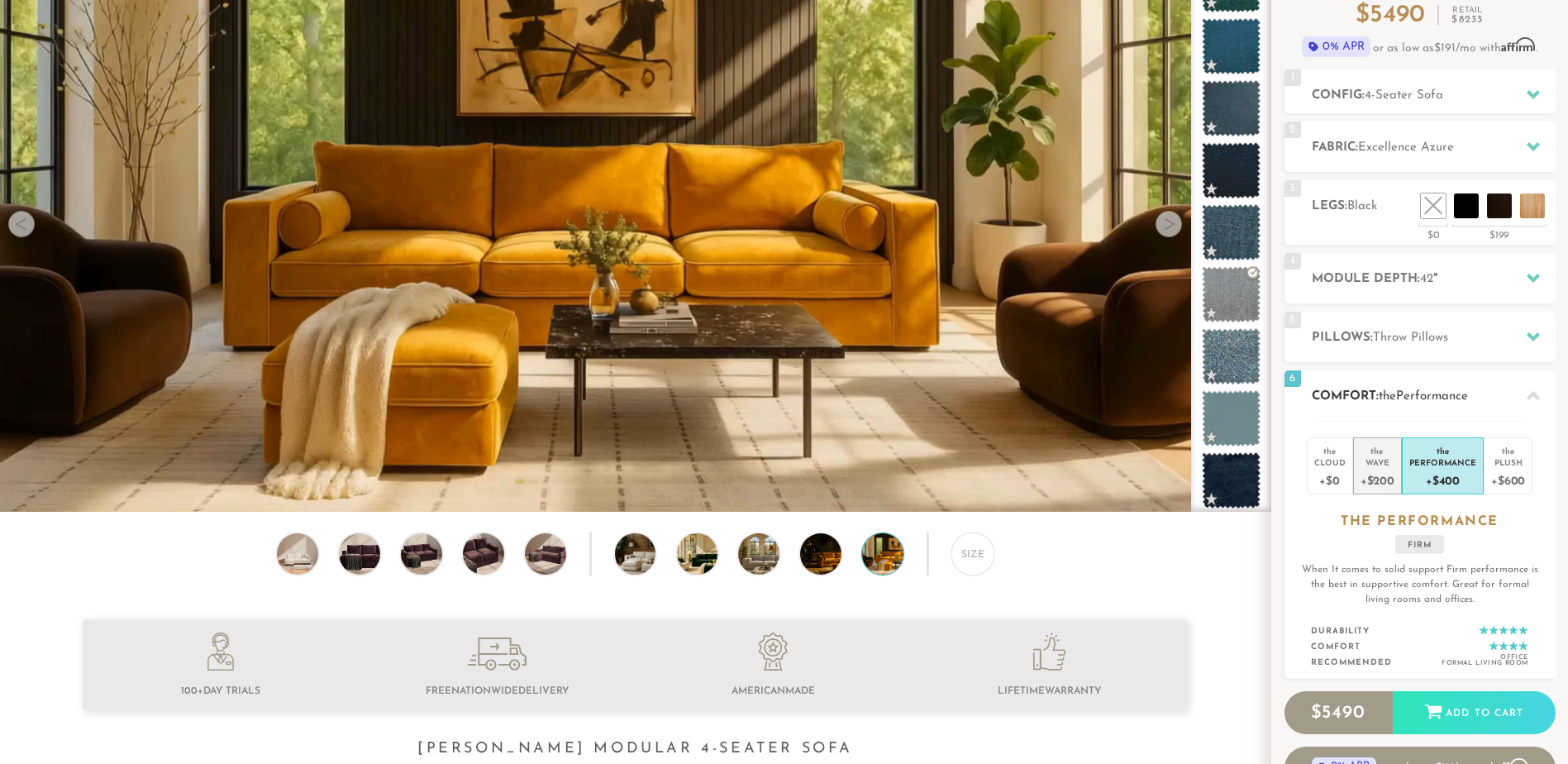
click at [1382, 476] on div "+$200" at bounding box center [1377, 480] width 34 height 24
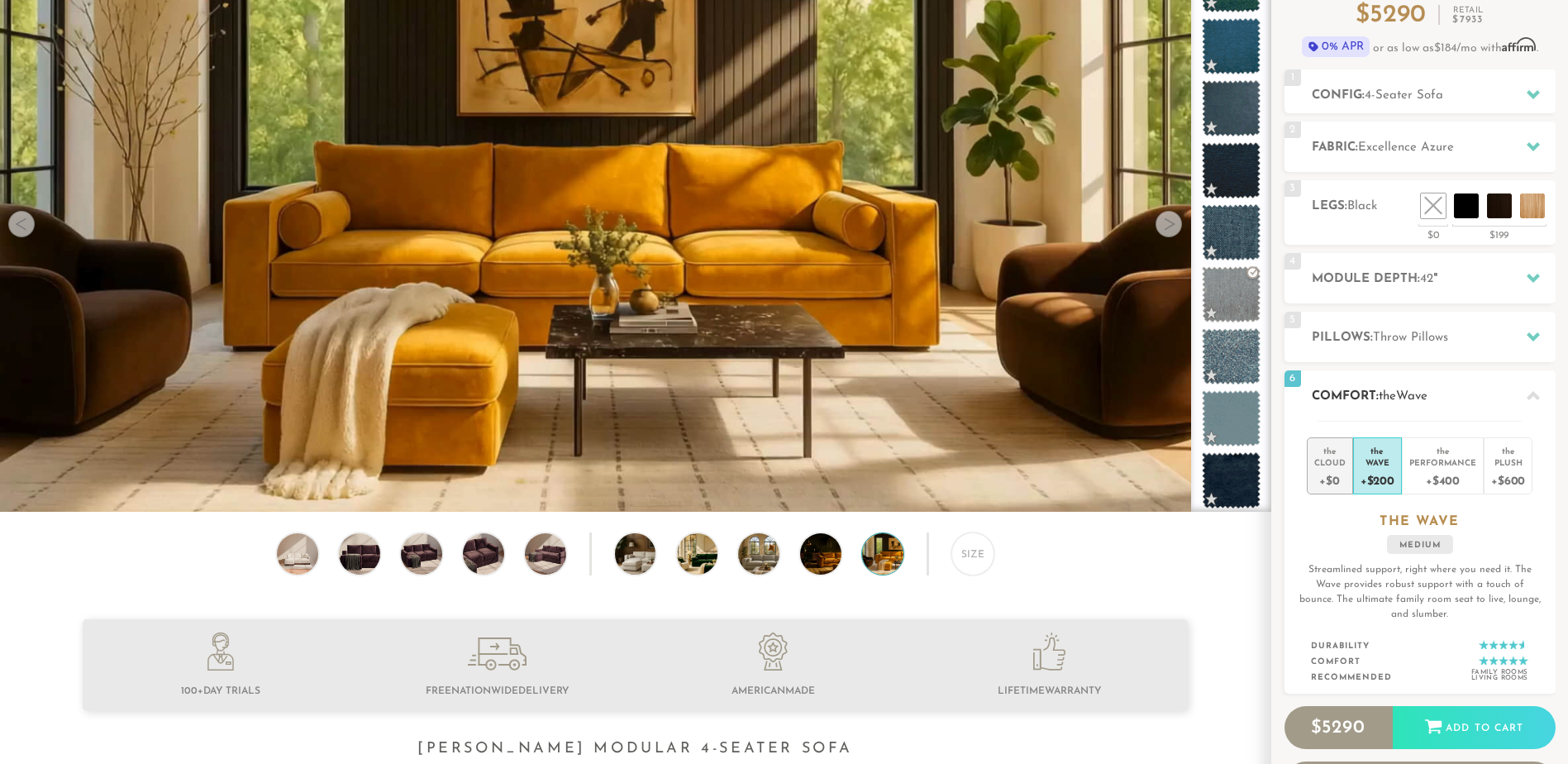
click at [1332, 471] on div "+$0" at bounding box center [1330, 480] width 32 height 24
click at [1378, 464] on div "Wave" at bounding box center [1377, 462] width 34 height 12
click at [1514, 385] on div "6 Comfort: the Wave medium" at bounding box center [1419, 395] width 271 height 50
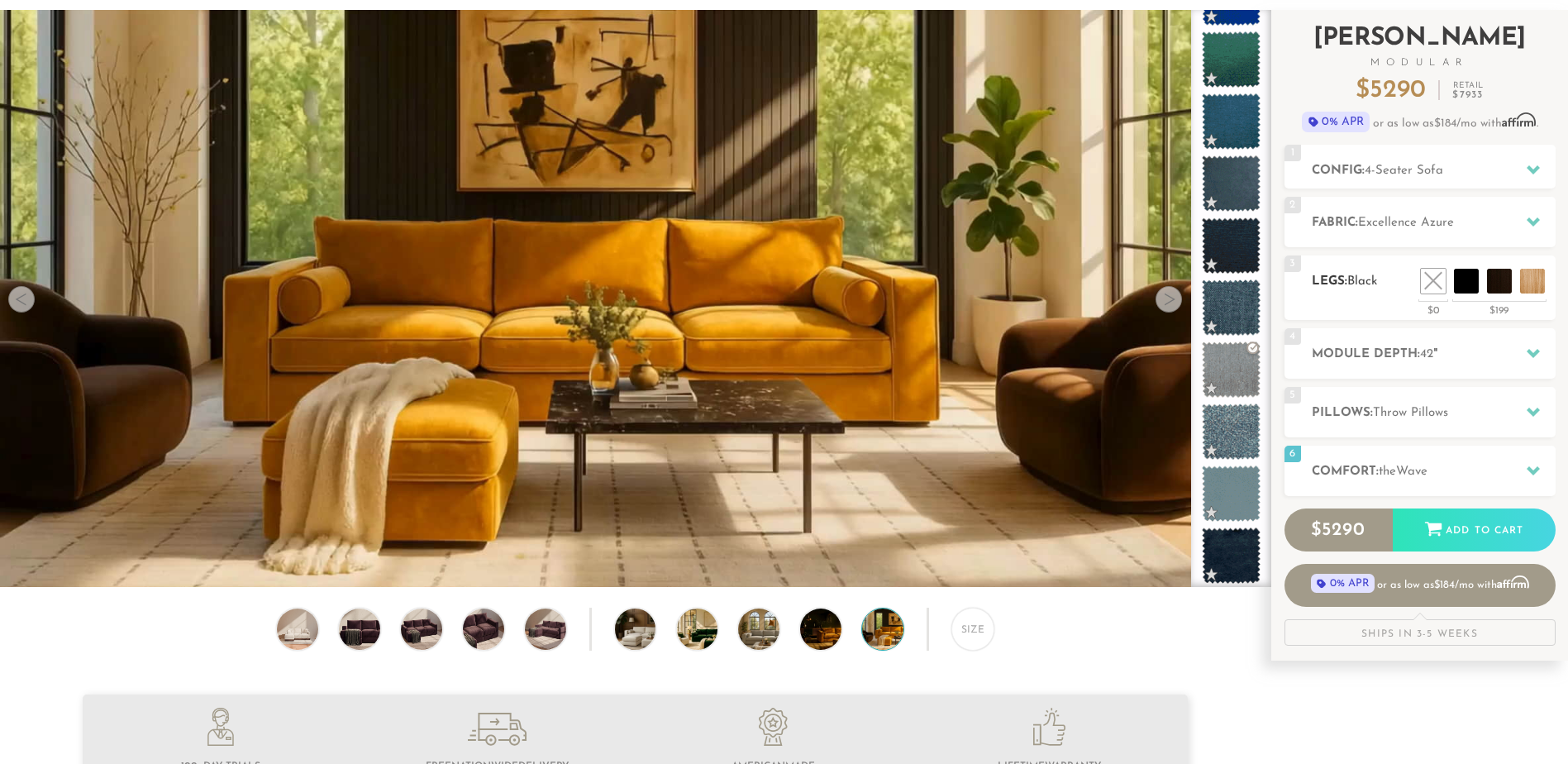
scroll to position [0, 0]
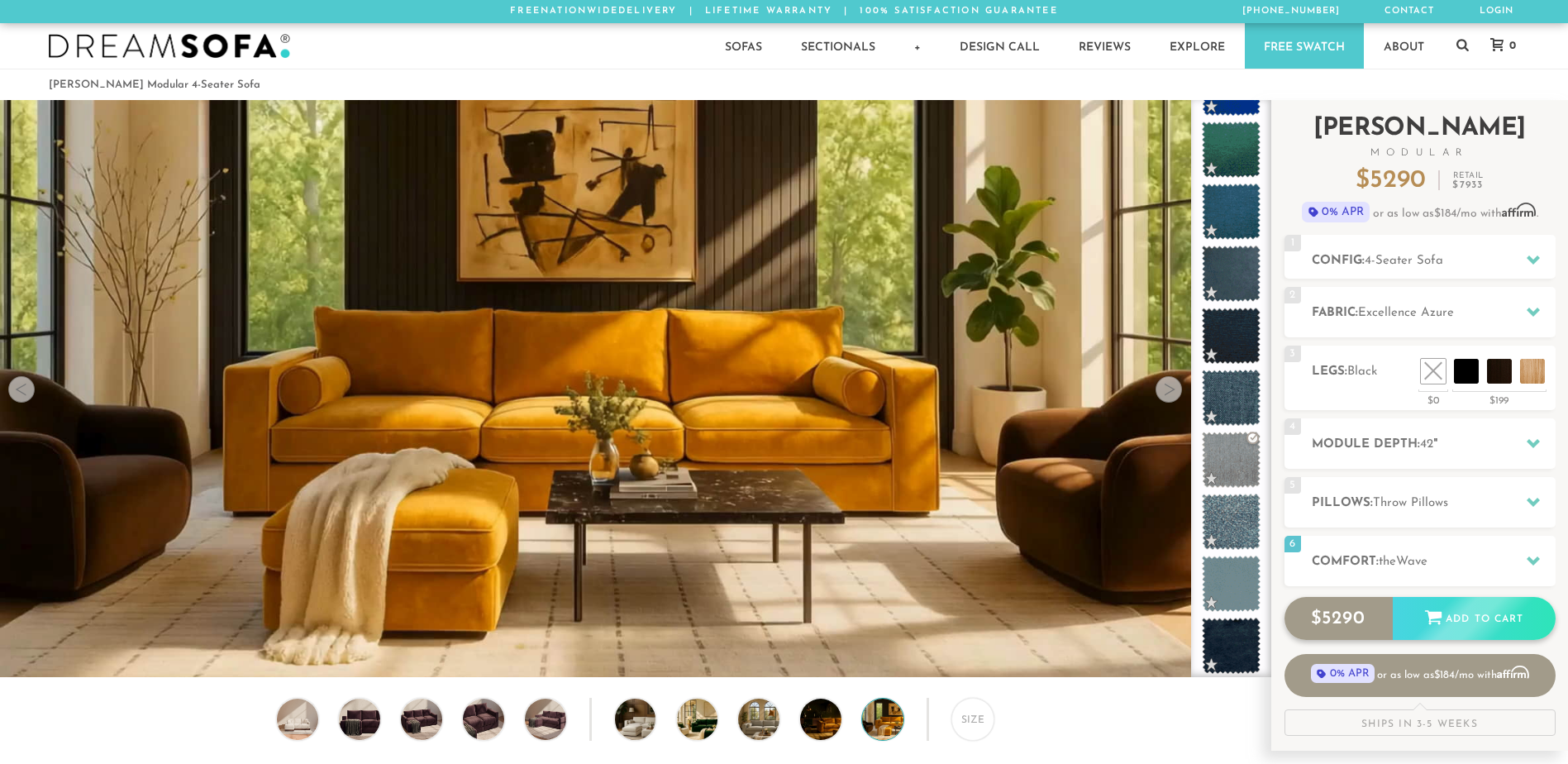
click at [1474, 610] on div "Add to Cart" at bounding box center [1474, 619] width 163 height 44
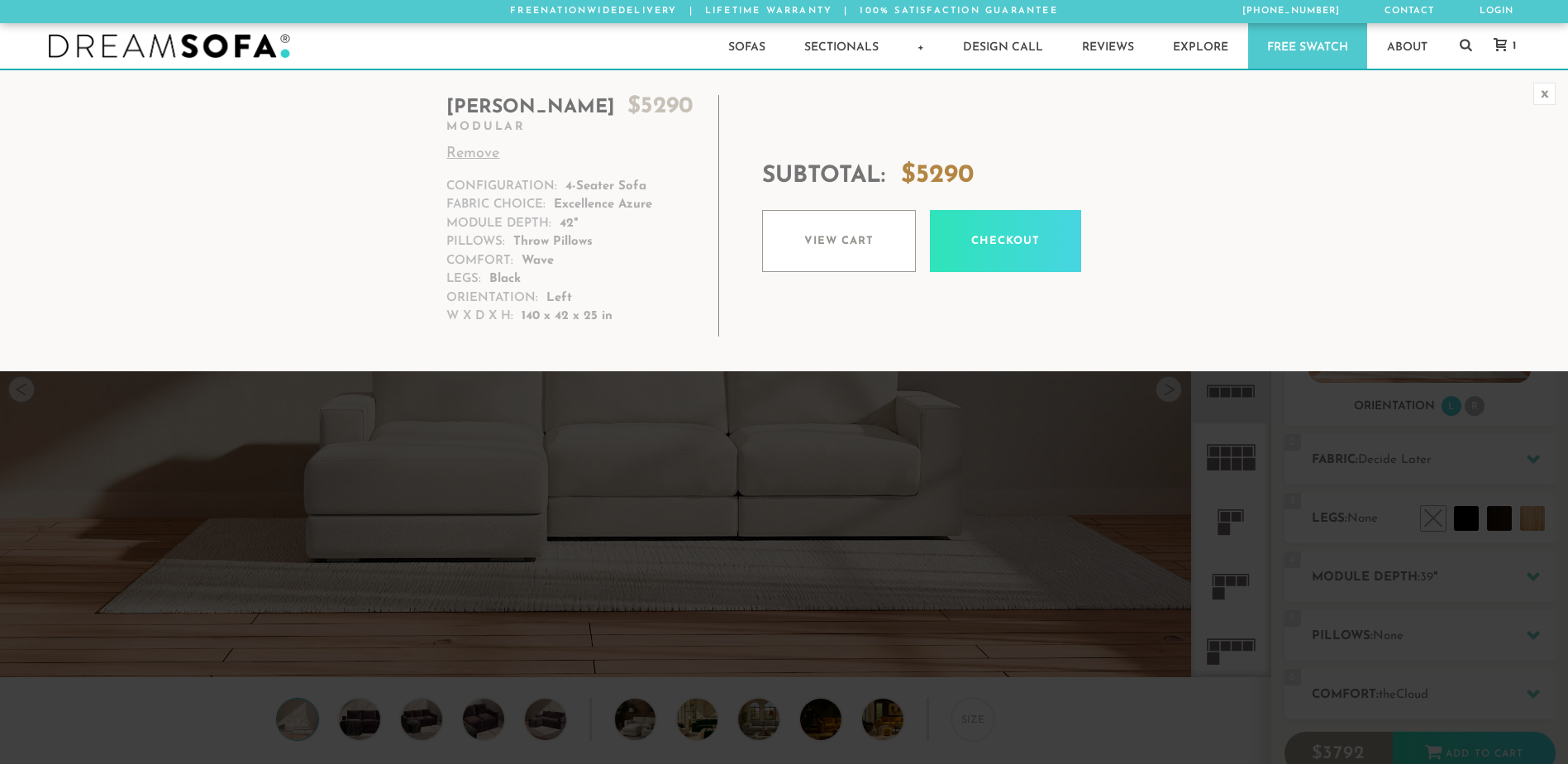
scroll to position [19329, 1555]
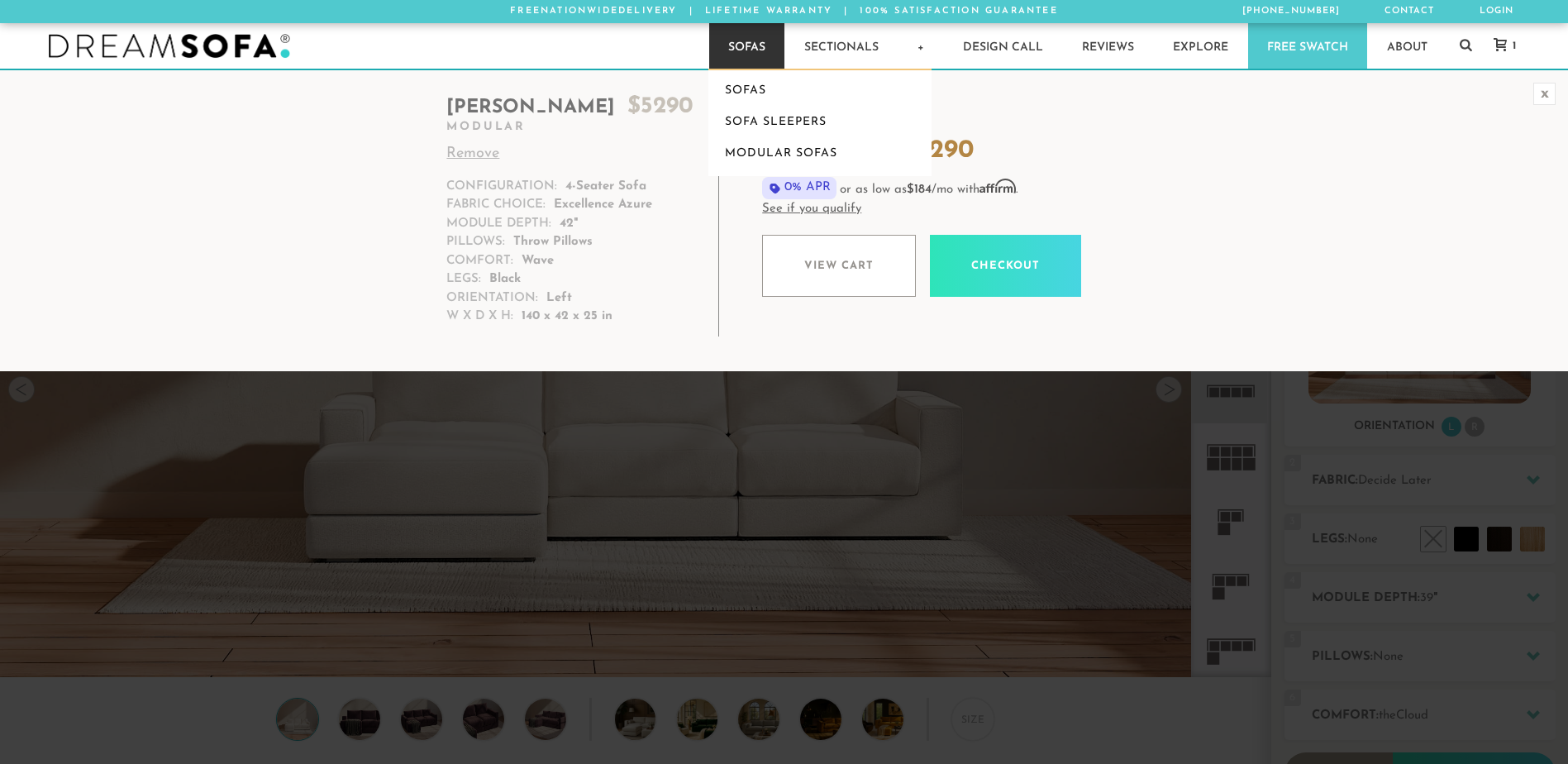
click at [743, 37] on link "Sofas" at bounding box center [746, 46] width 75 height 45
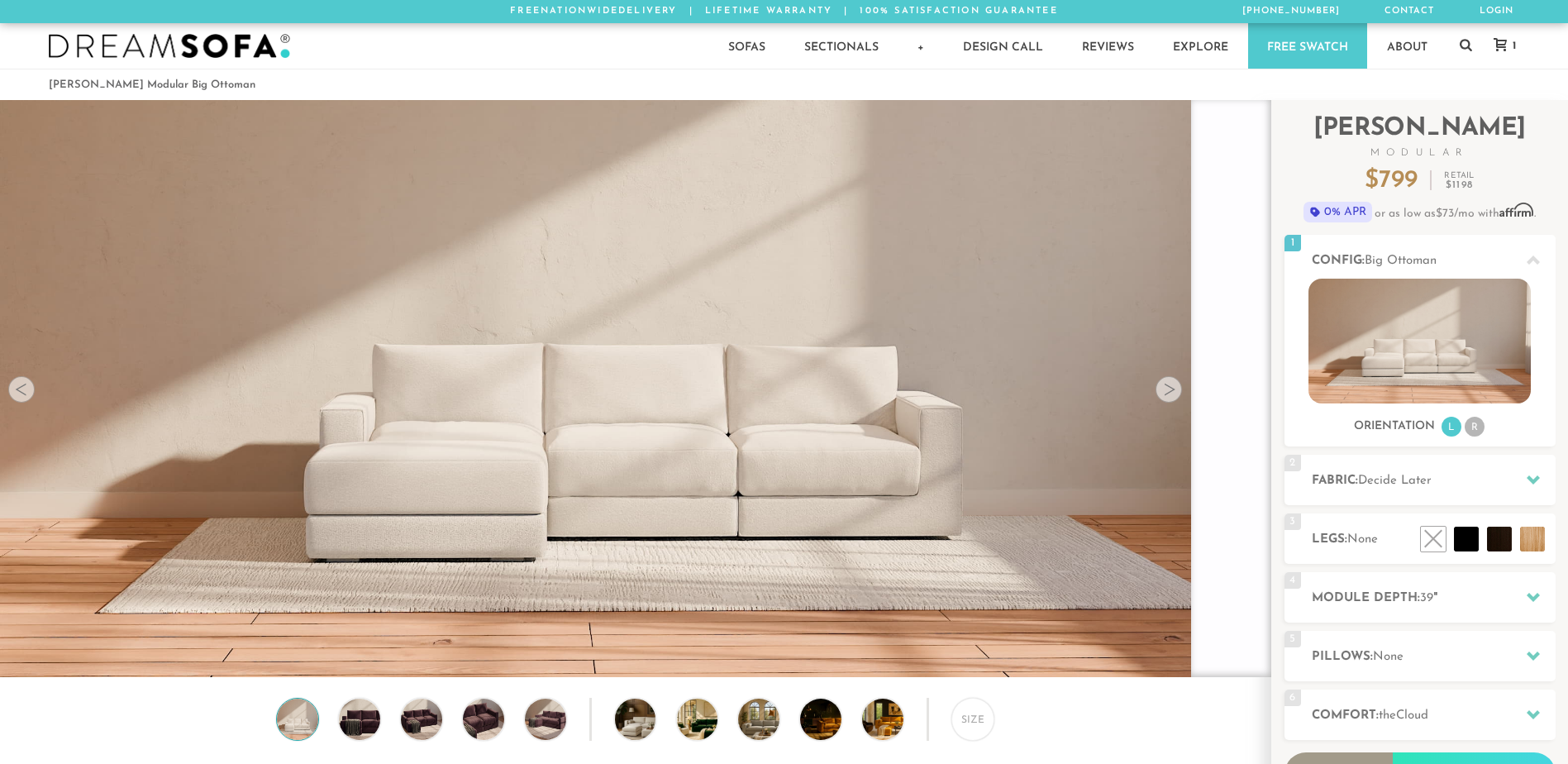
click at [1171, 391] on div at bounding box center [1168, 390] width 27 height 27
click at [1163, 390] on div at bounding box center [1168, 390] width 27 height 27
click at [358, 725] on img at bounding box center [359, 718] width 49 height 41
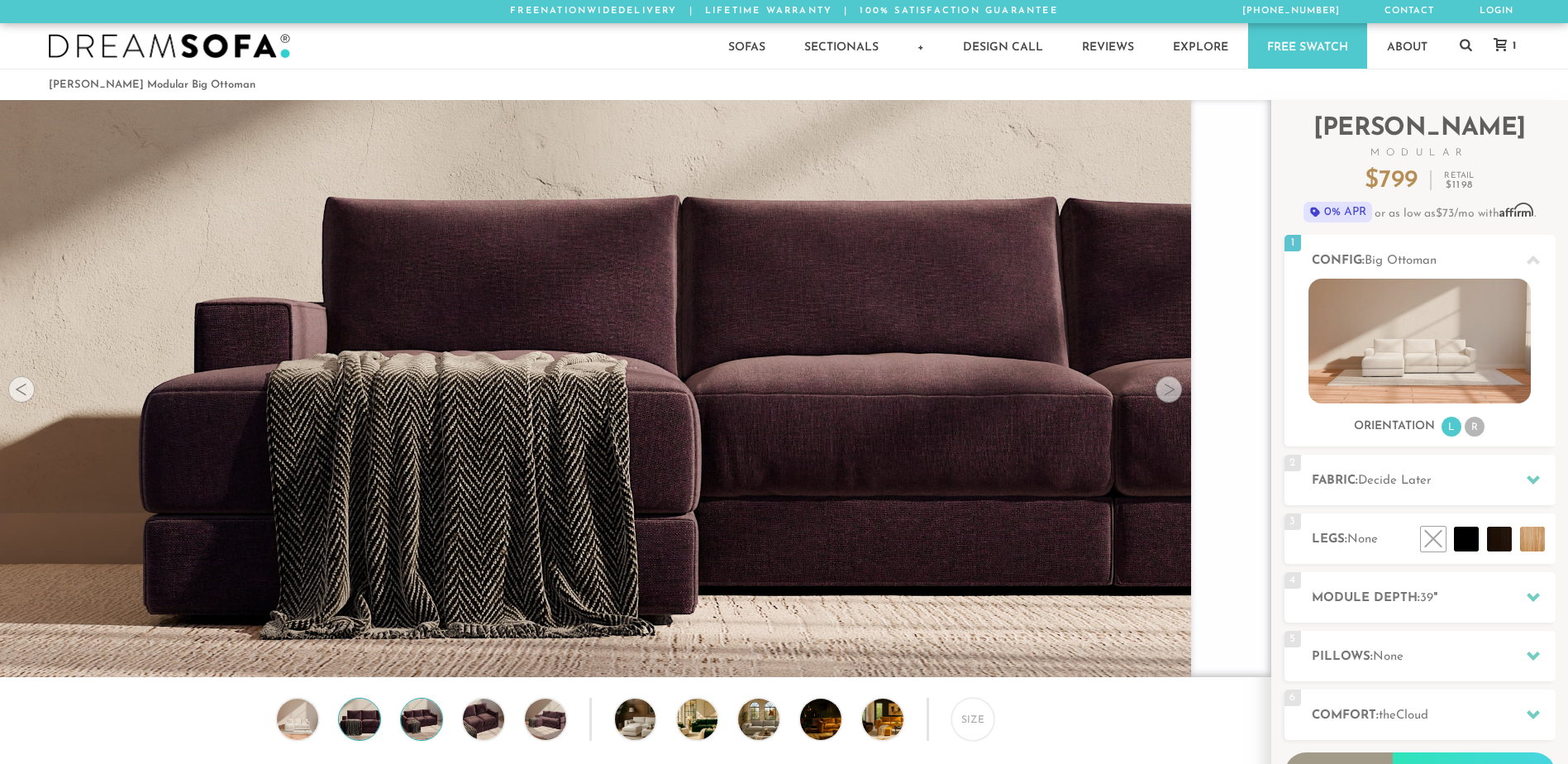
click at [427, 727] on img at bounding box center [421, 718] width 49 height 41
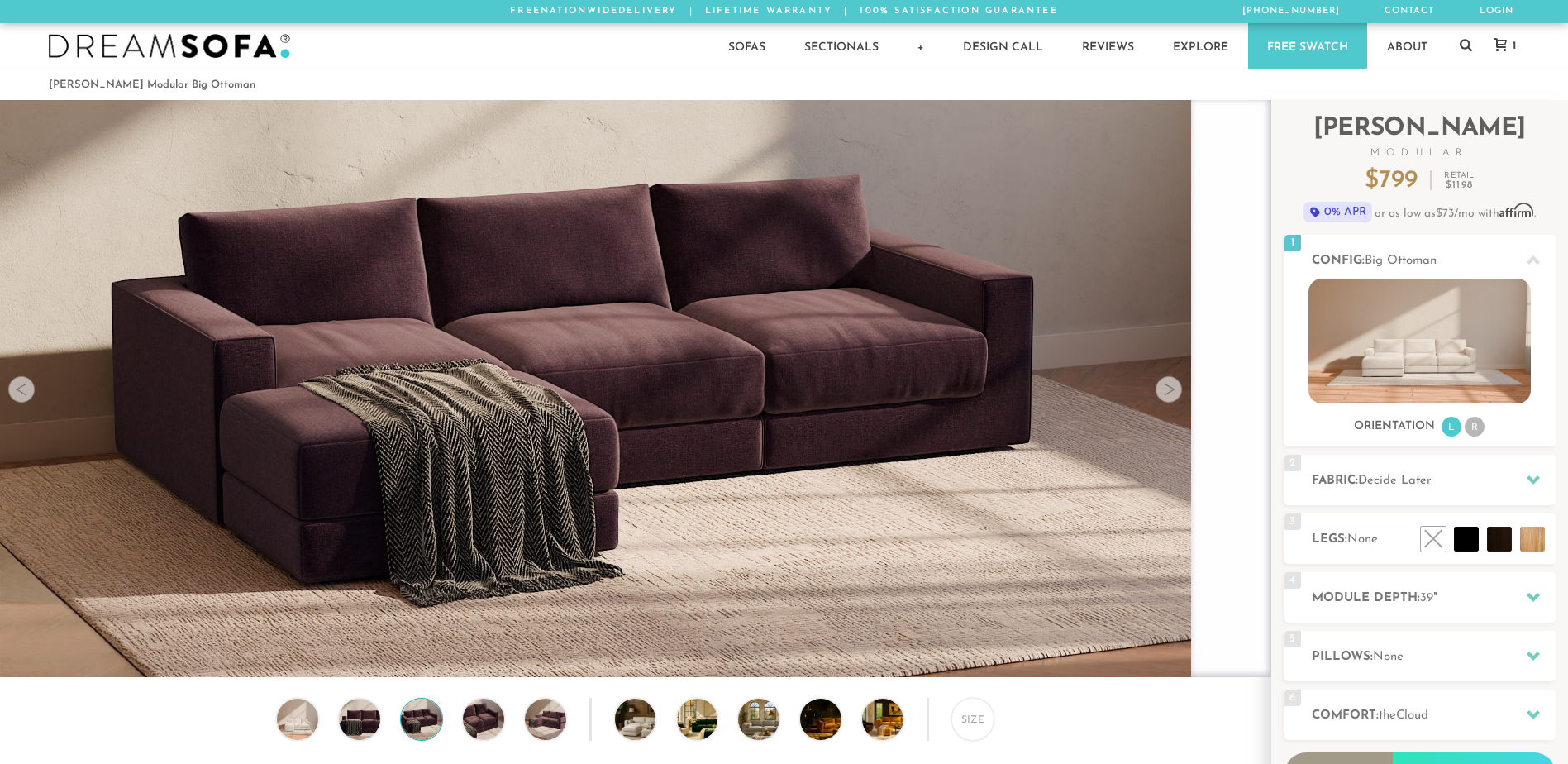
click at [513, 730] on div "Size" at bounding box center [635, 768] width 1270 height 142
click at [568, 731] on div "Size" at bounding box center [635, 768] width 1270 height 142
click at [634, 729] on img at bounding box center [652, 718] width 74 height 41
click at [772, 720] on img at bounding box center [775, 718] width 74 height 41
click at [832, 721] on img at bounding box center [837, 718] width 74 height 41
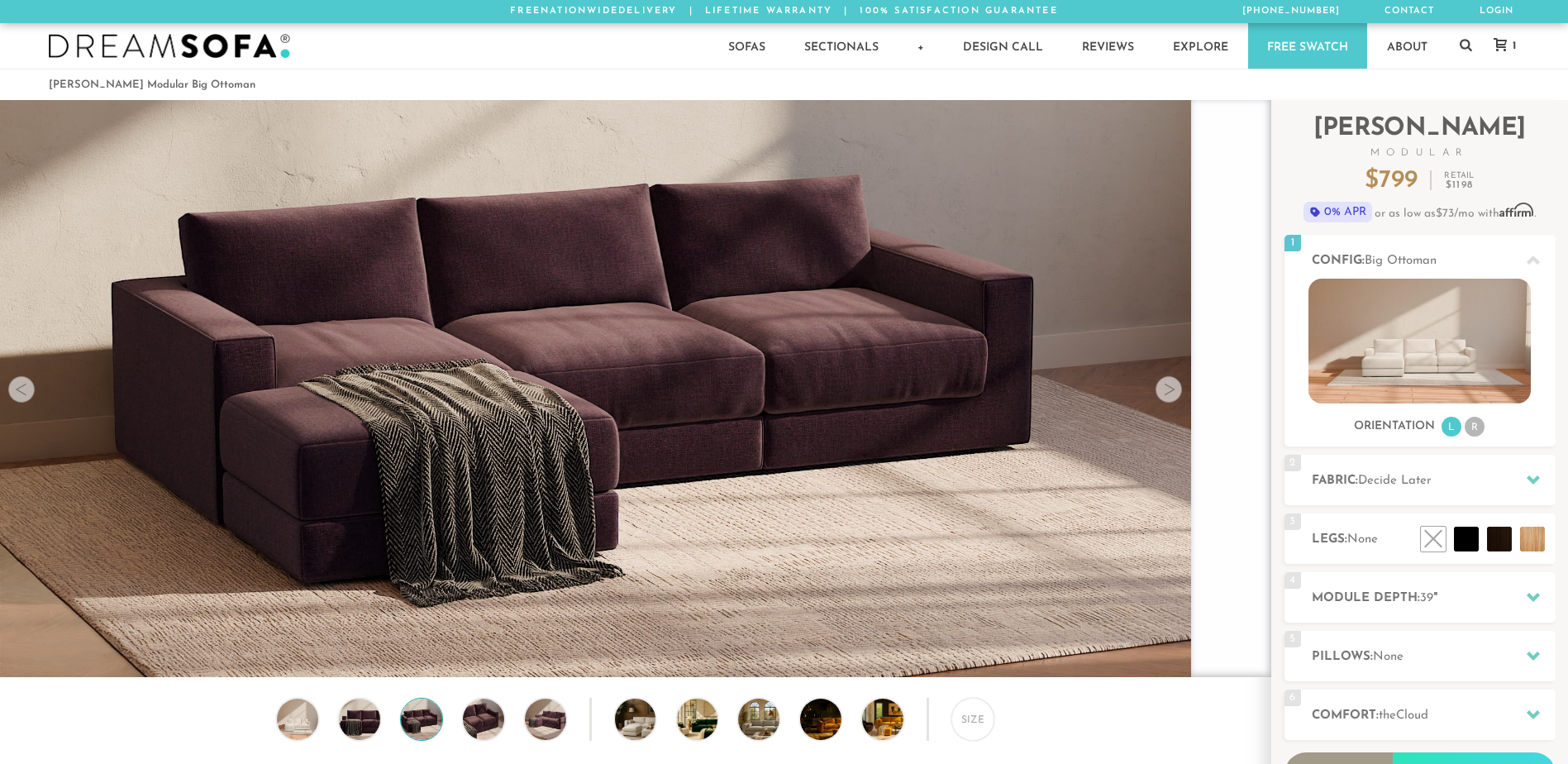
drag, startPoint x: 878, startPoint y: 719, endPoint x: 1024, endPoint y: 701, distance: 147.1
click at [880, 719] on img at bounding box center [899, 718] width 74 height 41
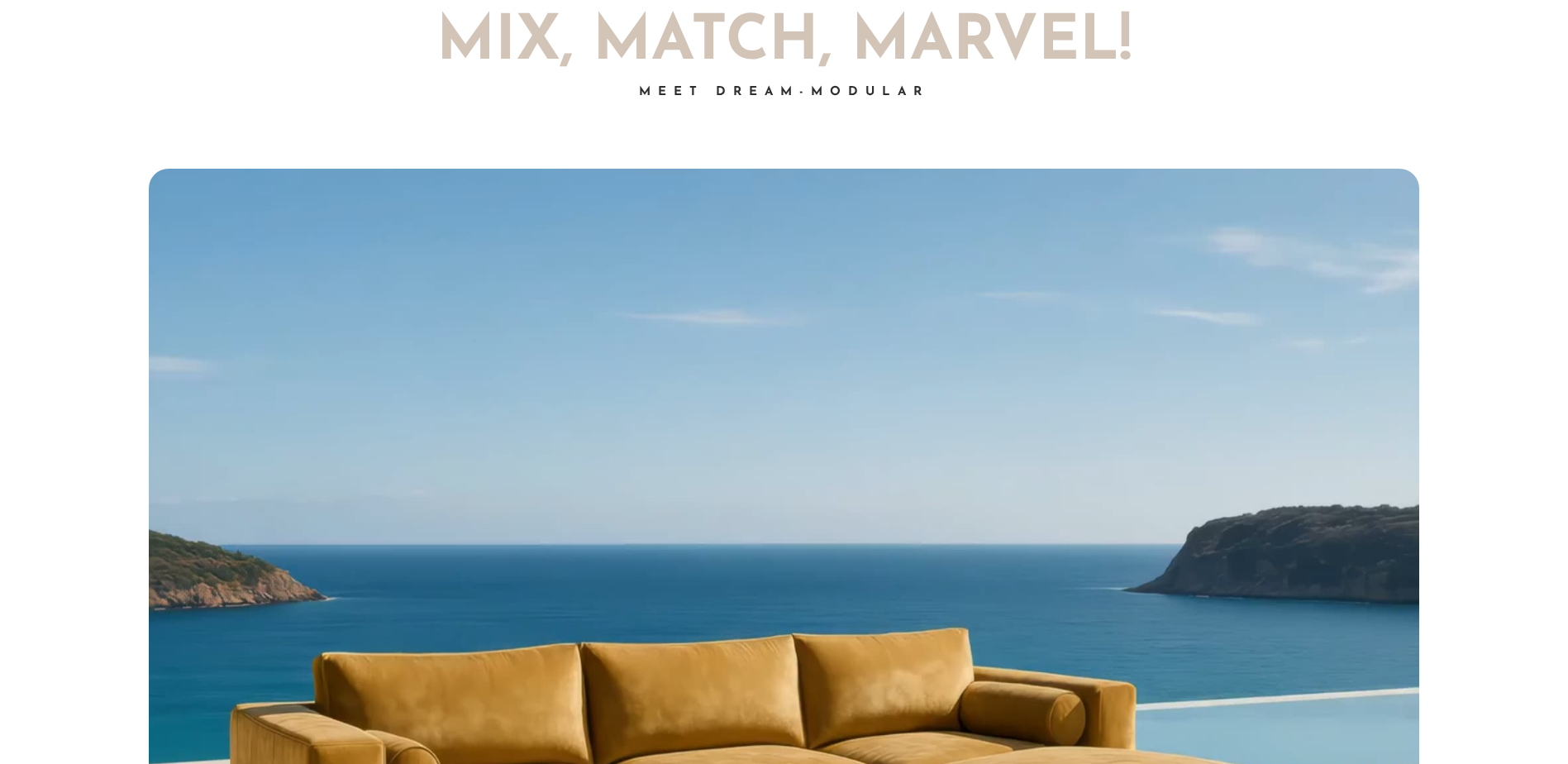
scroll to position [1032, 0]
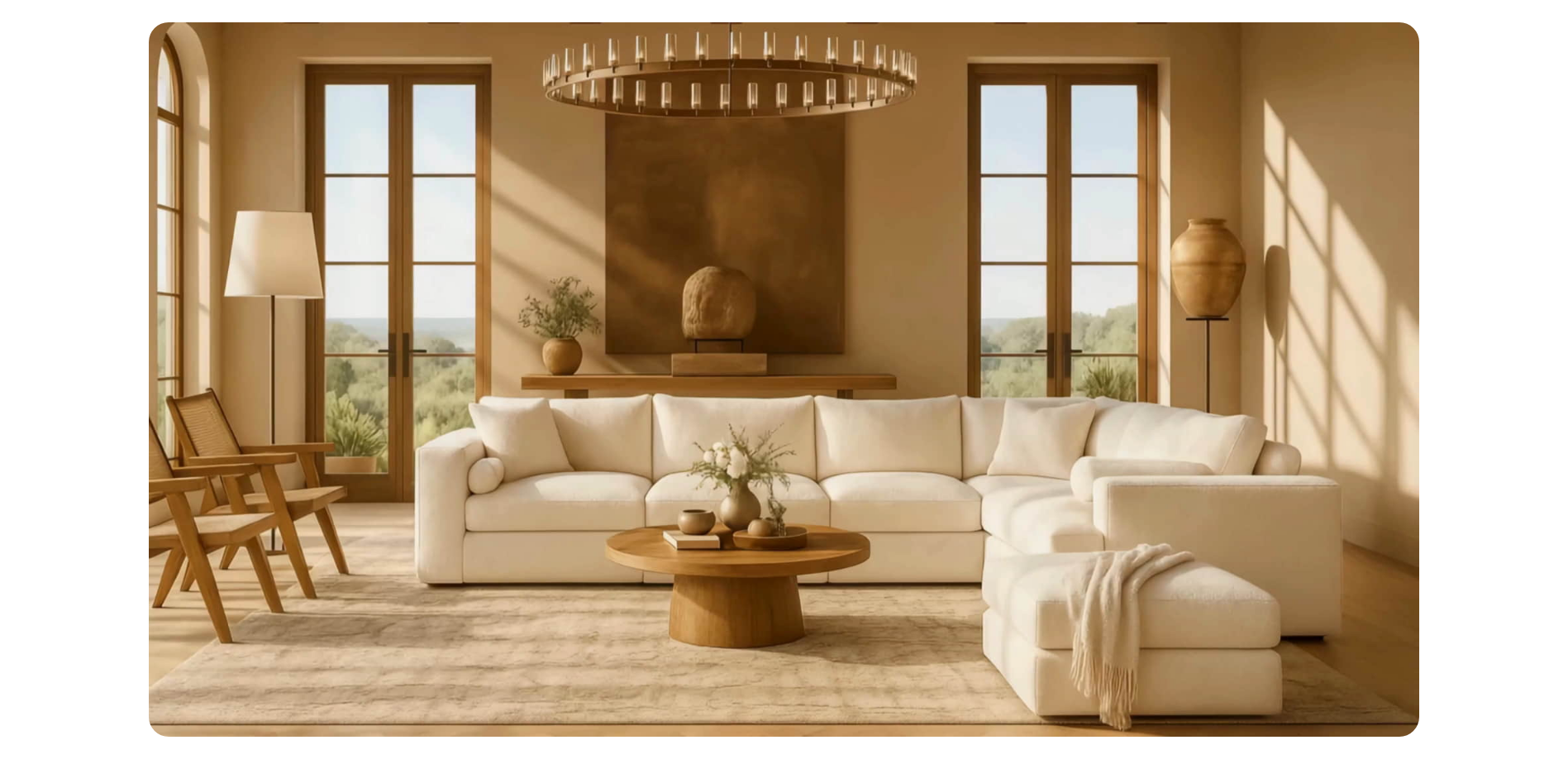
scroll to position [2625, 0]
